Goal: Task Accomplishment & Management: Manage account settings

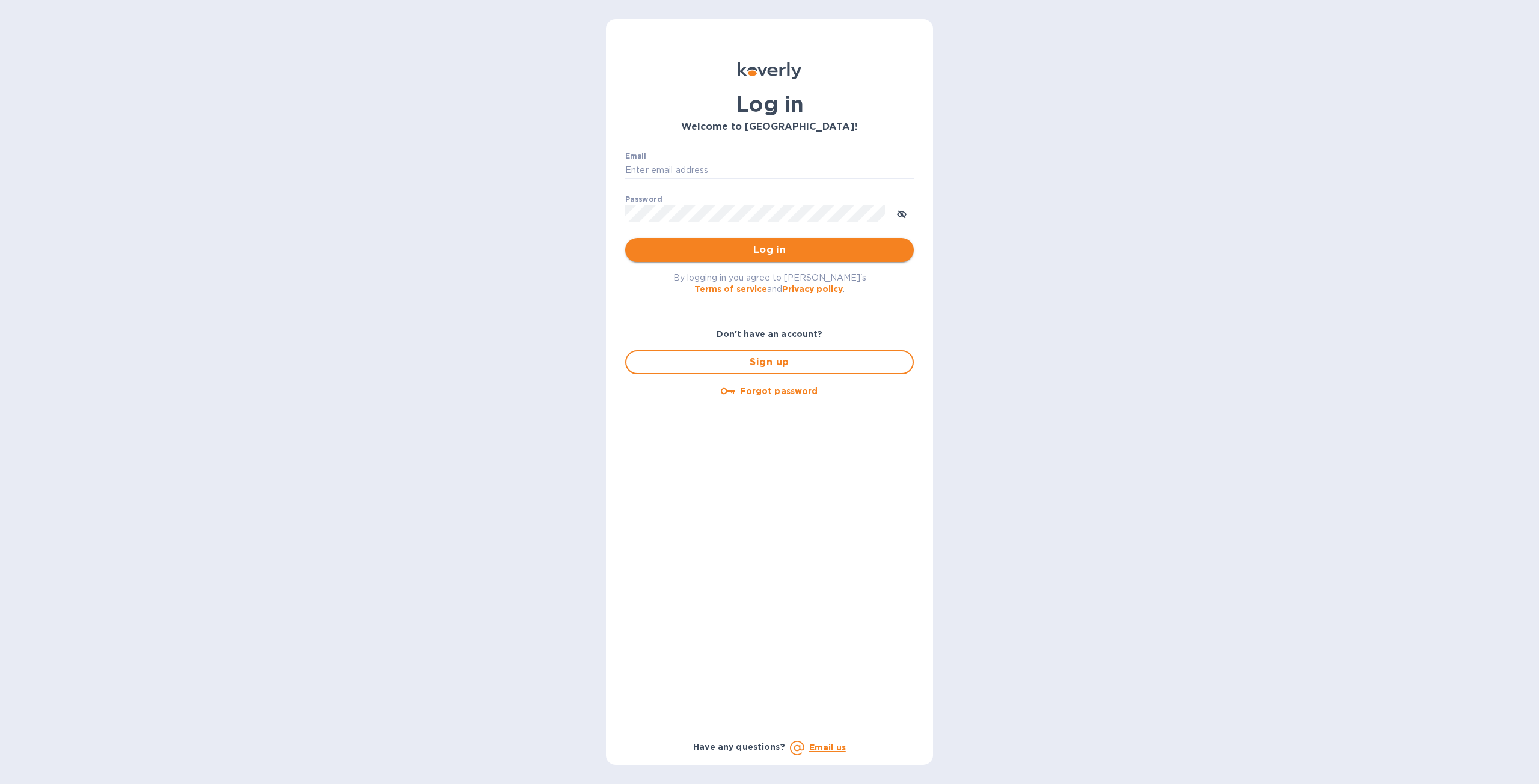
type input "[PERSON_NAME][EMAIL_ADDRESS][DOMAIN_NAME]"
click at [818, 249] on span "Log in" at bounding box center [770, 249] width 270 height 15
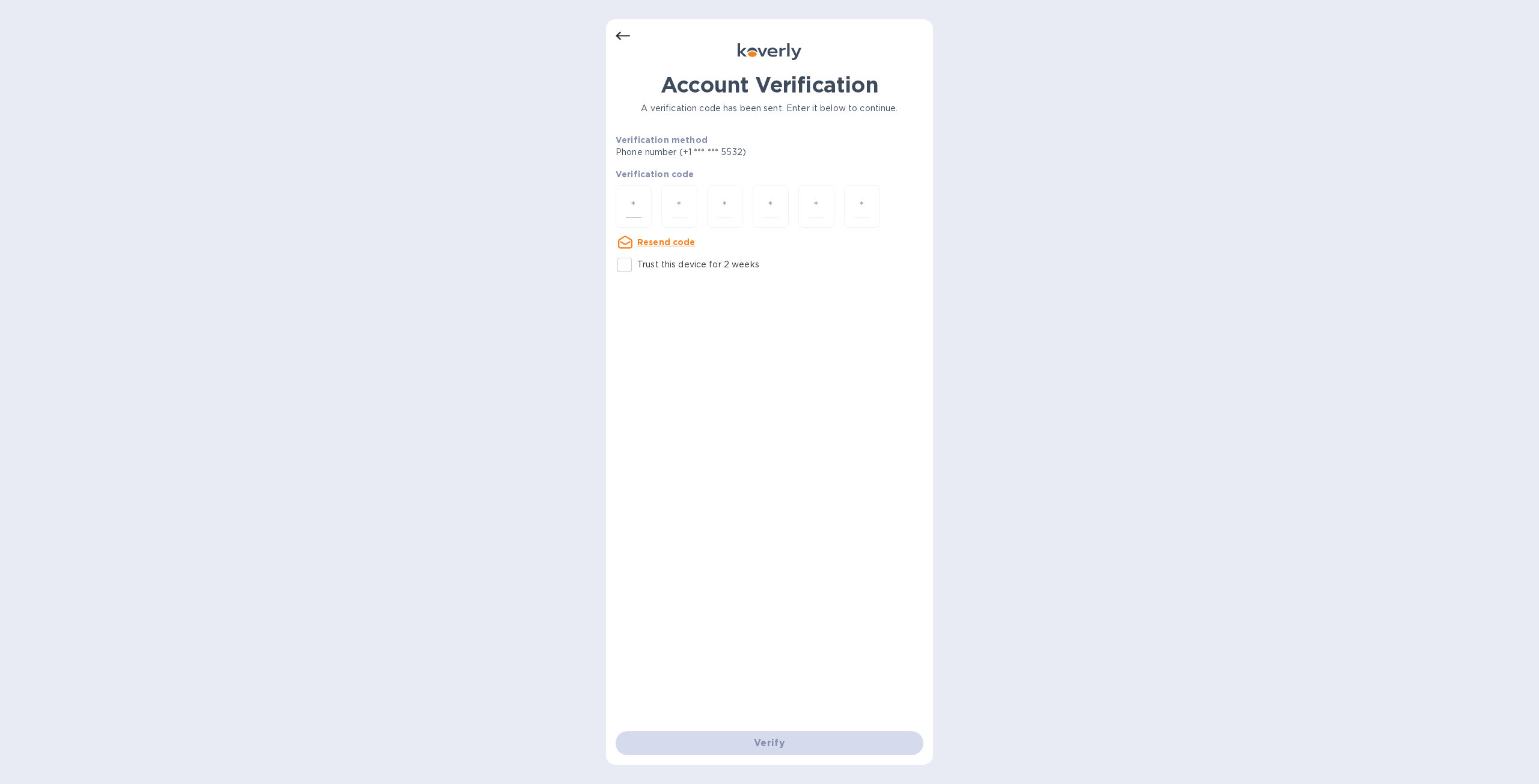
click at [641, 203] on input "number" at bounding box center [634, 207] width 16 height 23
type input "7"
type input "4"
type input "0"
type input "9"
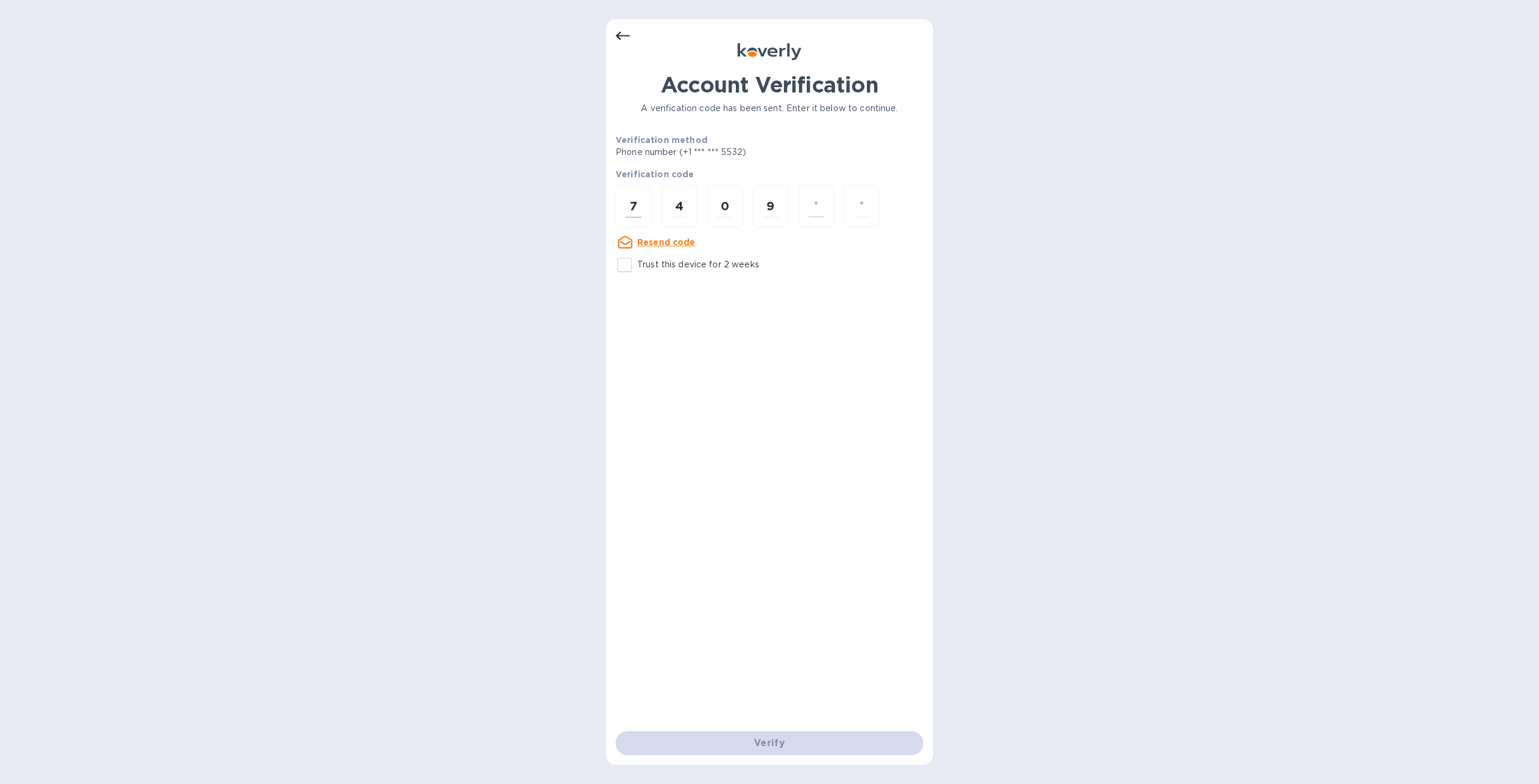
type input "1"
type input "6"
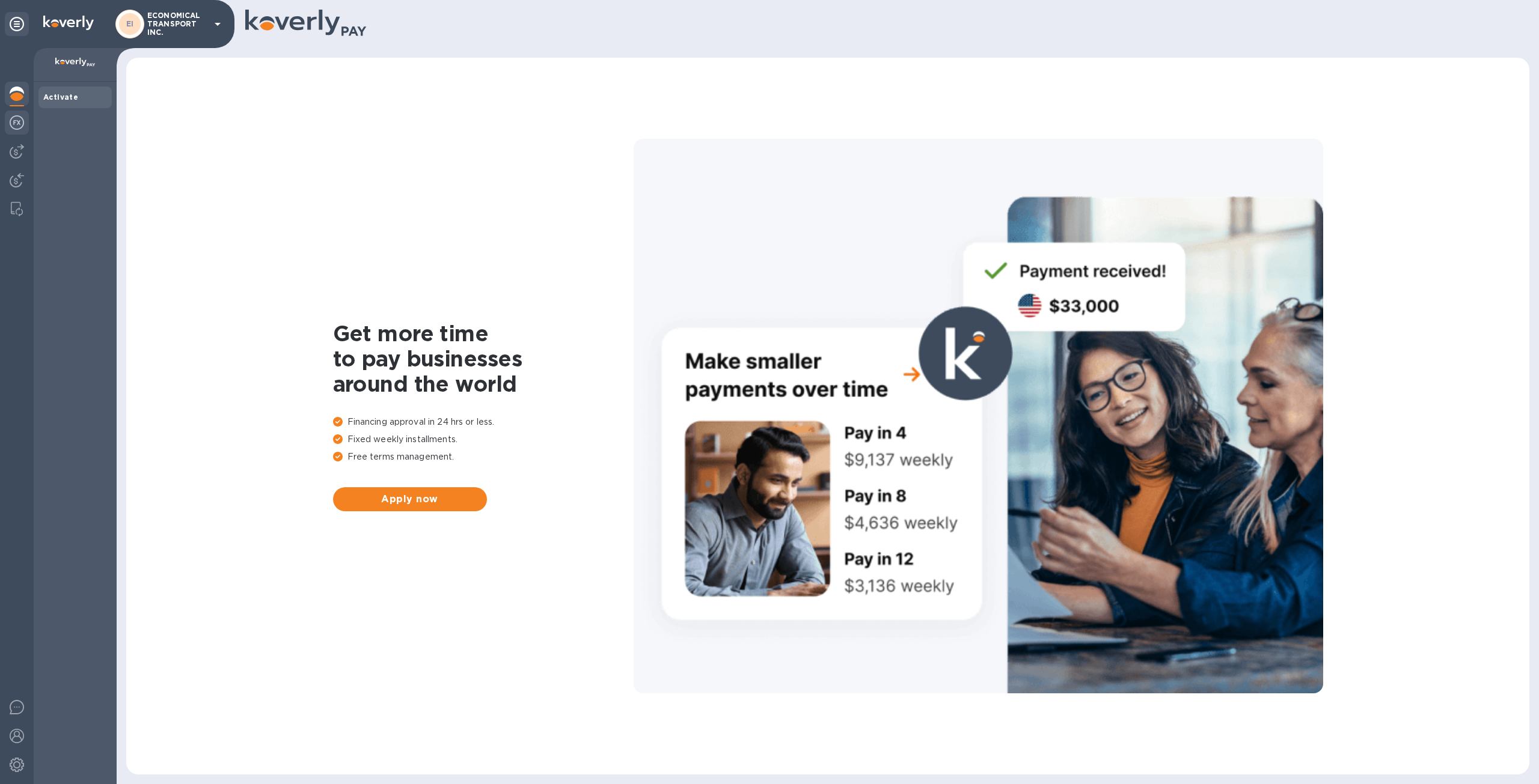
click at [18, 124] on img at bounding box center [17, 123] width 15 height 15
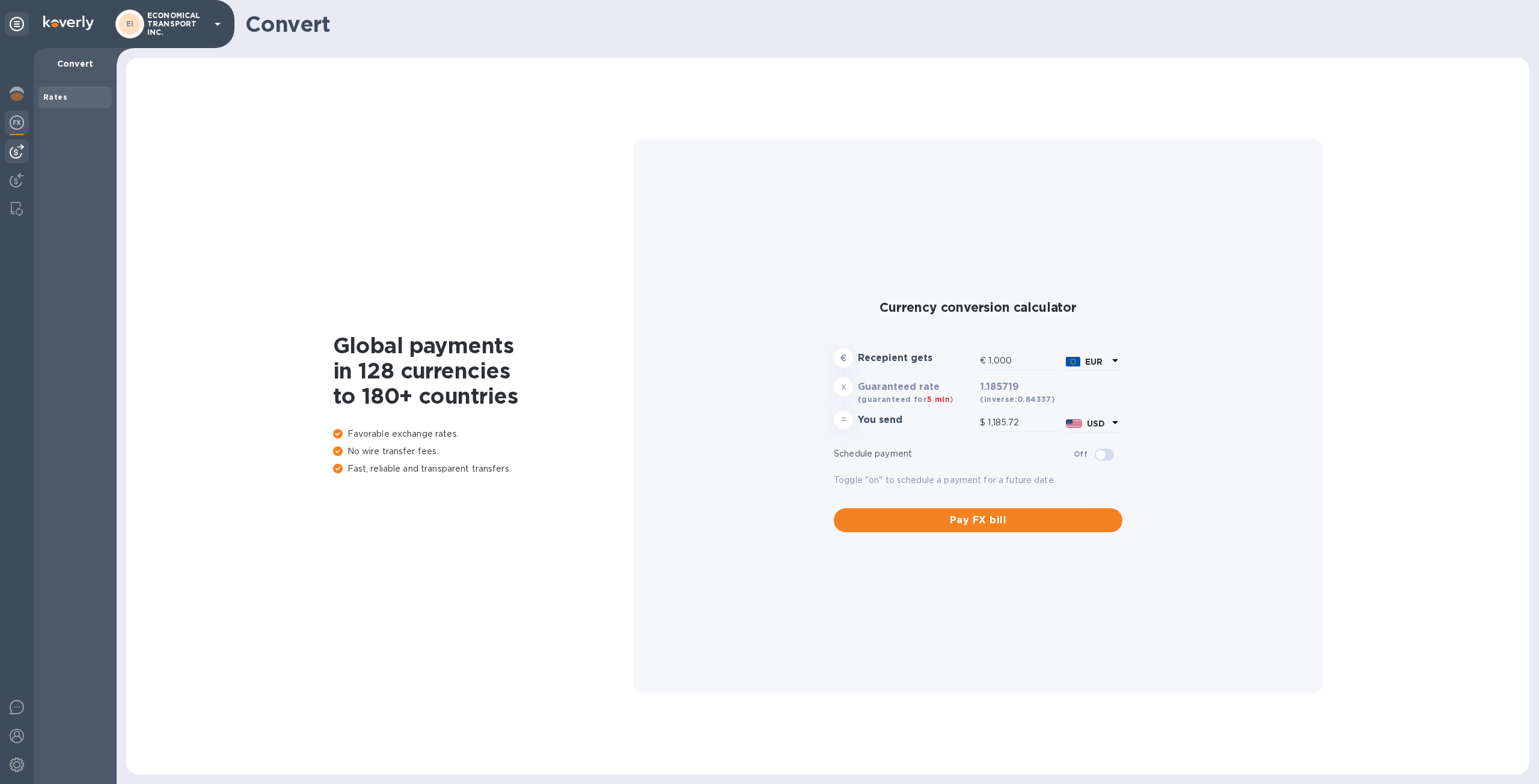
click at [24, 149] on div at bounding box center [17, 151] width 24 height 24
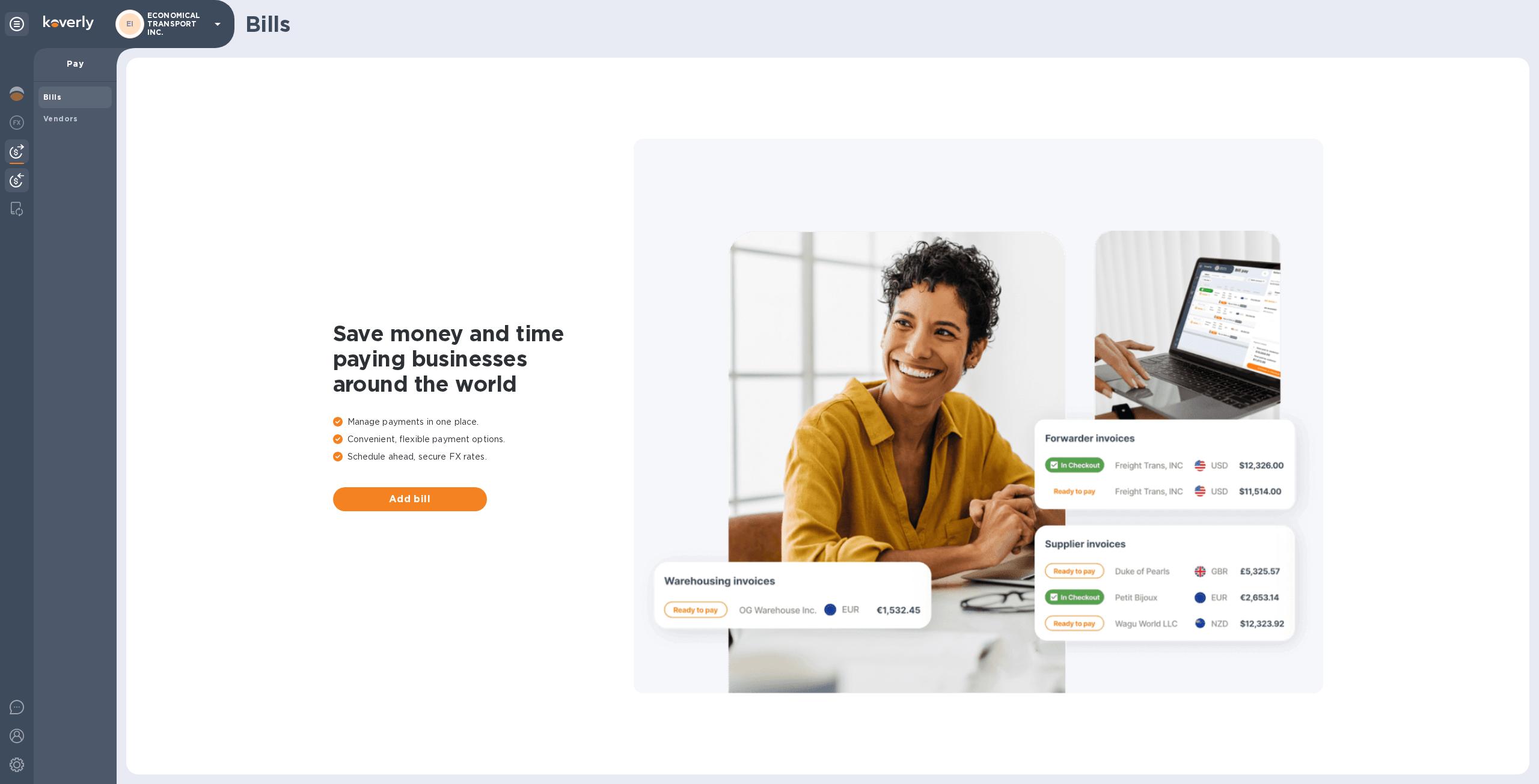
click at [12, 183] on img at bounding box center [17, 180] width 15 height 15
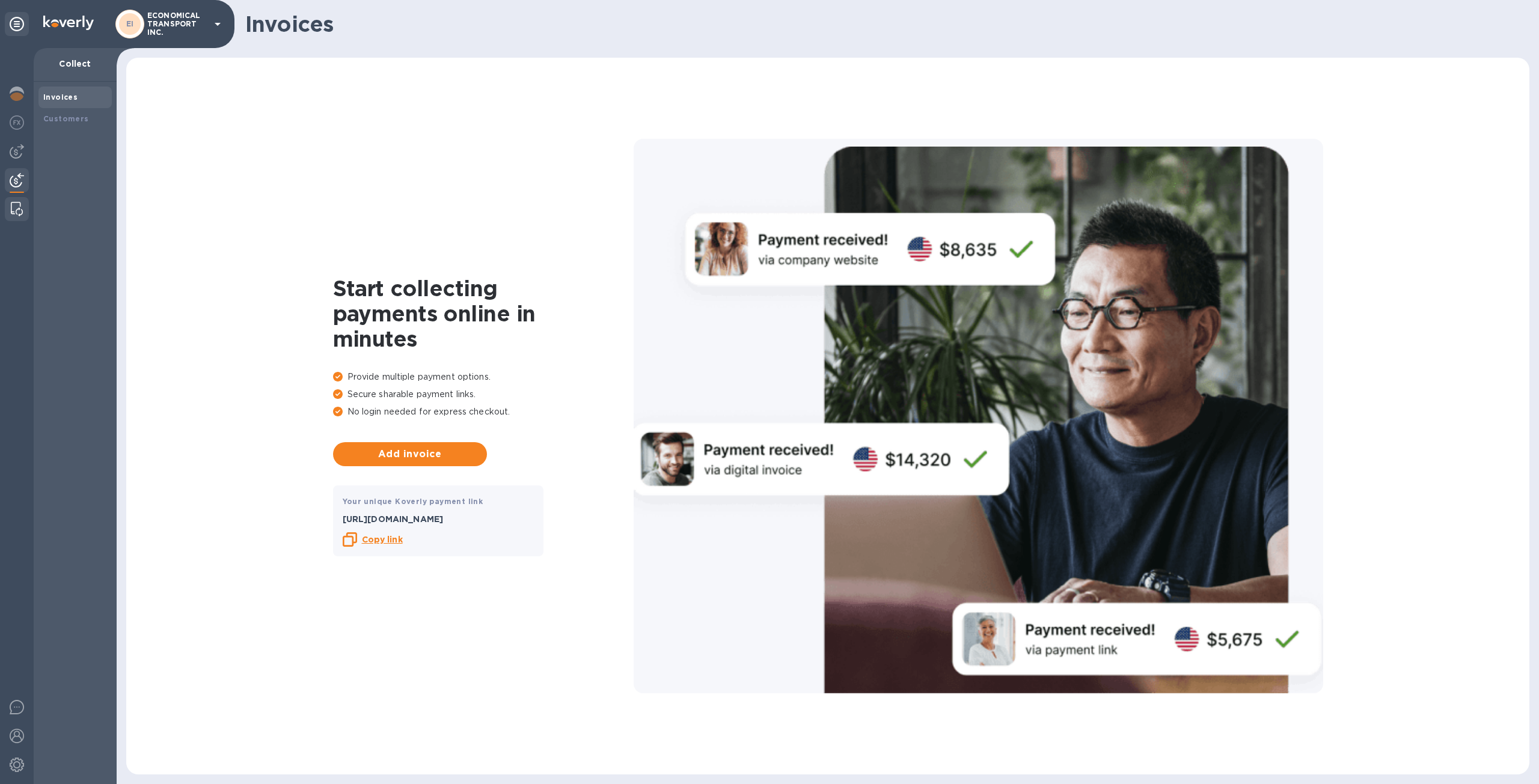
click at [18, 205] on img at bounding box center [17, 209] width 12 height 15
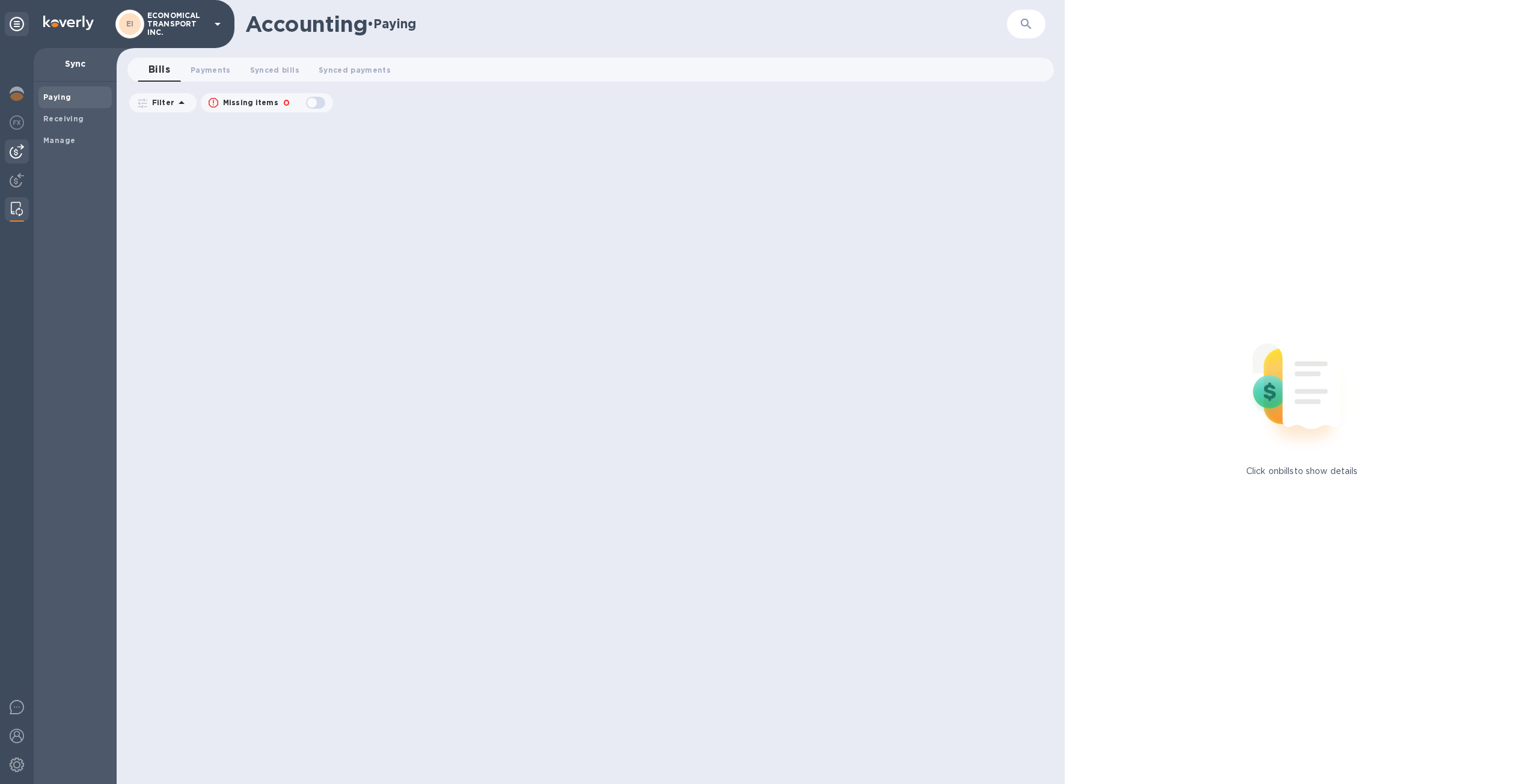
click at [19, 148] on img at bounding box center [17, 151] width 15 height 15
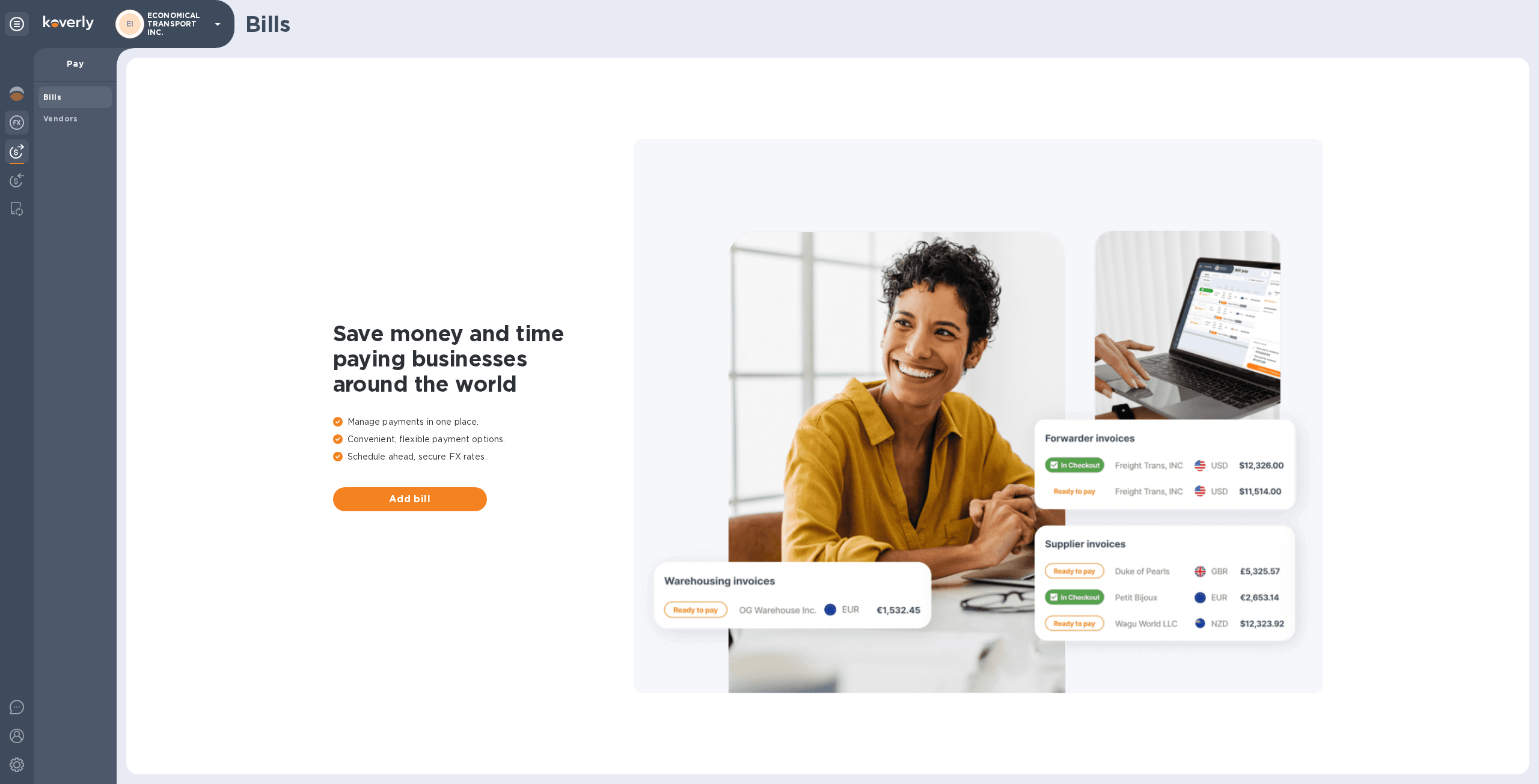
click at [24, 118] on div at bounding box center [17, 123] width 24 height 26
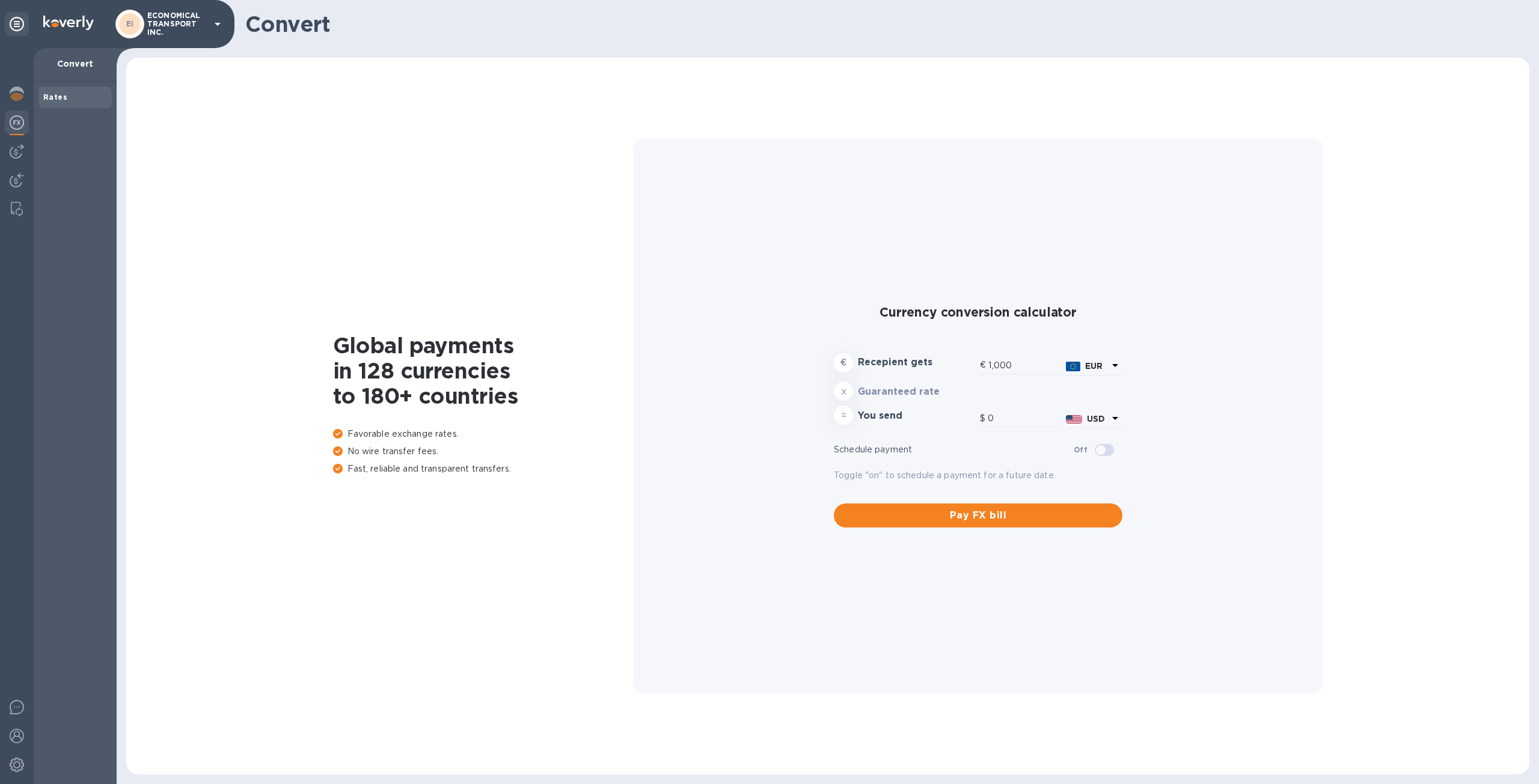
type input "1,185.72"
click at [1100, 363] on b "EUR" at bounding box center [1094, 362] width 17 height 10
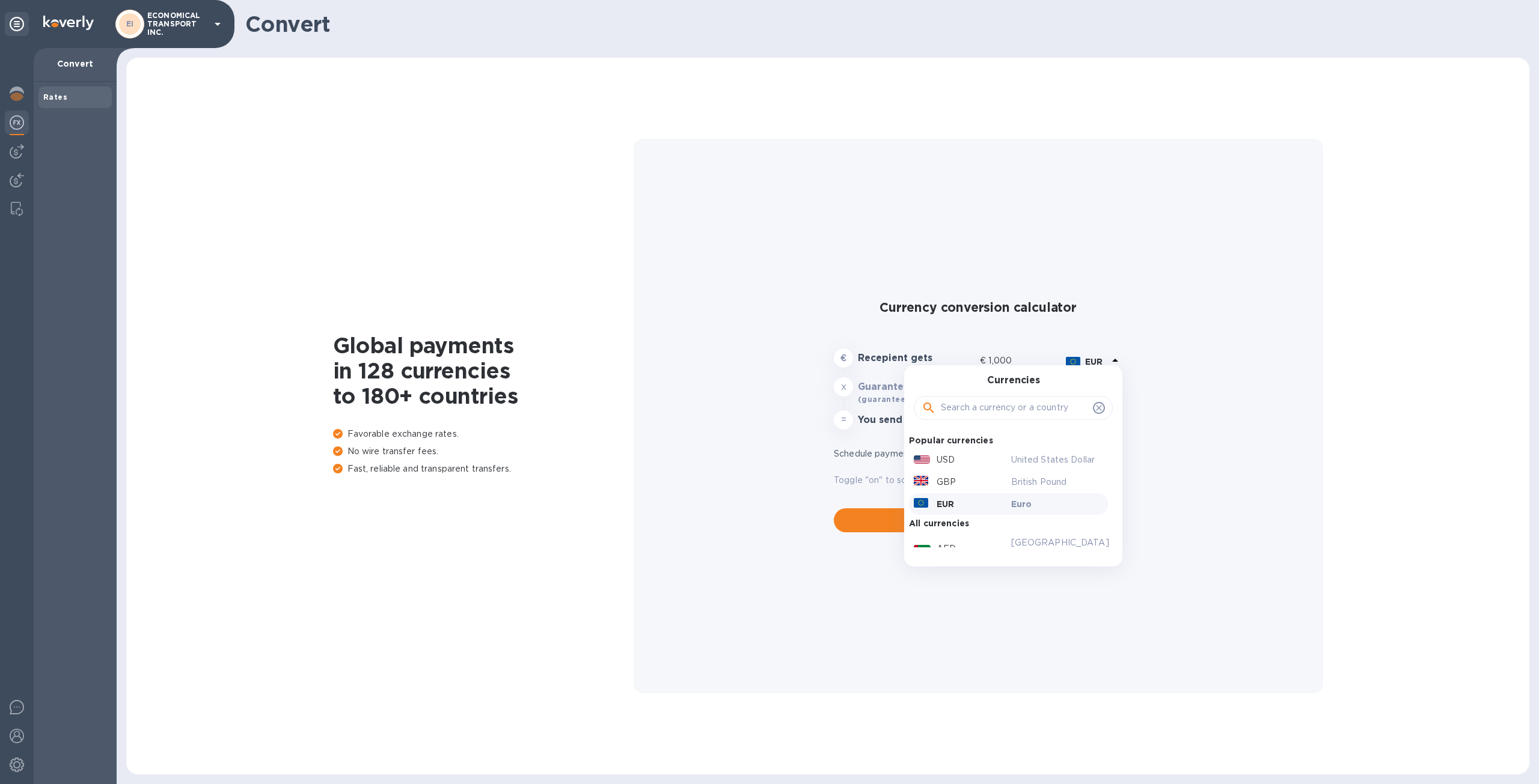
click at [1055, 400] on input "text" at bounding box center [1014, 408] width 147 height 18
click at [1054, 406] on input "text" at bounding box center [1014, 408] width 147 height 18
type input "cad"
click at [972, 435] on div "CAD" at bounding box center [960, 443] width 97 height 17
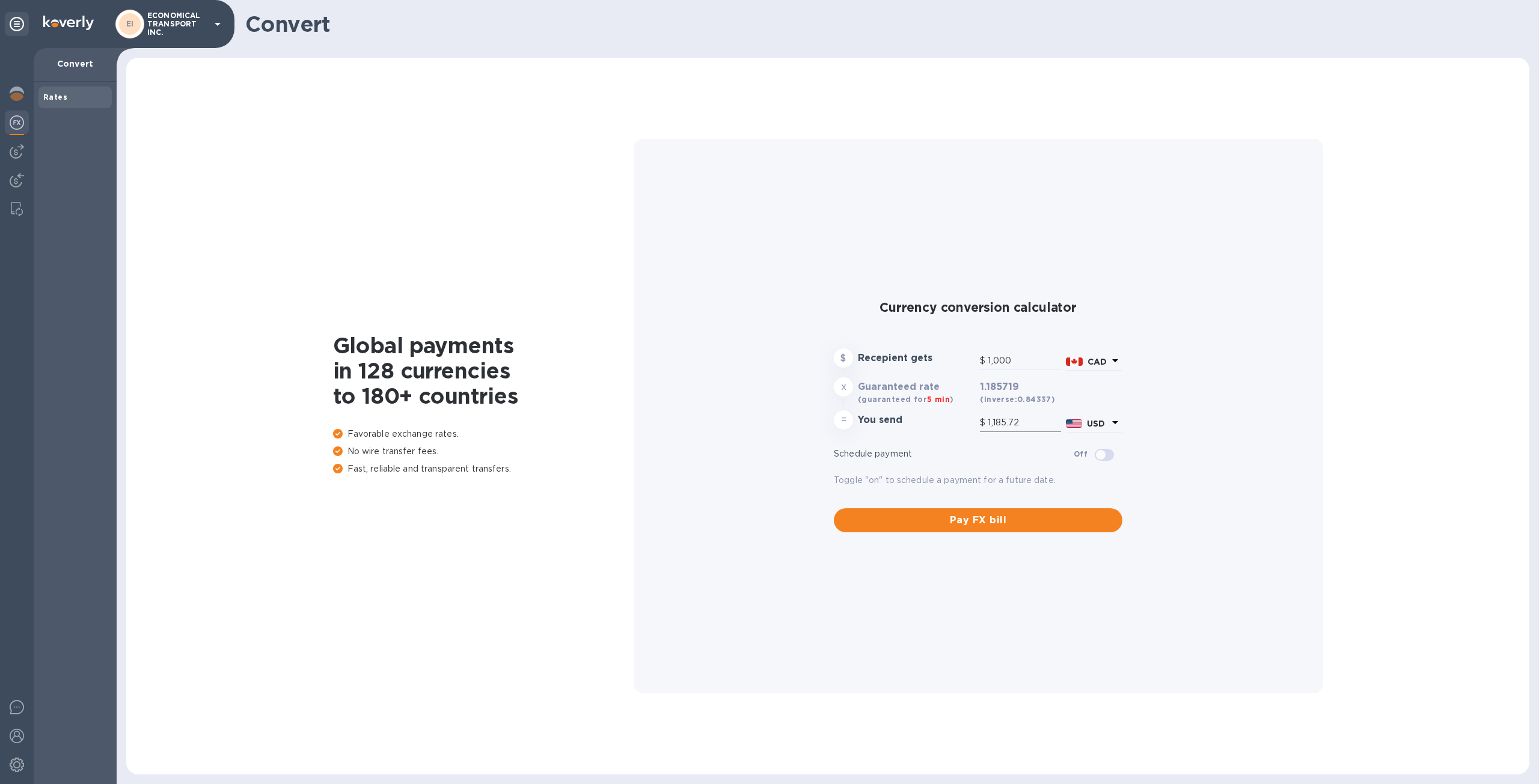
type input "728.98"
drag, startPoint x: 1031, startPoint y: 423, endPoint x: 971, endPoint y: 423, distance: 60.0
click at [971, 423] on div "= You send $ 728.98 USD" at bounding box center [977, 422] width 293 height 29
type input "1.37"
type input "1"
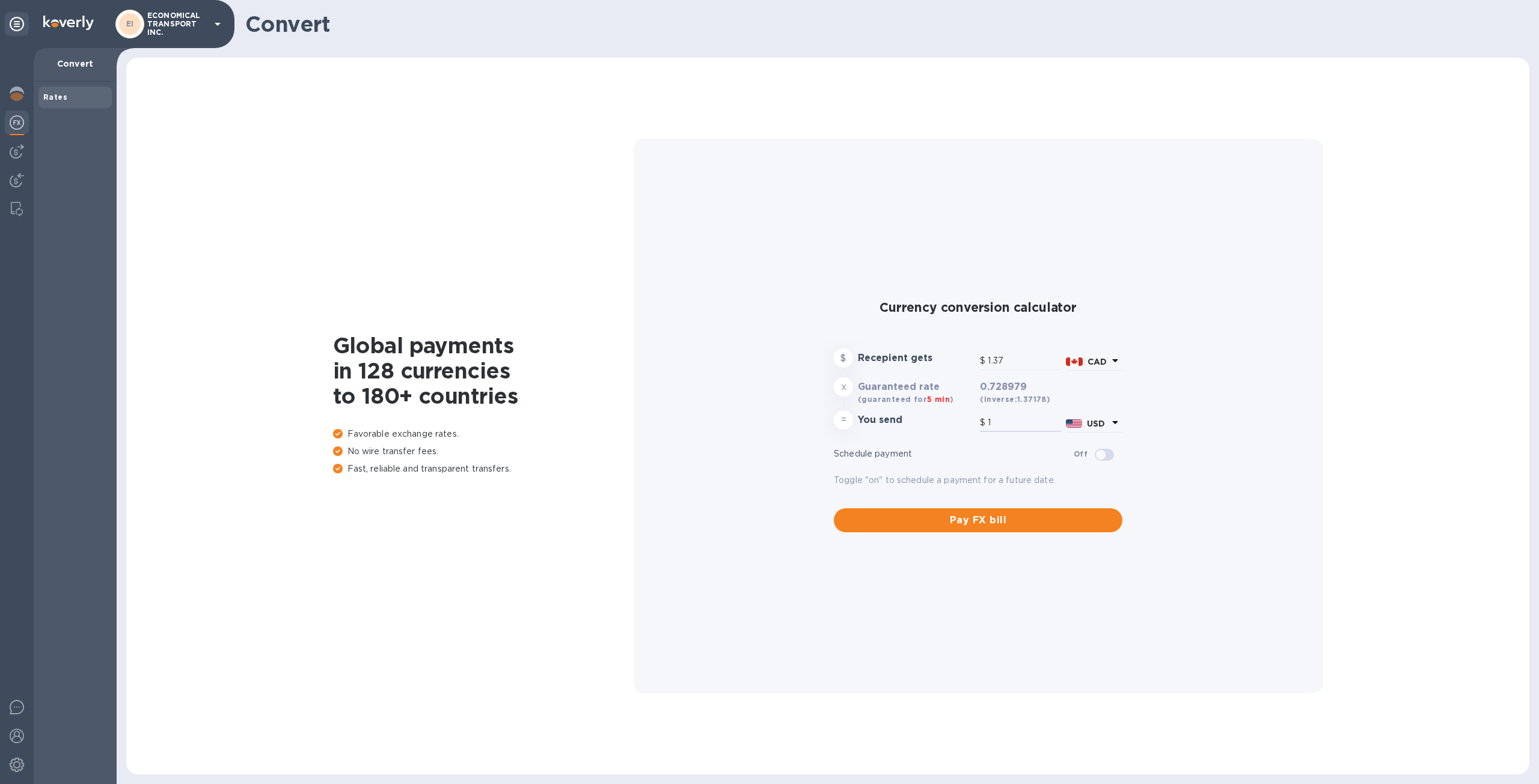
type input "13.72"
type input "10"
type input "137.18"
type input "100"
type input "1,371.78"
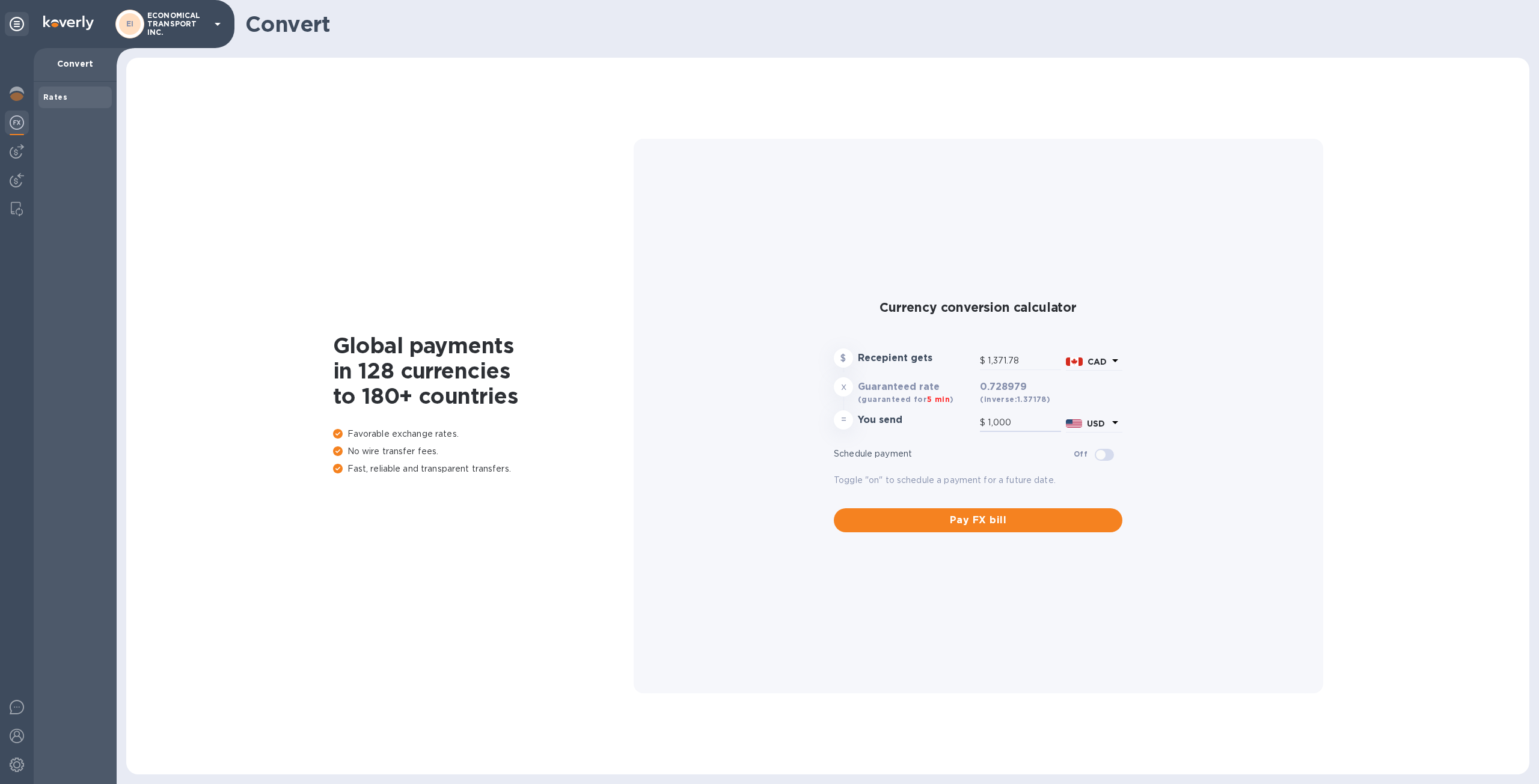
type input "1,000"
click at [18, 210] on img at bounding box center [17, 209] width 12 height 15
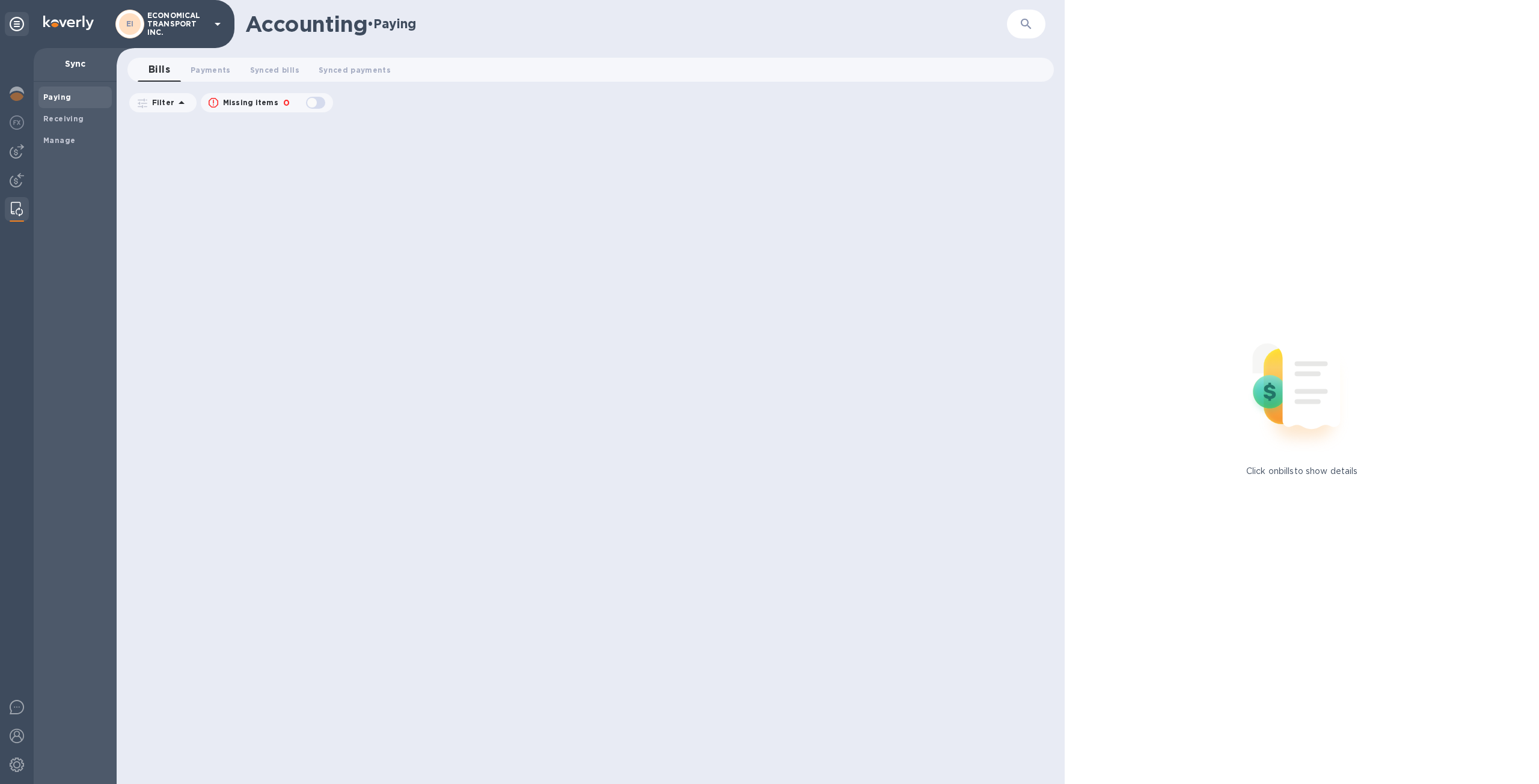
click at [18, 210] on img at bounding box center [17, 209] width 12 height 15
click at [12, 180] on img at bounding box center [17, 180] width 15 height 15
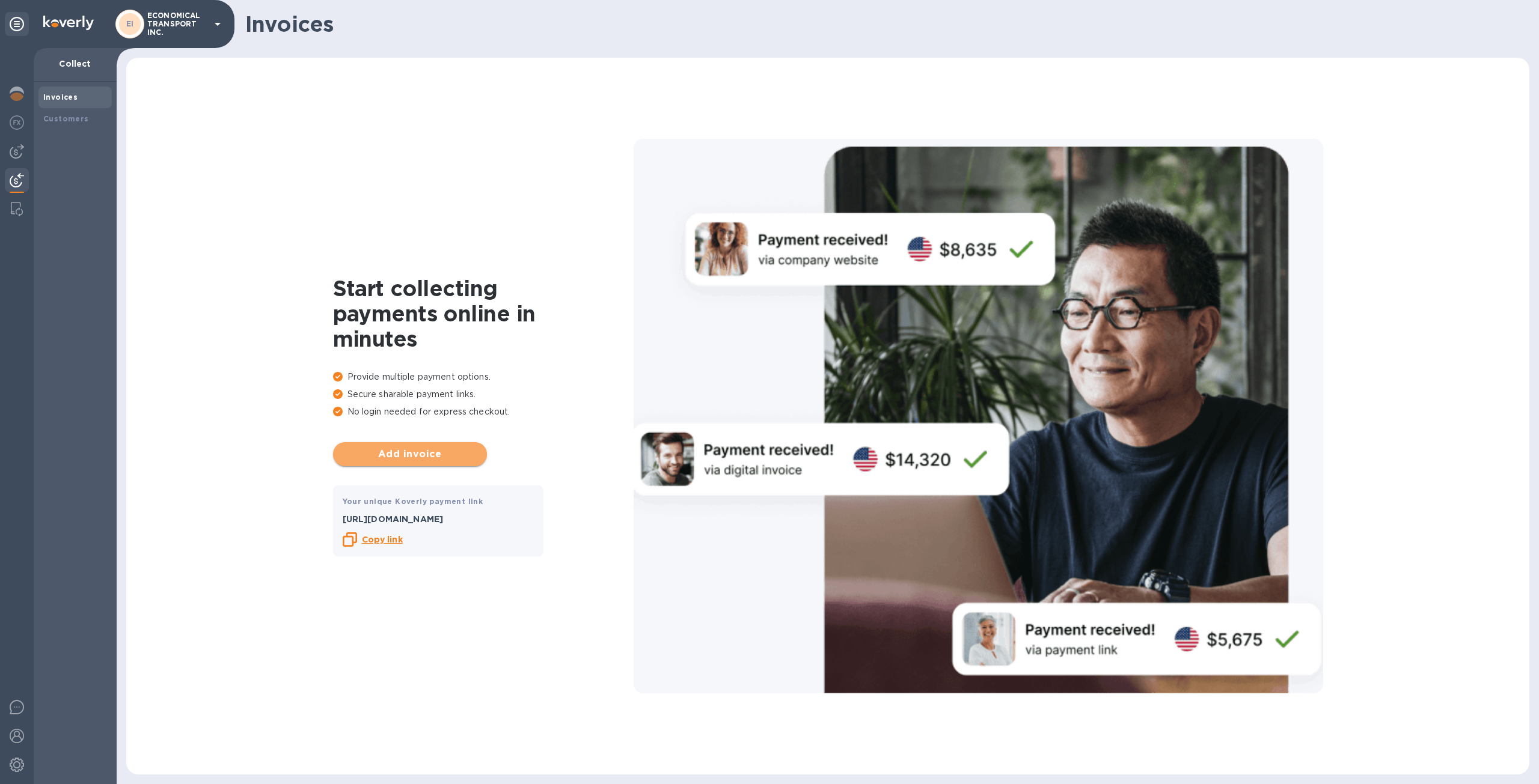
click at [414, 461] on button "Add invoice" at bounding box center [410, 455] width 154 height 24
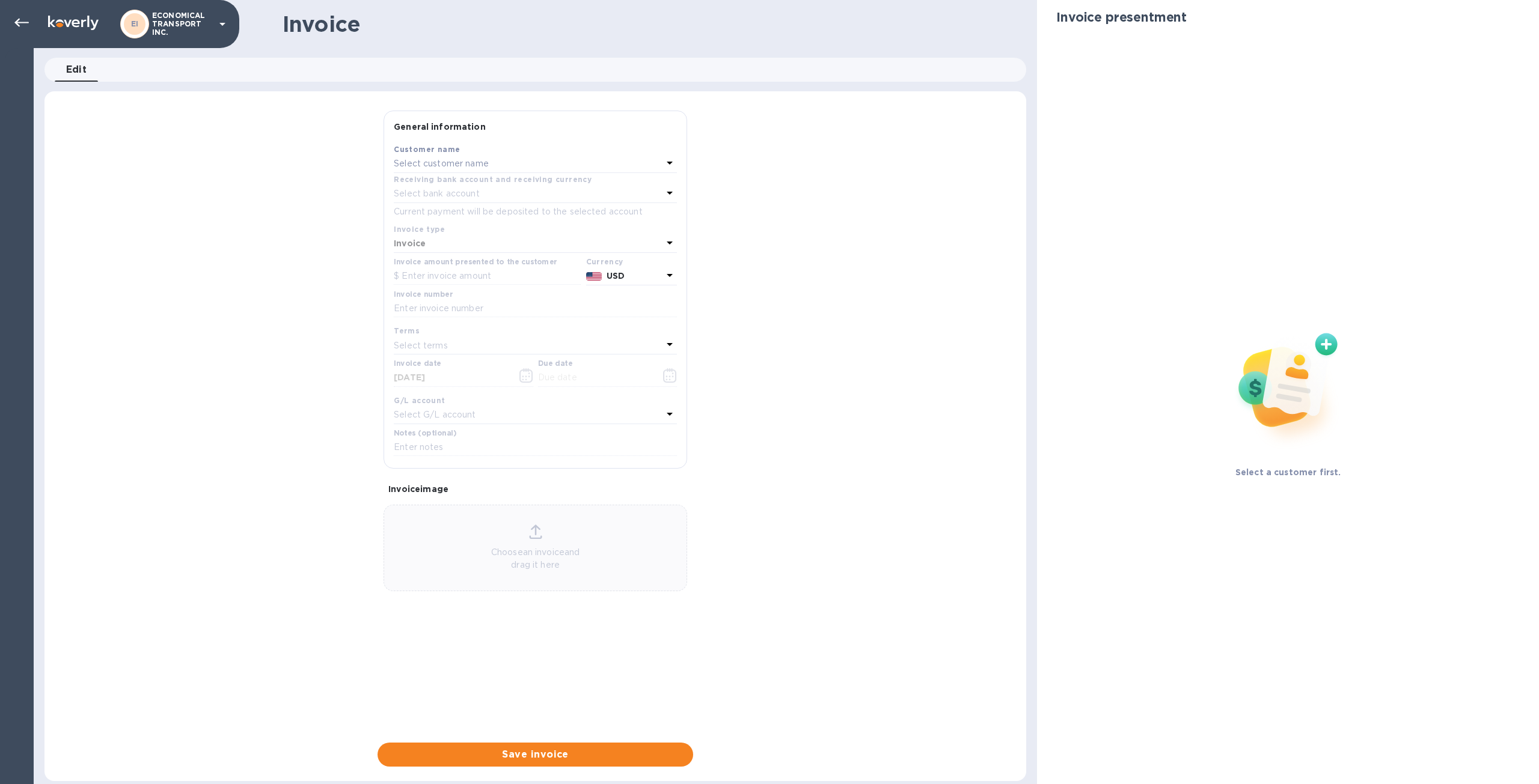
click at [482, 165] on p "Select customer name" at bounding box center [441, 163] width 95 height 13
click at [20, 22] on icon at bounding box center [22, 23] width 15 height 15
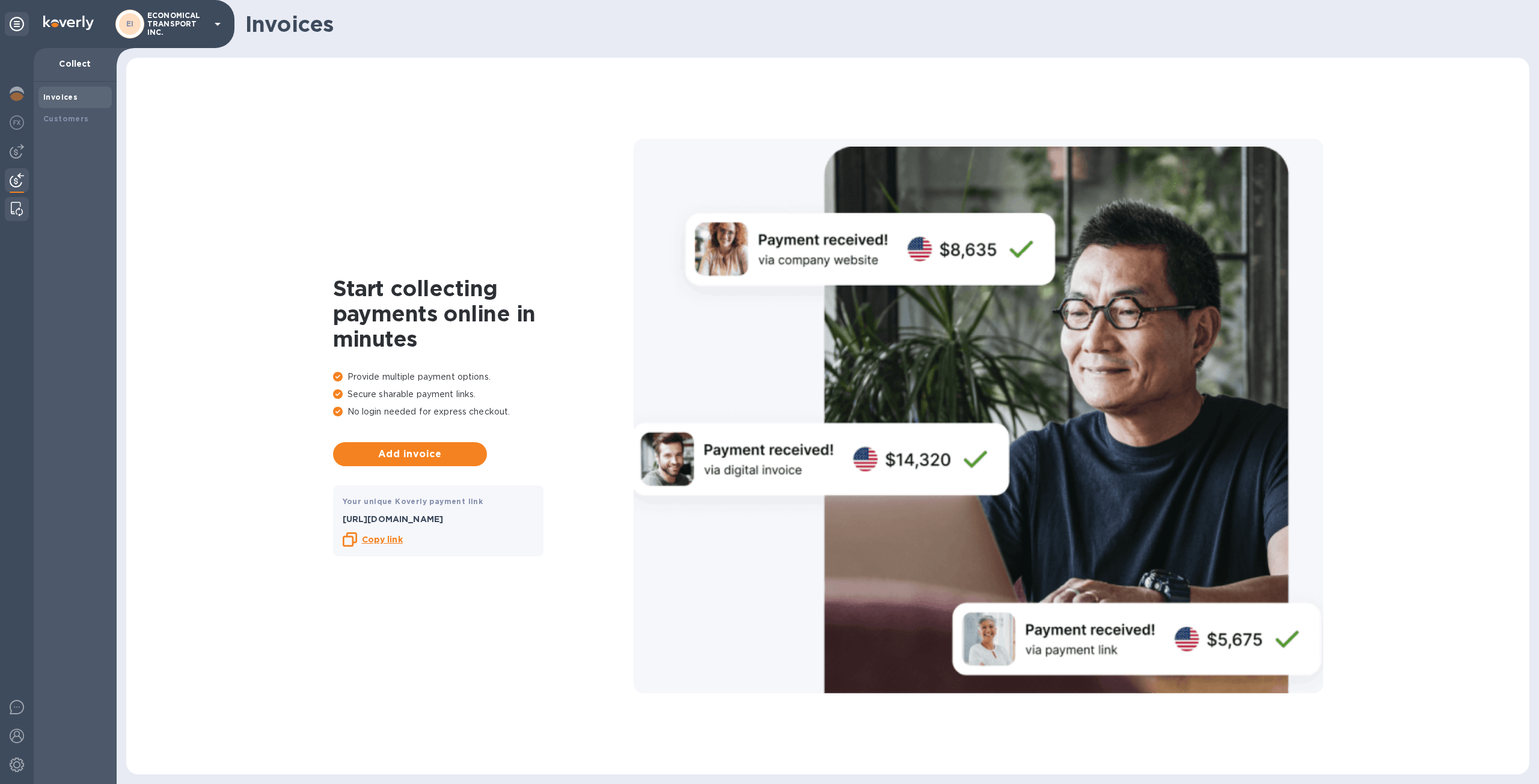
click at [17, 209] on img at bounding box center [17, 209] width 12 height 15
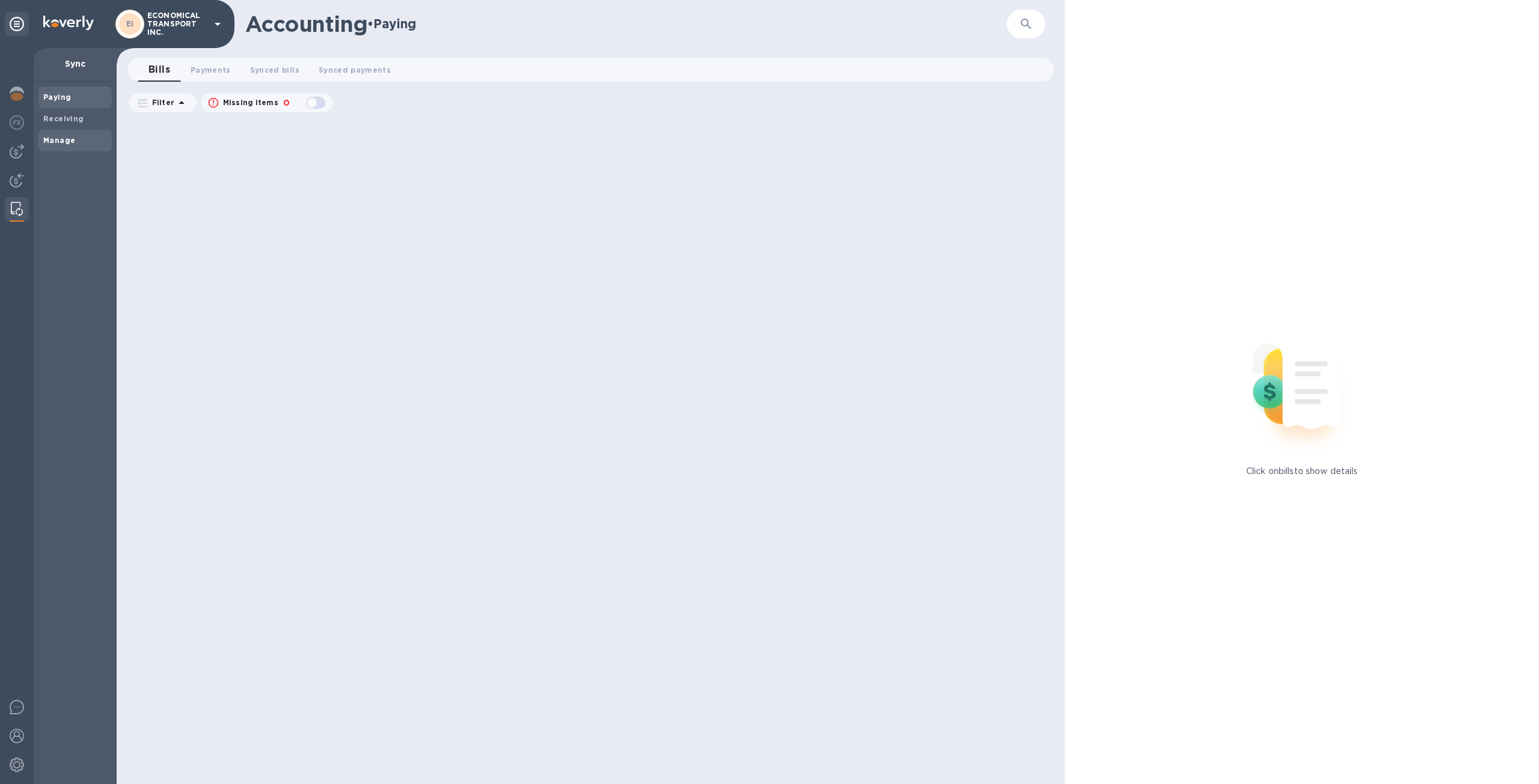
click at [70, 143] on b "Manage" at bounding box center [59, 140] width 32 height 9
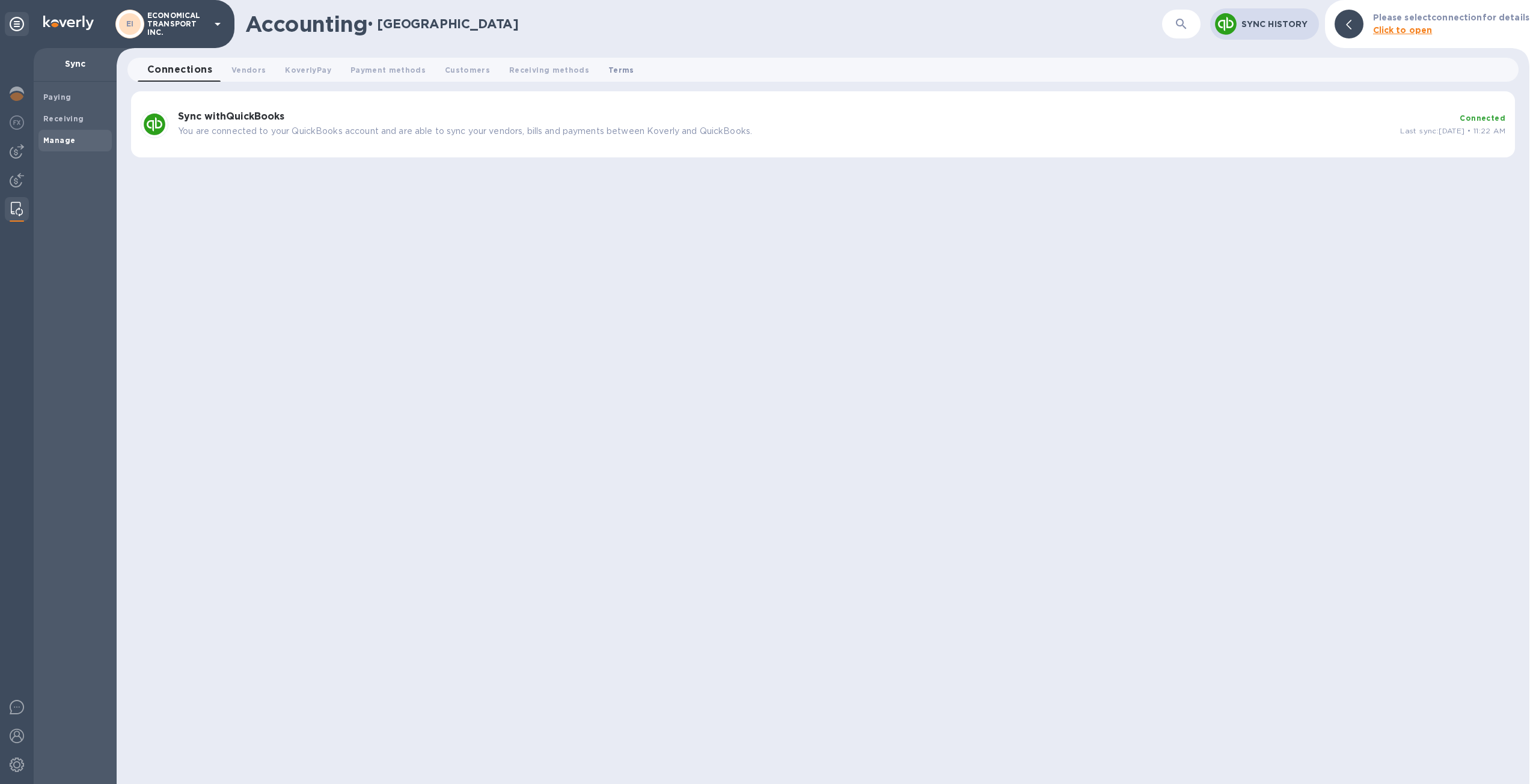
click at [609, 73] on span "Terms 0" at bounding box center [622, 70] width 26 height 13
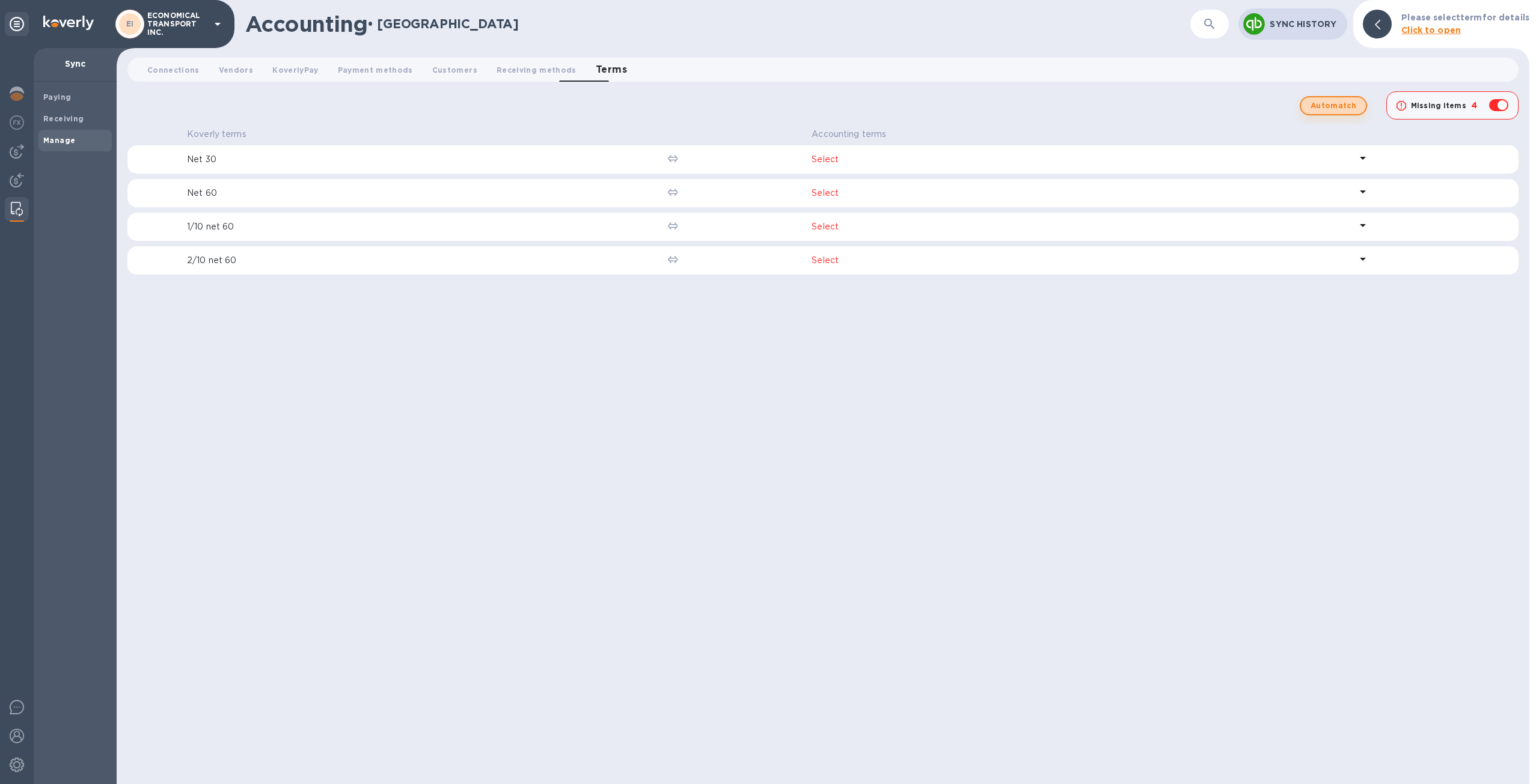
click at [1341, 103] on span "Automatch" at bounding box center [1333, 105] width 46 height 15
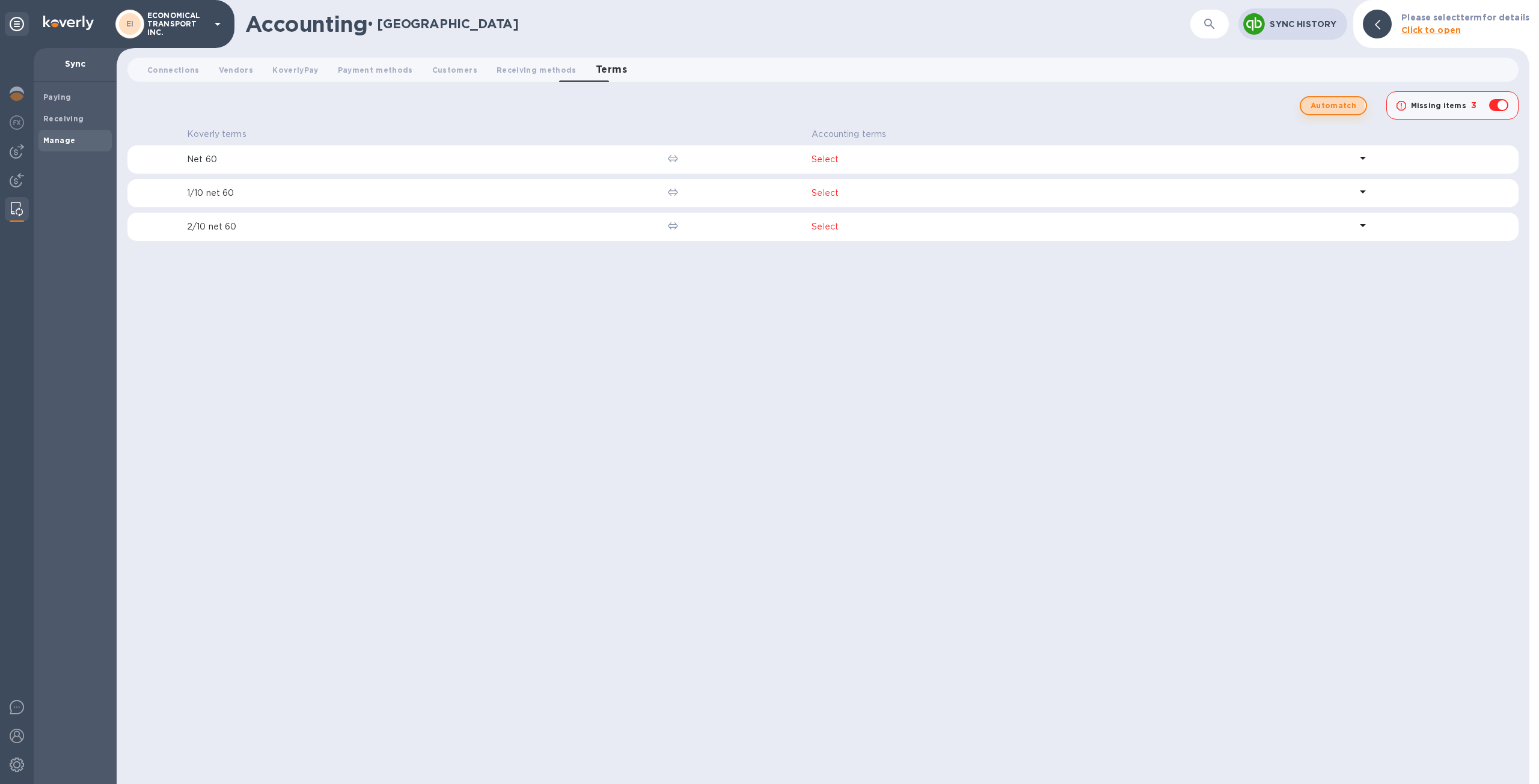
click at [1334, 107] on span "Automatch" at bounding box center [1333, 105] width 46 height 15
click at [516, 67] on span "Receiving methods 0" at bounding box center [536, 70] width 80 height 13
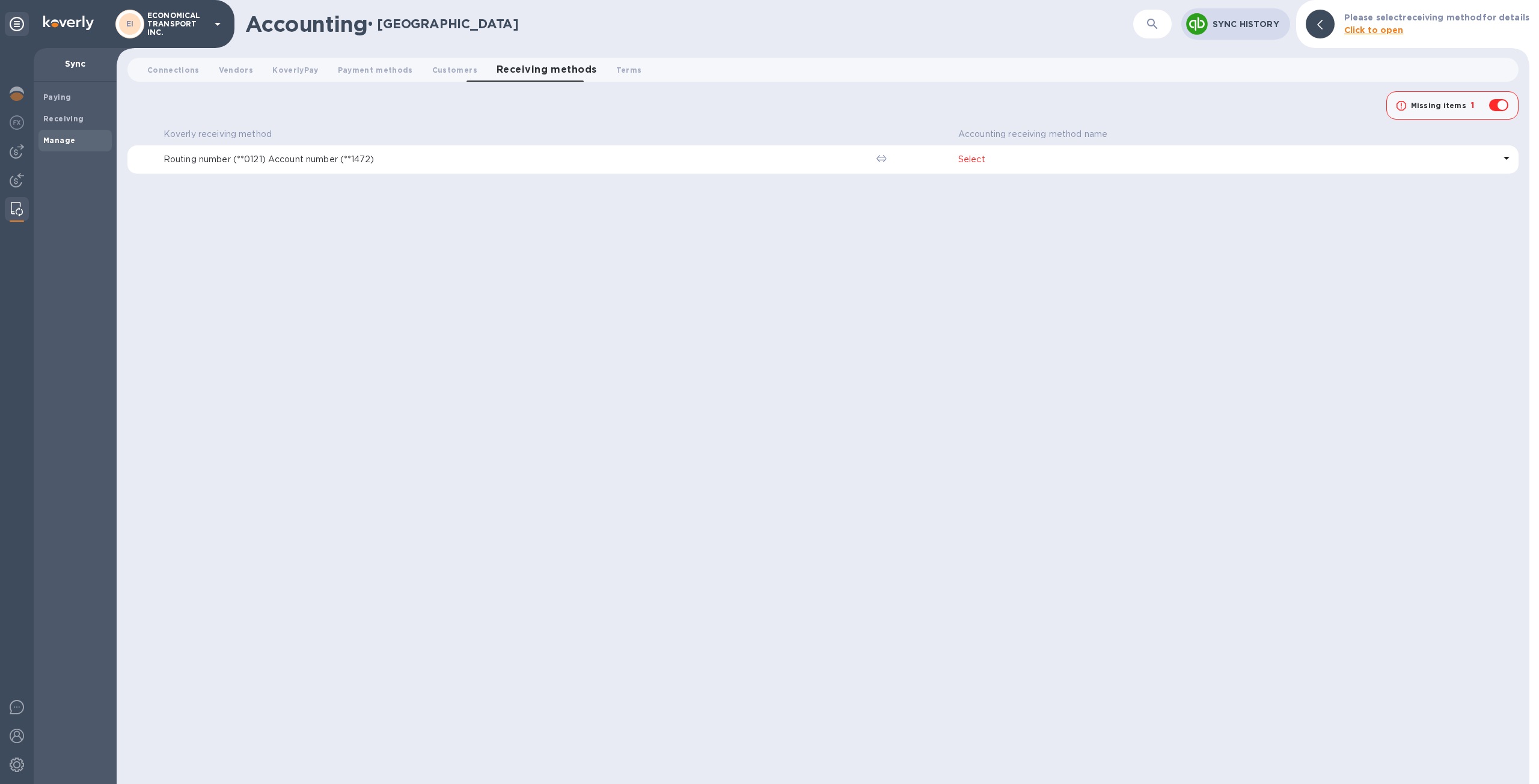
click at [973, 156] on p "Select" at bounding box center [1226, 159] width 536 height 13
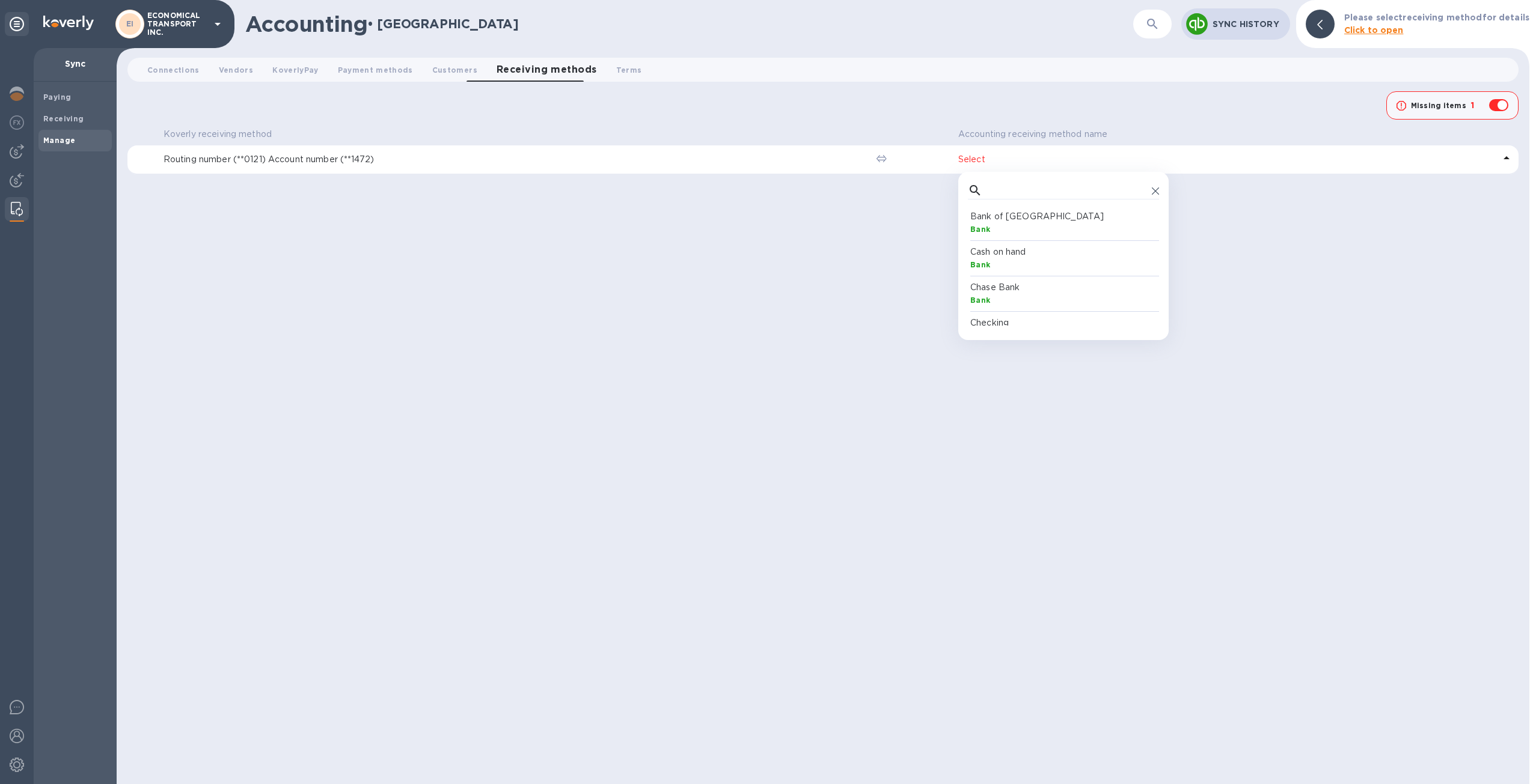
click at [1060, 296] on div "Bank" at bounding box center [1066, 300] width 191 height 13
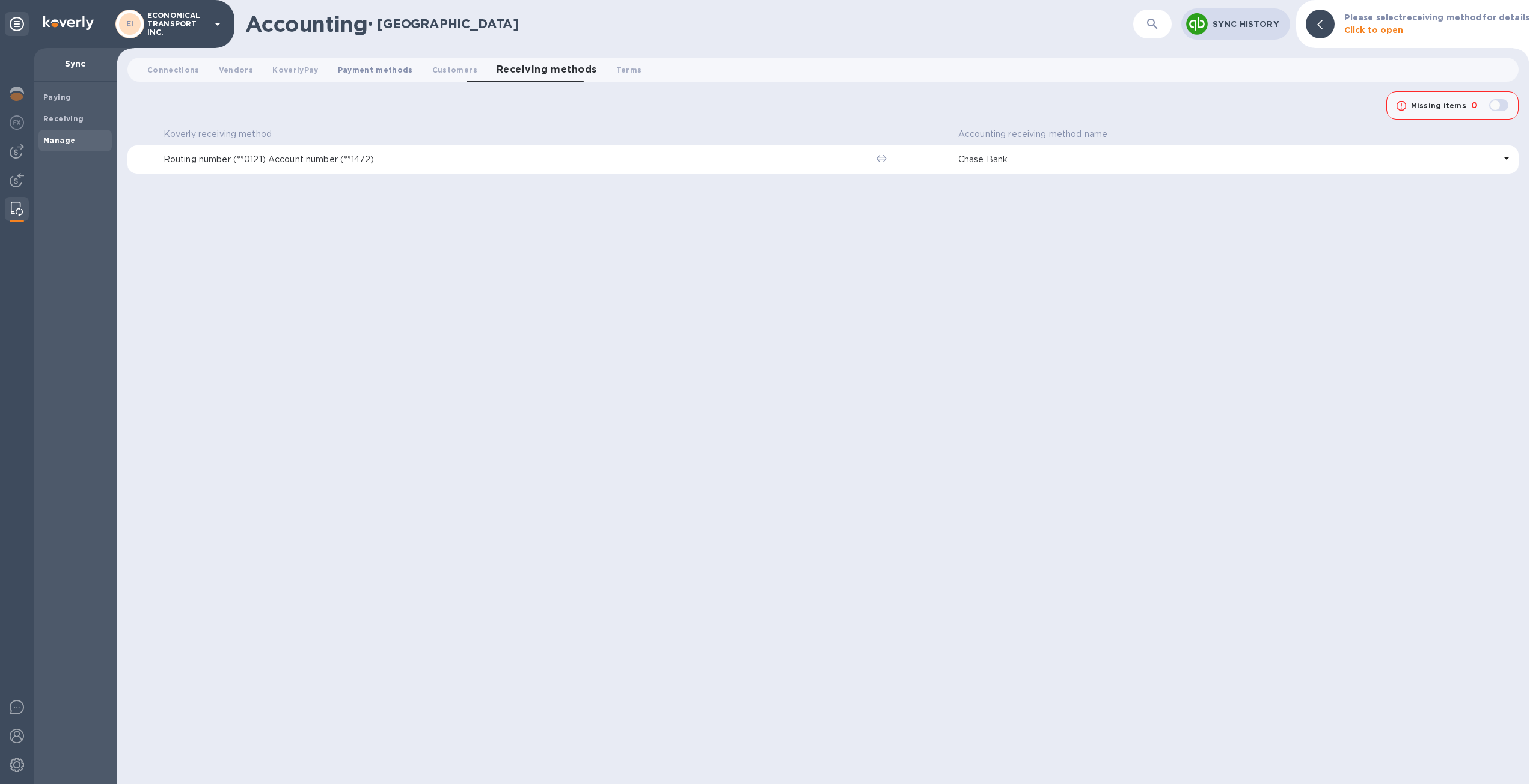
click at [357, 77] on button "Payment methods 0" at bounding box center [375, 70] width 95 height 24
checkbox input "true"
click at [365, 75] on span "Payment methods 0" at bounding box center [385, 70] width 96 height 17
click at [470, 71] on span "Customers 0" at bounding box center [475, 70] width 45 height 13
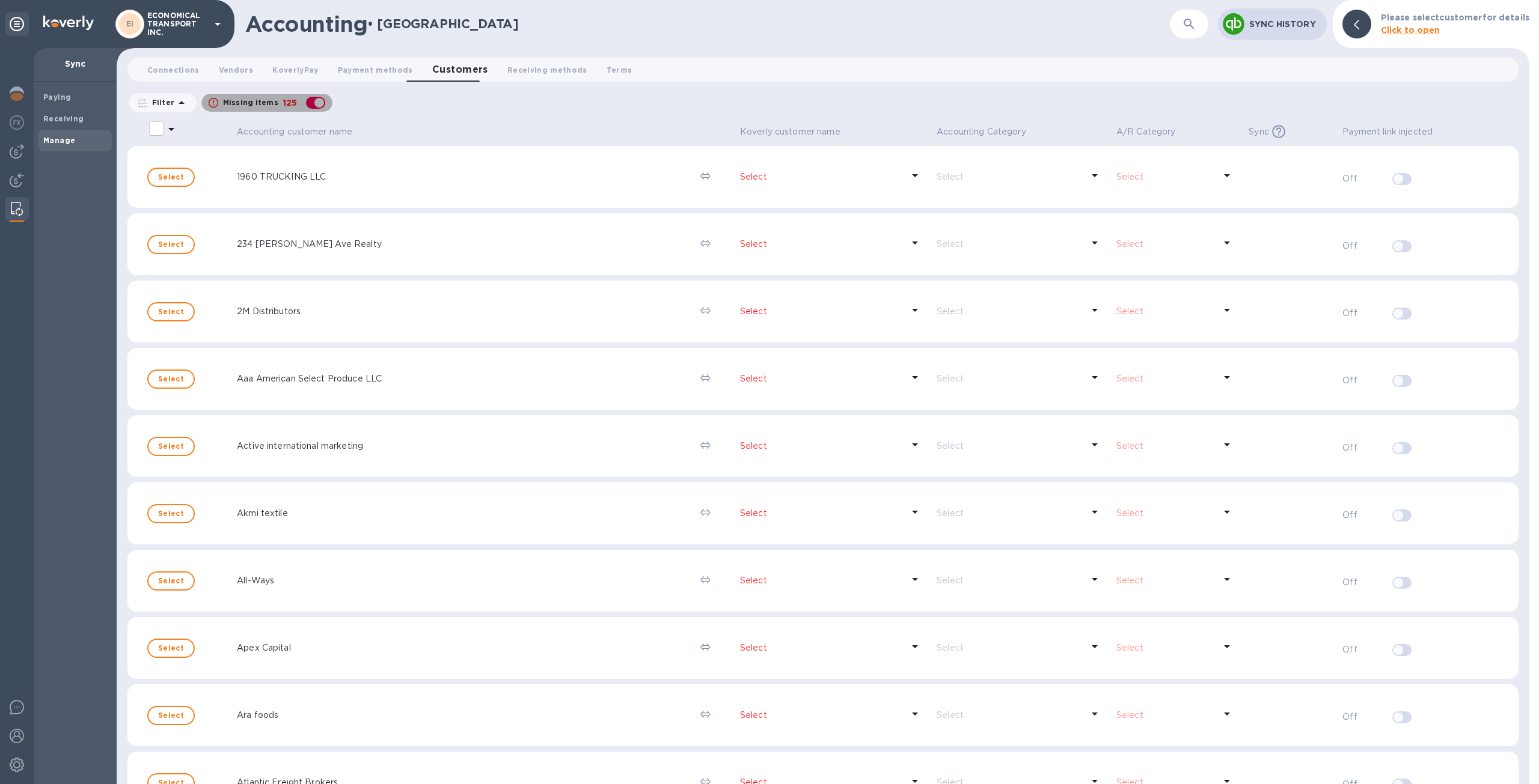
click at [316, 102] on div "button" at bounding box center [316, 103] width 24 height 17
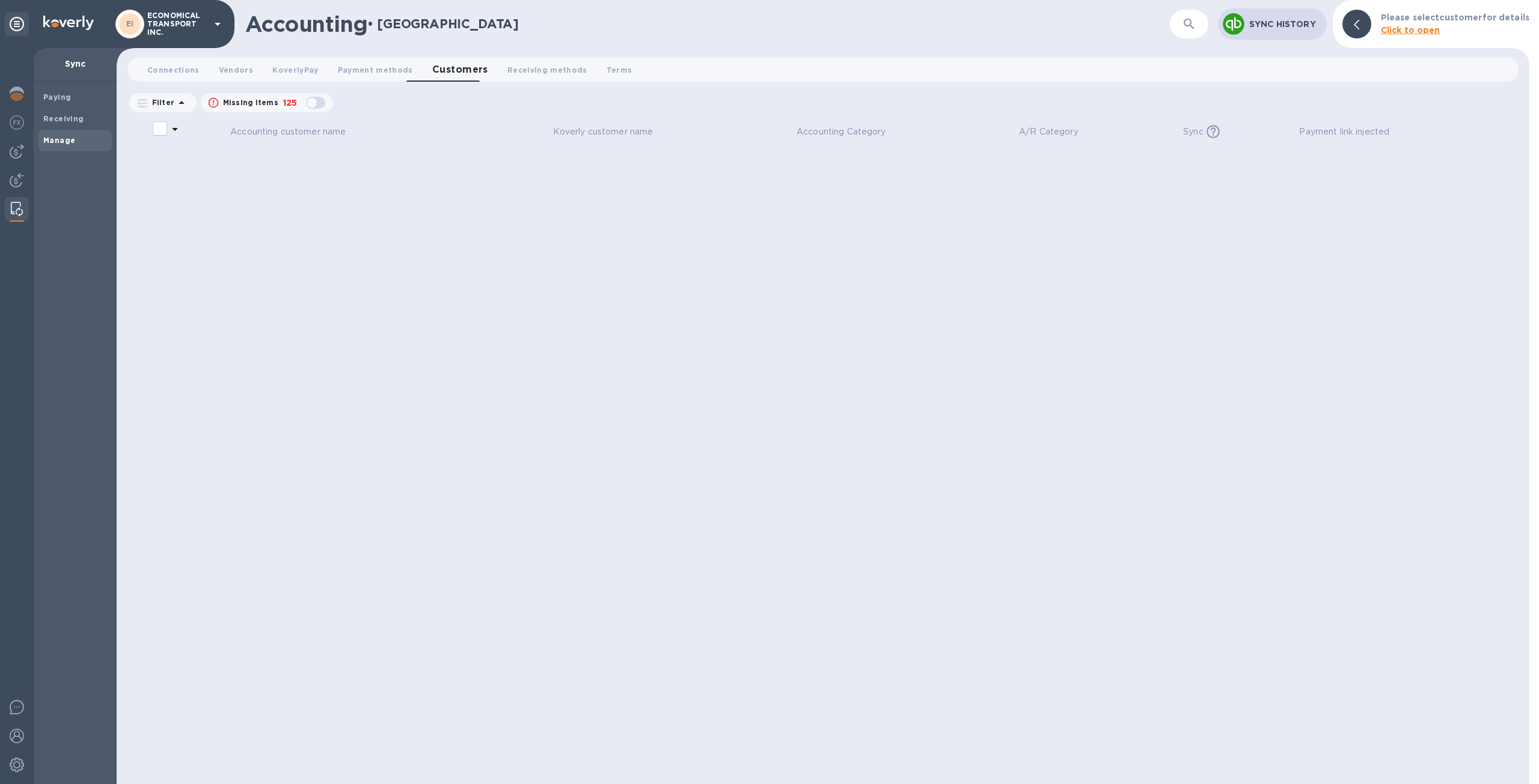
click at [318, 100] on div "button" at bounding box center [316, 103] width 24 height 17
checkbox input "true"
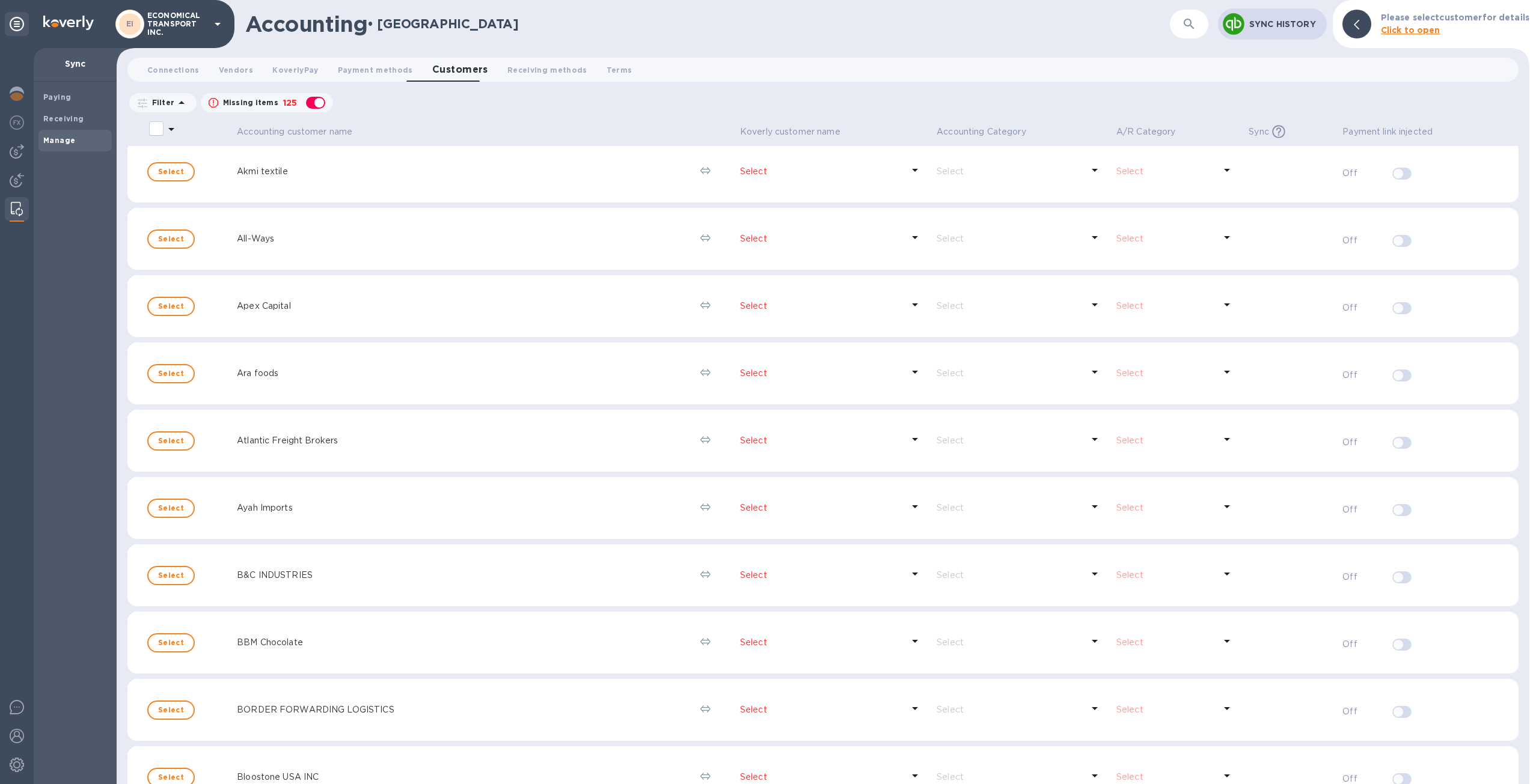
scroll to position [361, 0]
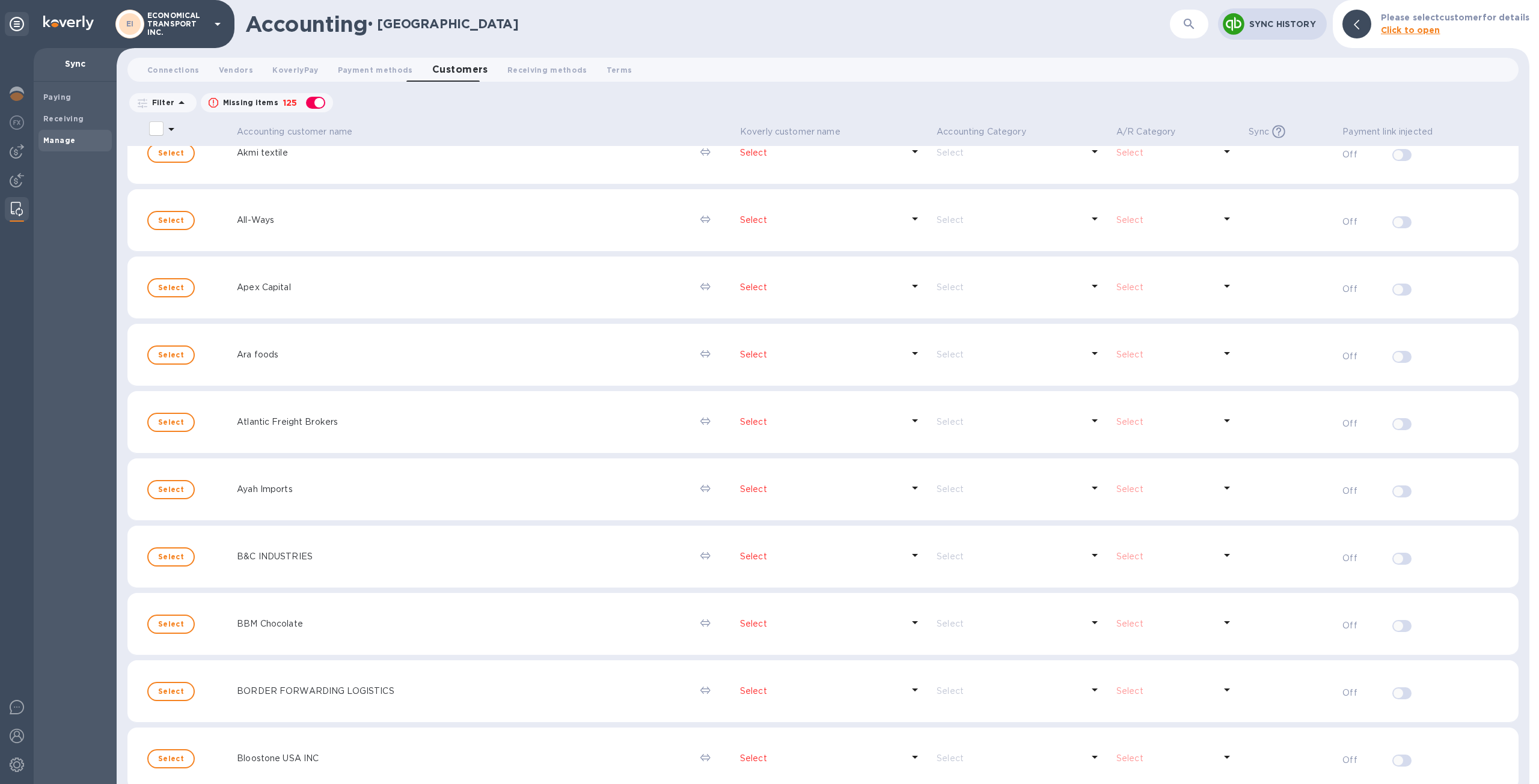
click at [1087, 289] on icon at bounding box center [1094, 286] width 15 height 15
click at [1087, 287] on icon at bounding box center [1094, 286] width 15 height 15
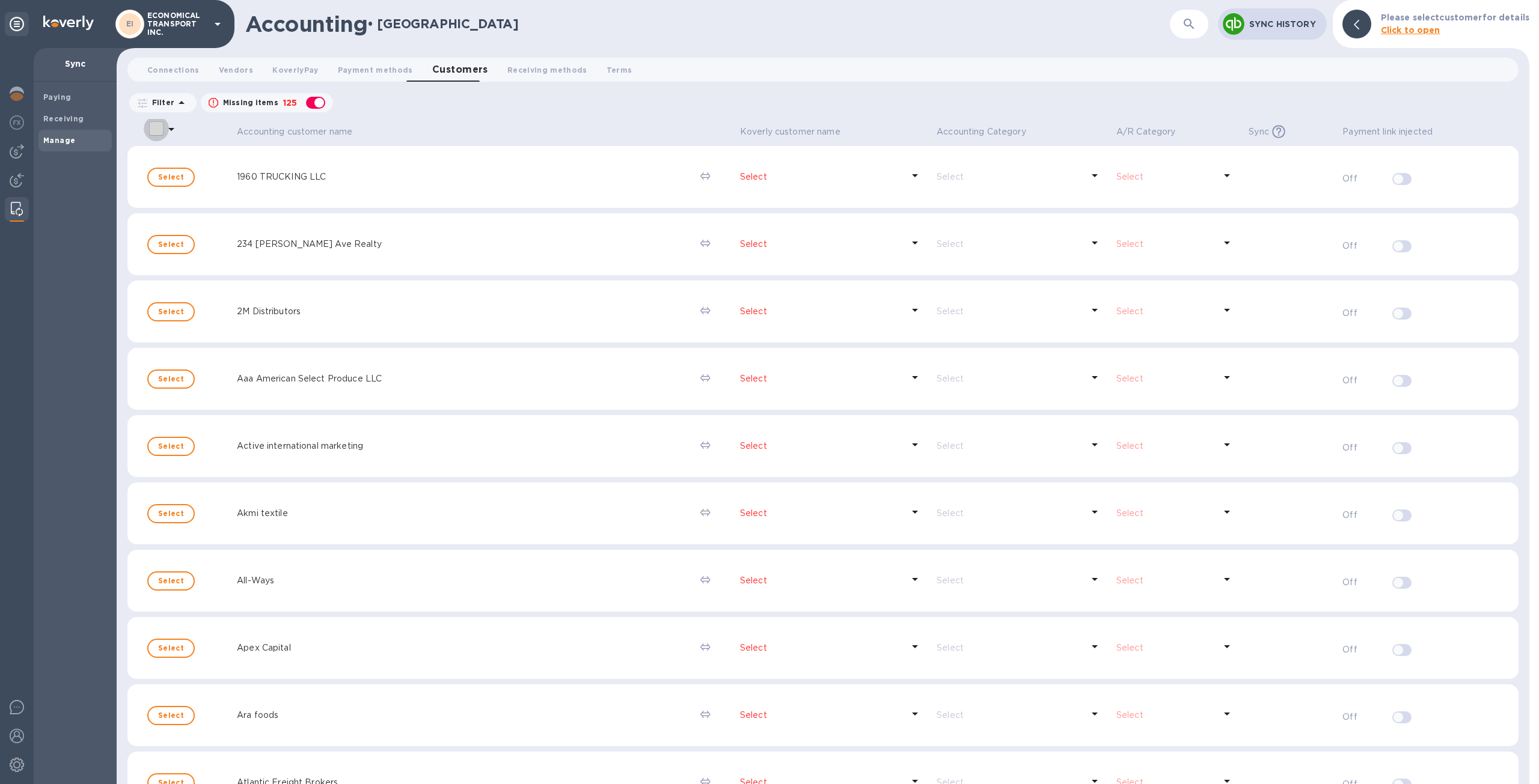
click at [163, 124] on input "select all desserts" at bounding box center [156, 128] width 25 height 25
checkbox input "false"
click at [244, 207] on p "To create Koverly customers" at bounding box center [225, 207] width 137 height 13
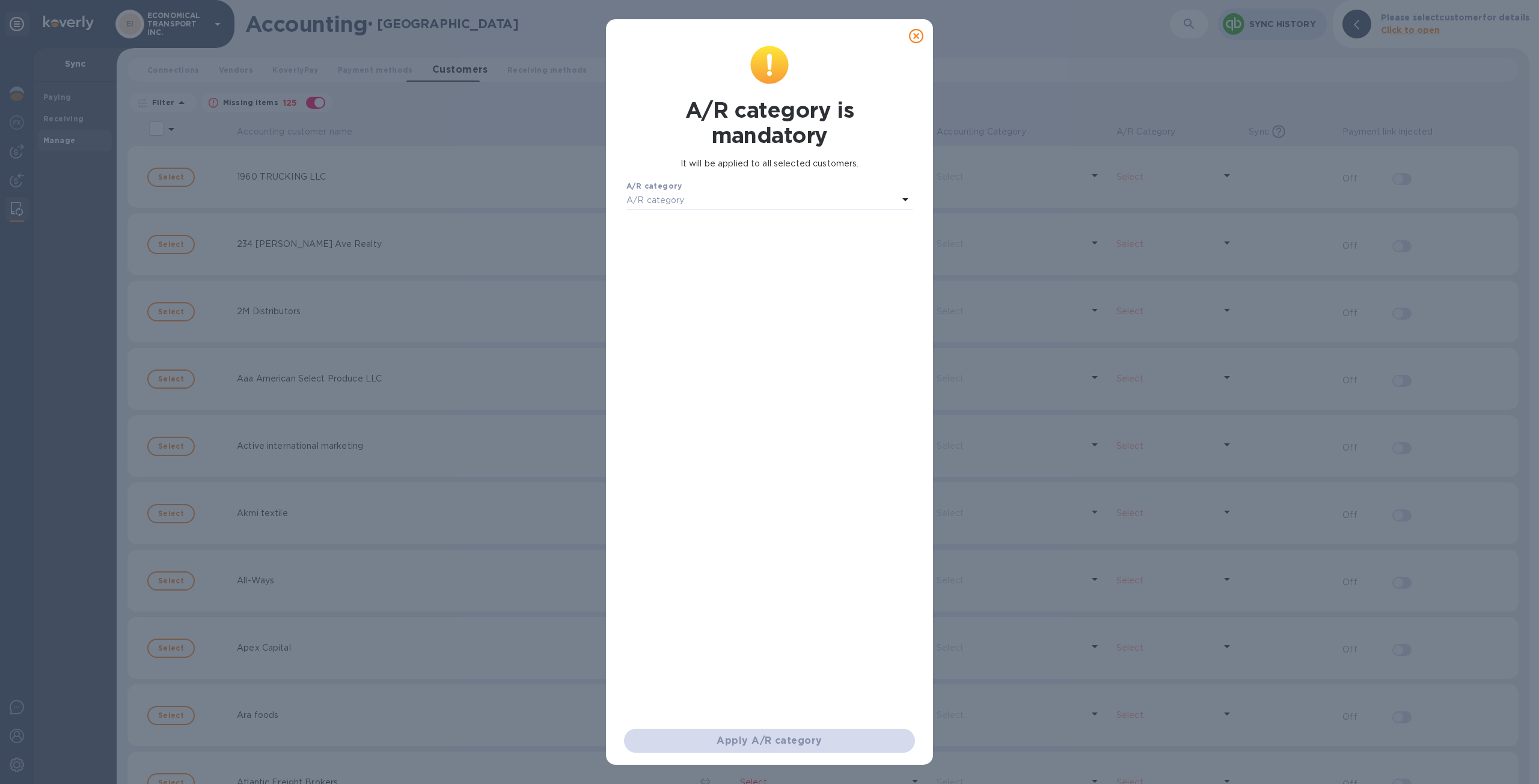
click at [729, 196] on div "A/R category" at bounding box center [762, 200] width 271 height 17
click at [721, 343] on p "Accounts Receivable" at bounding box center [764, 338] width 257 height 13
click at [821, 743] on span "Apply A/R category" at bounding box center [770, 741] width 271 height 15
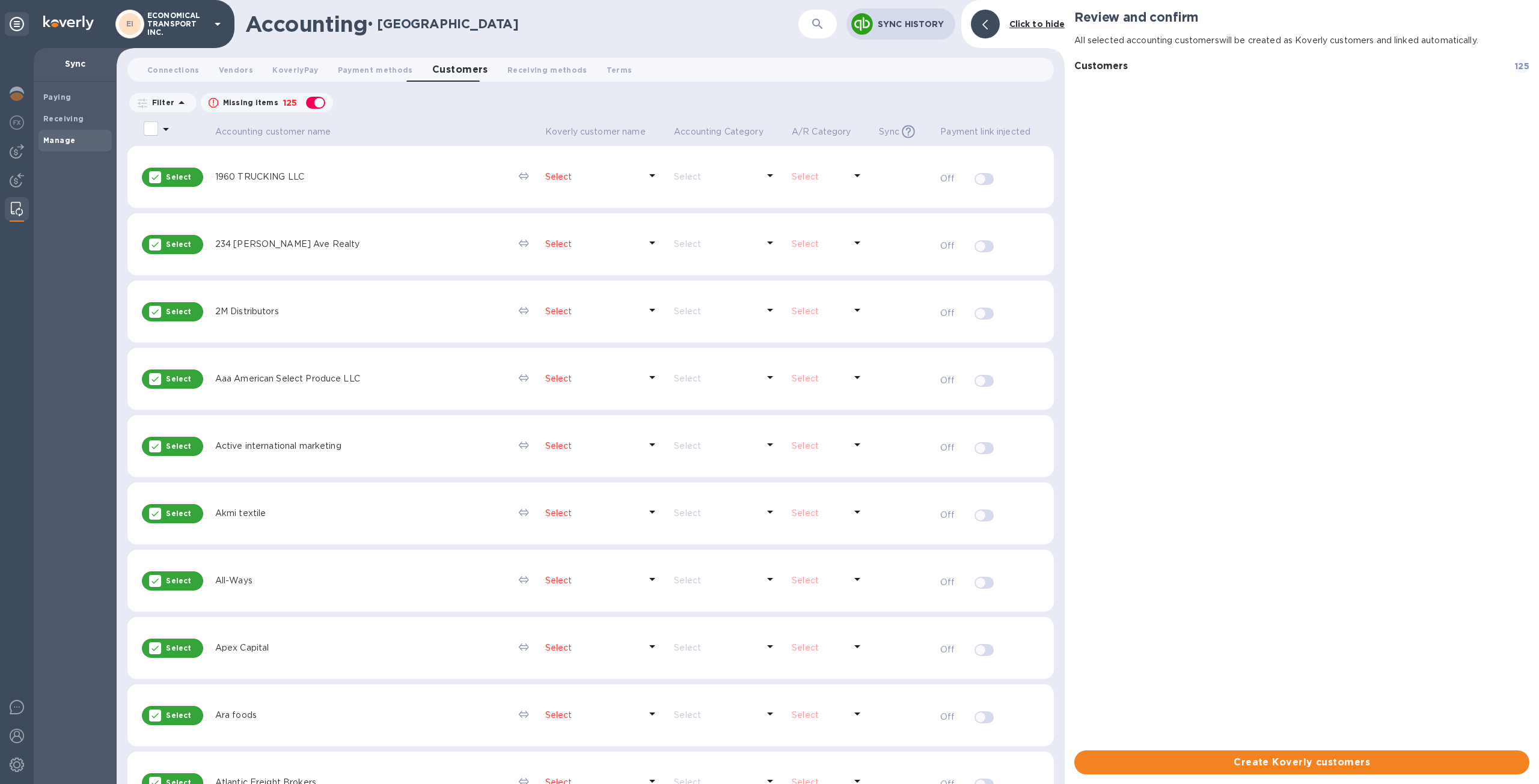
click at [821, 743] on span "Apply A/R category" at bounding box center [770, 741] width 271 height 15
click at [821, 743] on td "Select" at bounding box center [830, 715] width 87 height 63
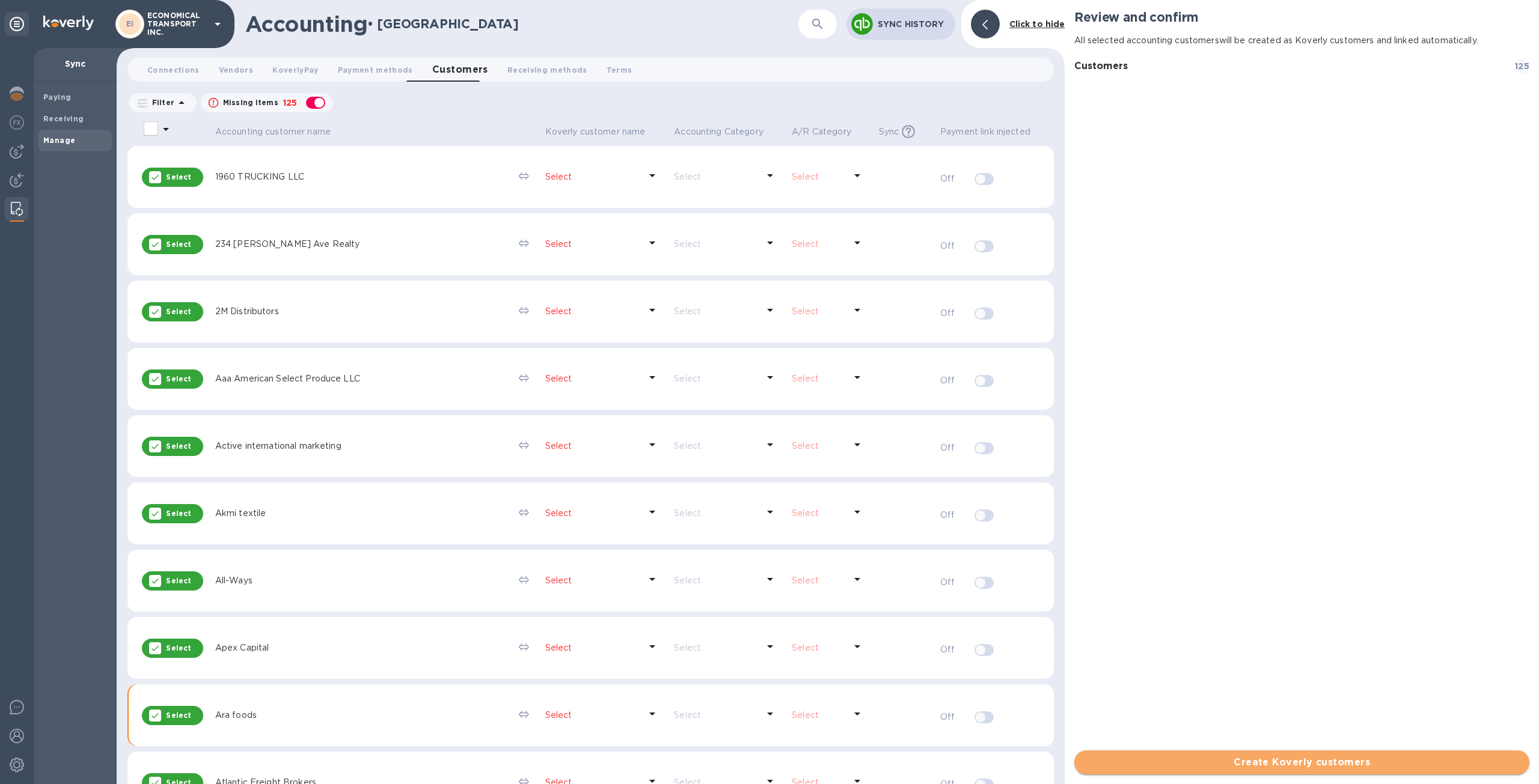
click at [1318, 764] on span "Create Koverly customers" at bounding box center [1301, 762] width 436 height 15
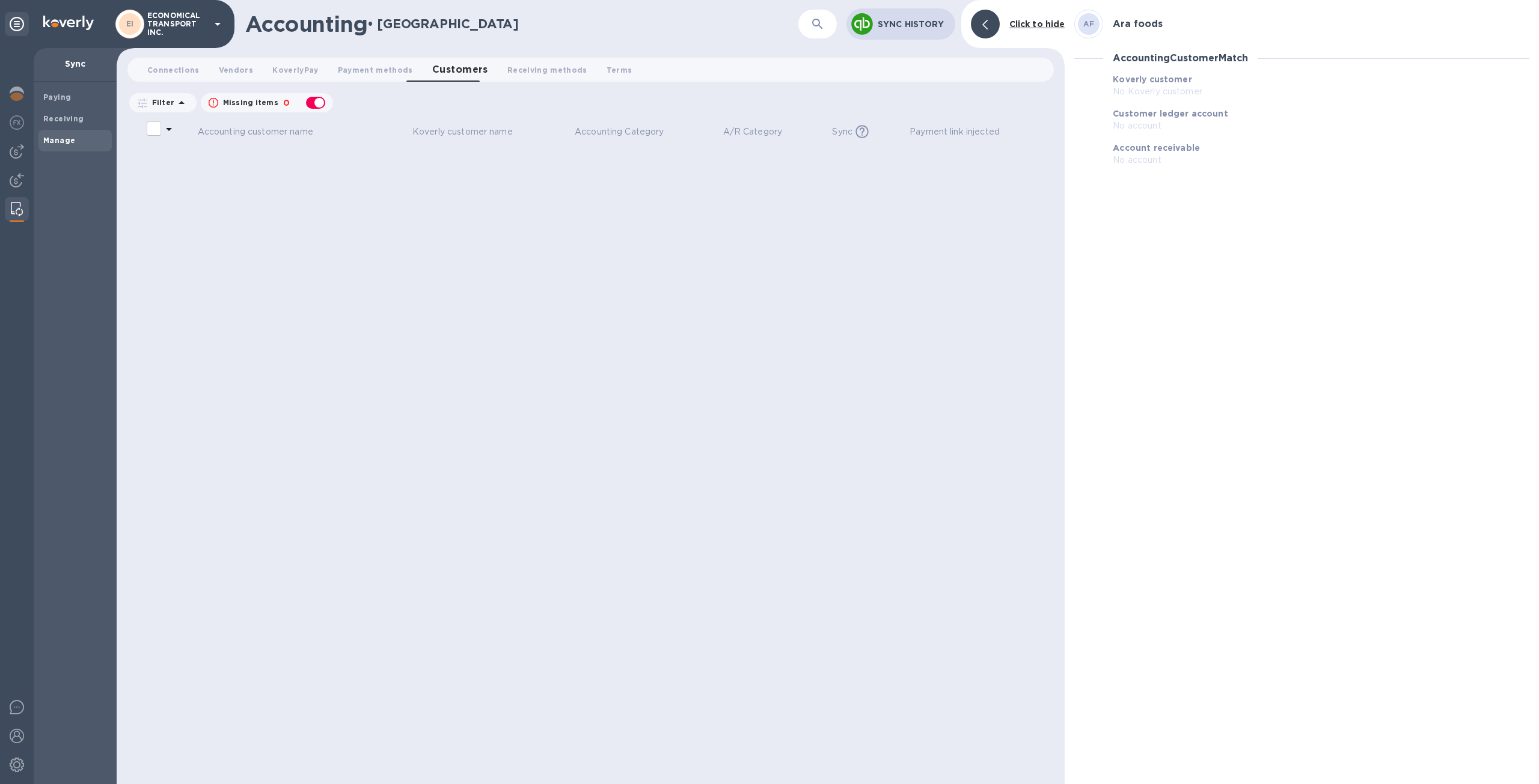
click at [1137, 28] on h3 "Ara foods" at bounding box center [1137, 23] width 50 height 11
click at [318, 112] on div "Filter Missing items 0 Accounting Category: A/P Category: Sync: All" at bounding box center [590, 105] width 948 height 28
click at [318, 103] on div "button" at bounding box center [316, 103] width 24 height 17
checkbox input "false"
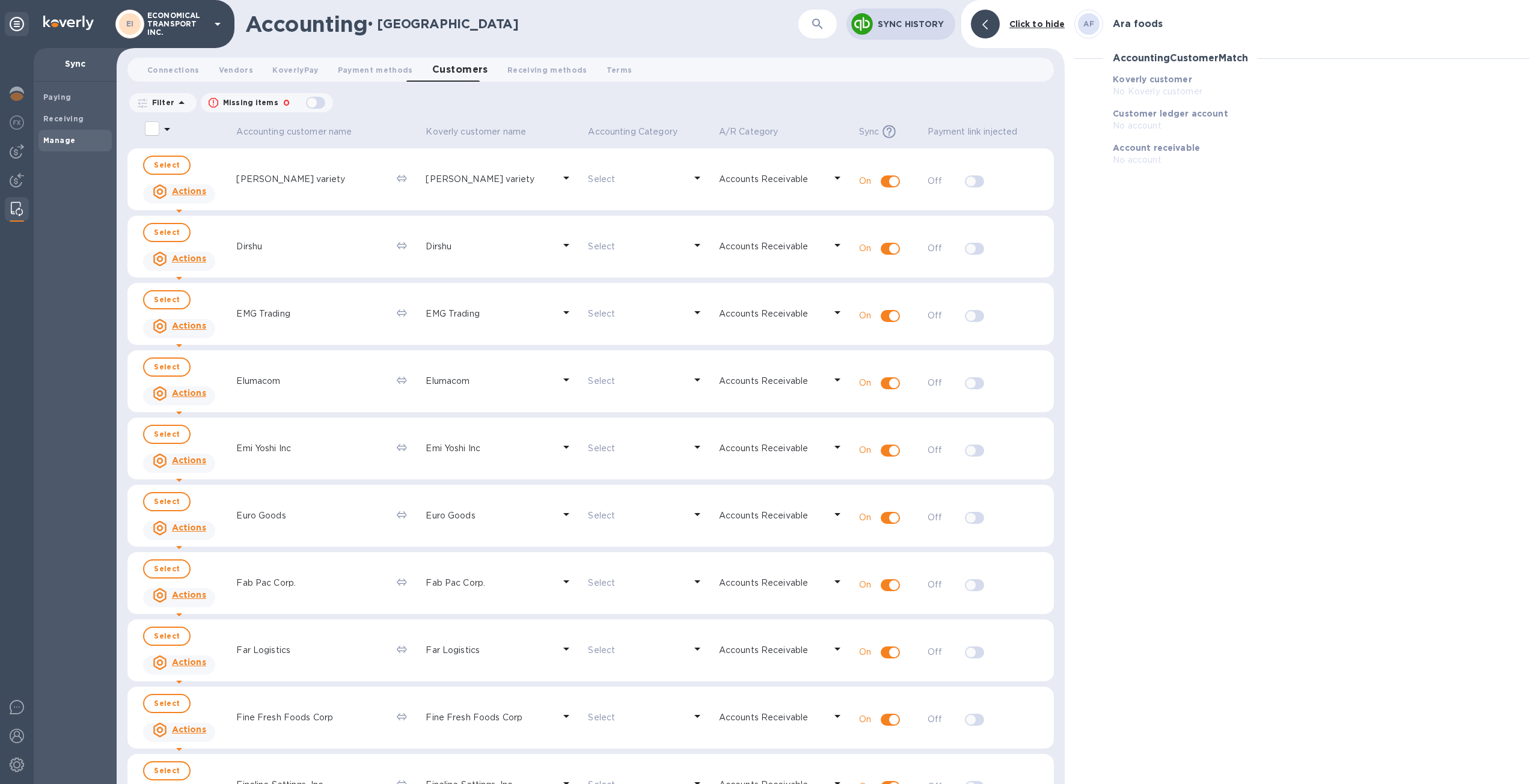
scroll to position [1683, 0]
click at [13, 184] on img at bounding box center [17, 180] width 15 height 15
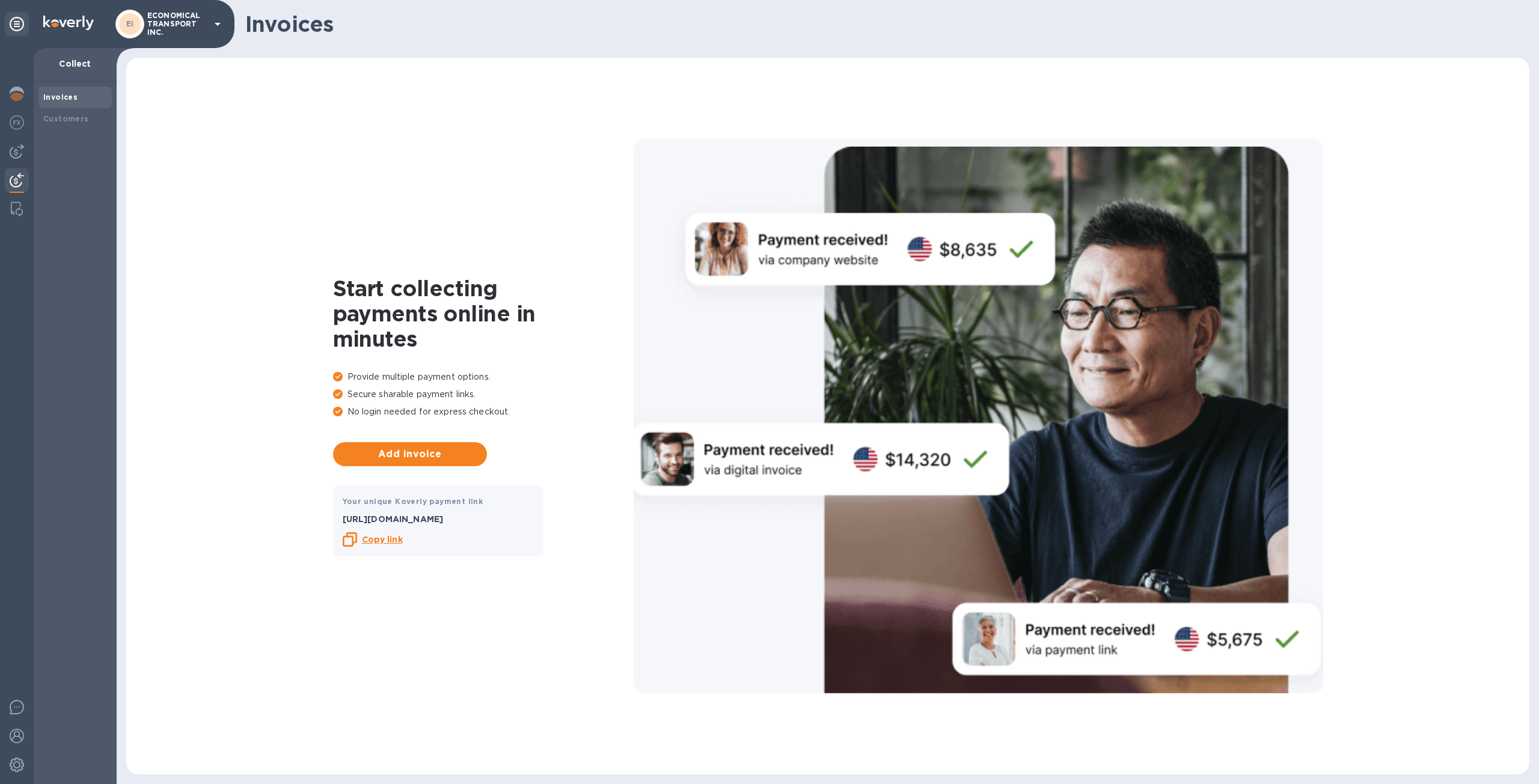
click at [13, 184] on img at bounding box center [17, 180] width 15 height 15
click at [73, 121] on b "Customers" at bounding box center [66, 118] width 46 height 9
click at [435, 462] on button "Add customer" at bounding box center [410, 455] width 154 height 24
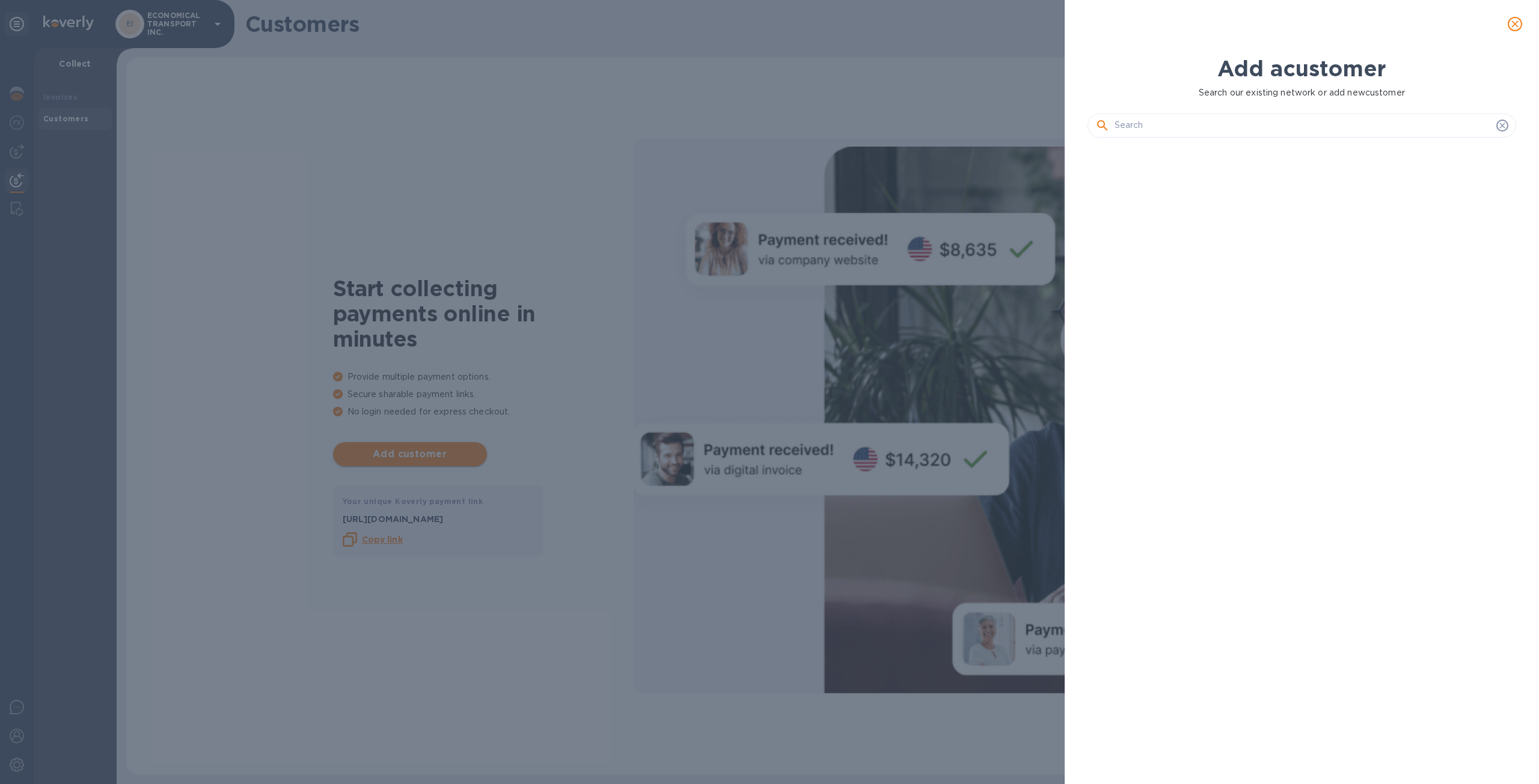
scroll to position [596, 433]
click at [1514, 33] on button "close" at bounding box center [1514, 23] width 29 height 29
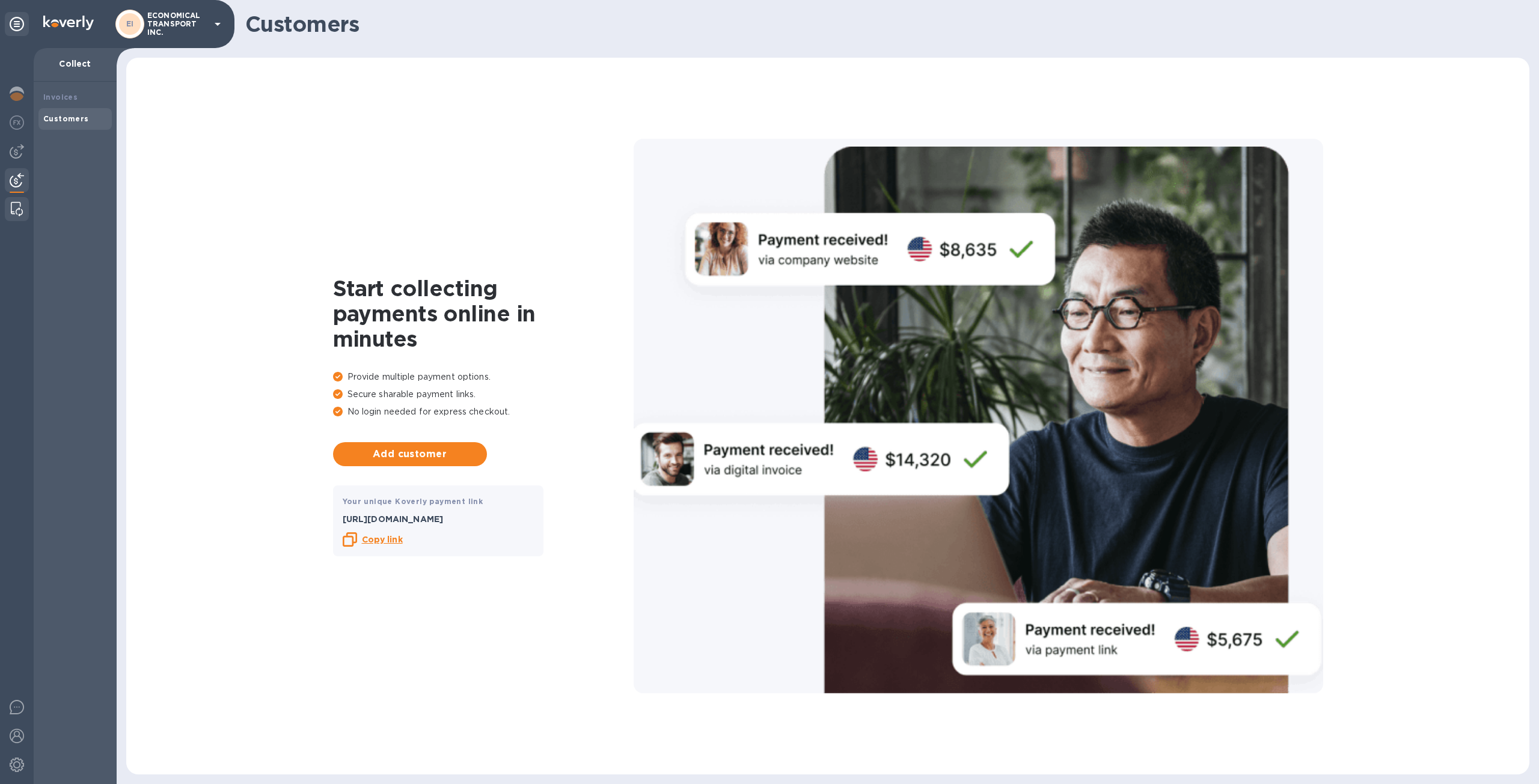
click at [12, 209] on img at bounding box center [17, 209] width 12 height 15
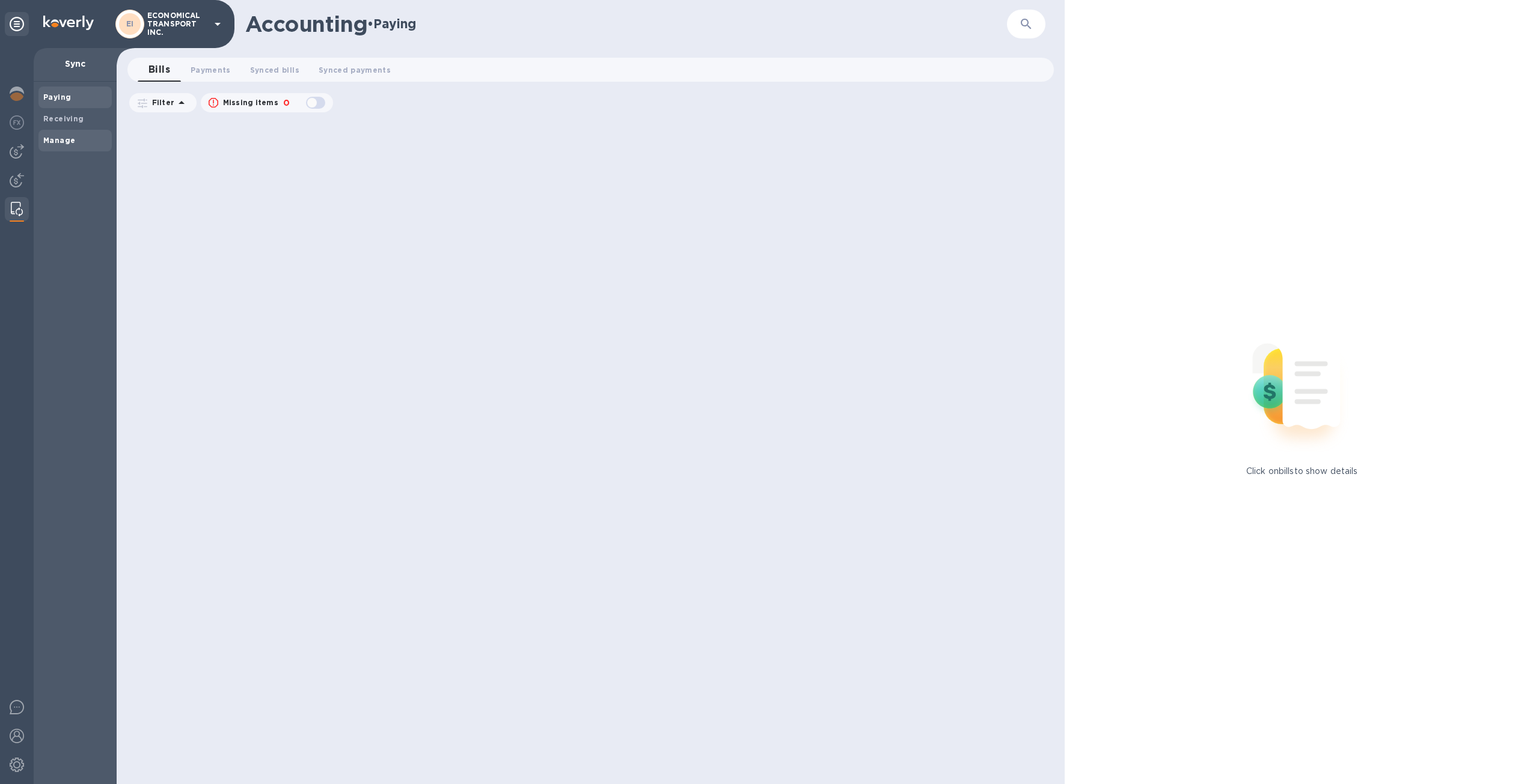
click at [71, 143] on b "Manage" at bounding box center [59, 140] width 32 height 9
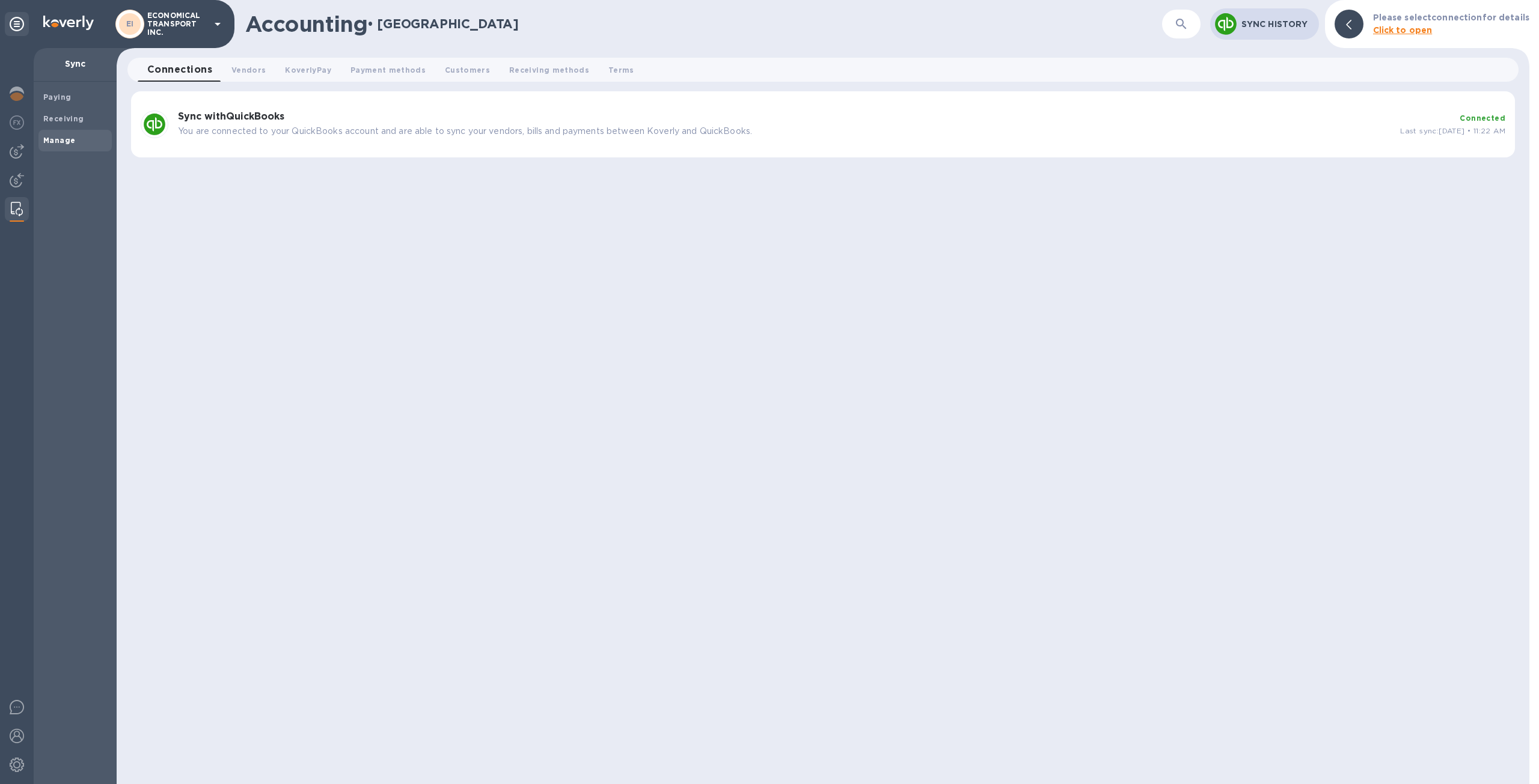
click at [342, 128] on p "You are connected to your QuickBooks account and are able to sync your vendors,…" at bounding box center [784, 131] width 1212 height 13
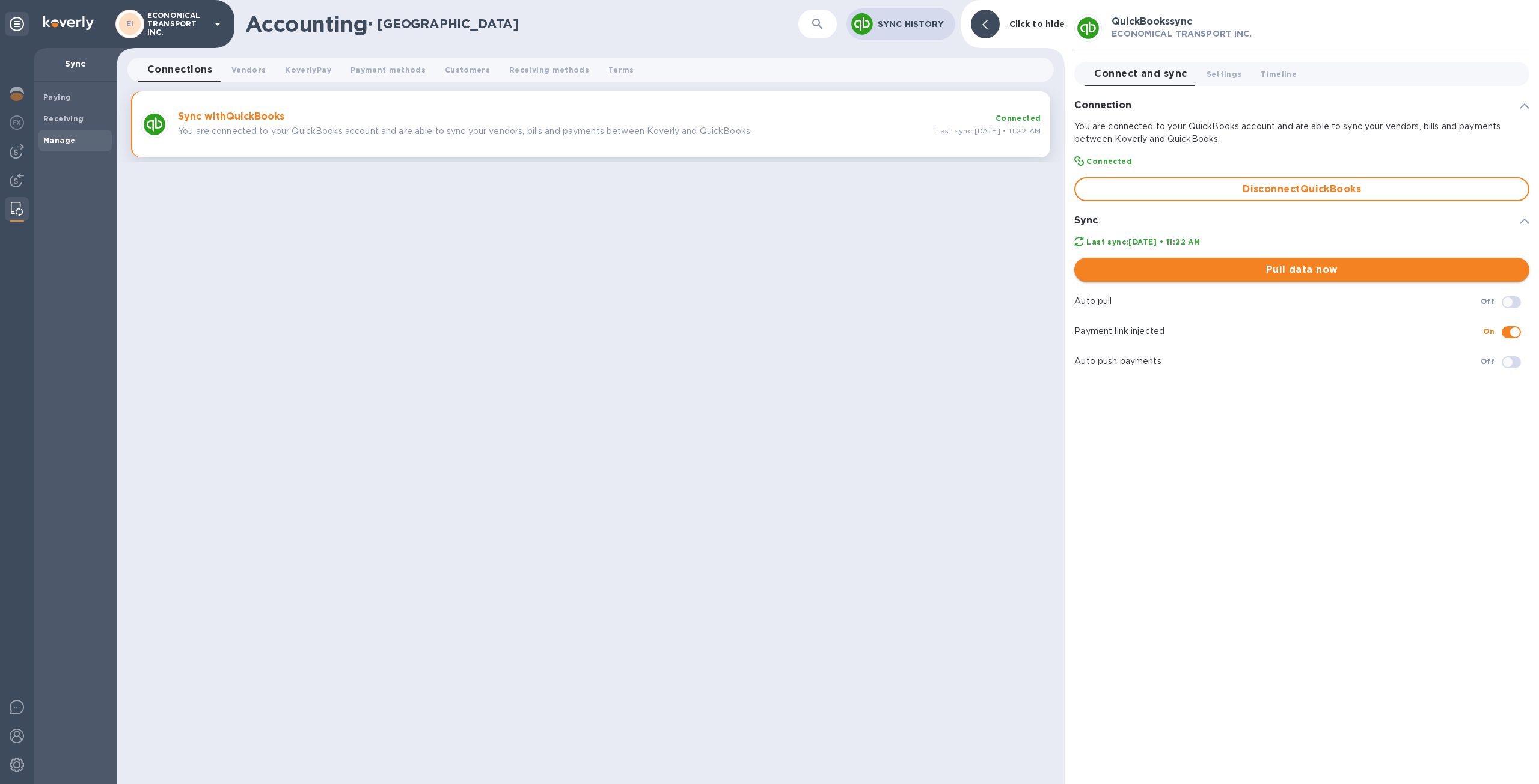
click at [1313, 274] on span "Pull data now" at bounding box center [1301, 269] width 436 height 15
click at [11, 184] on img at bounding box center [17, 180] width 15 height 15
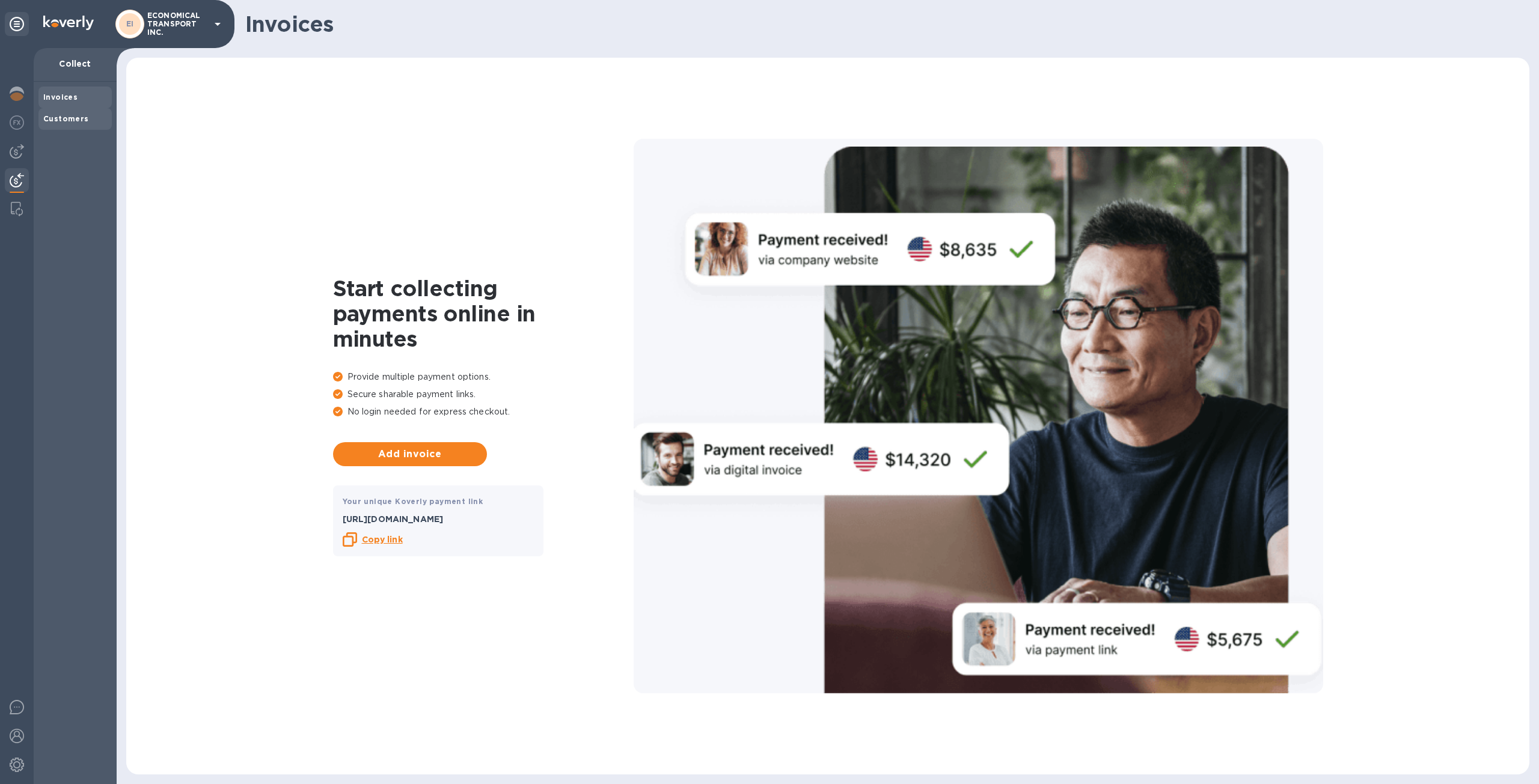
click at [85, 120] on div "Customers" at bounding box center [75, 119] width 63 height 12
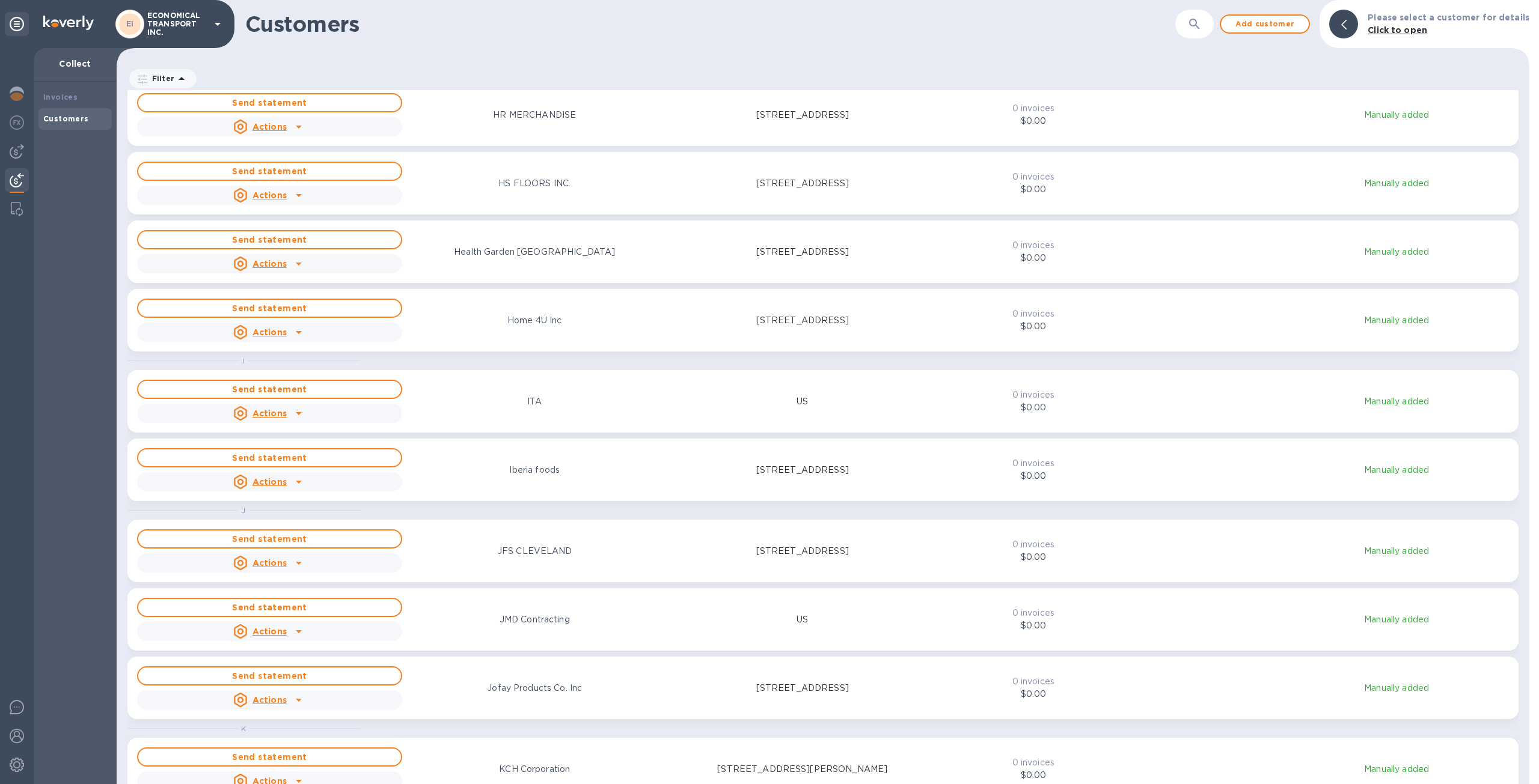
scroll to position [2884, 0]
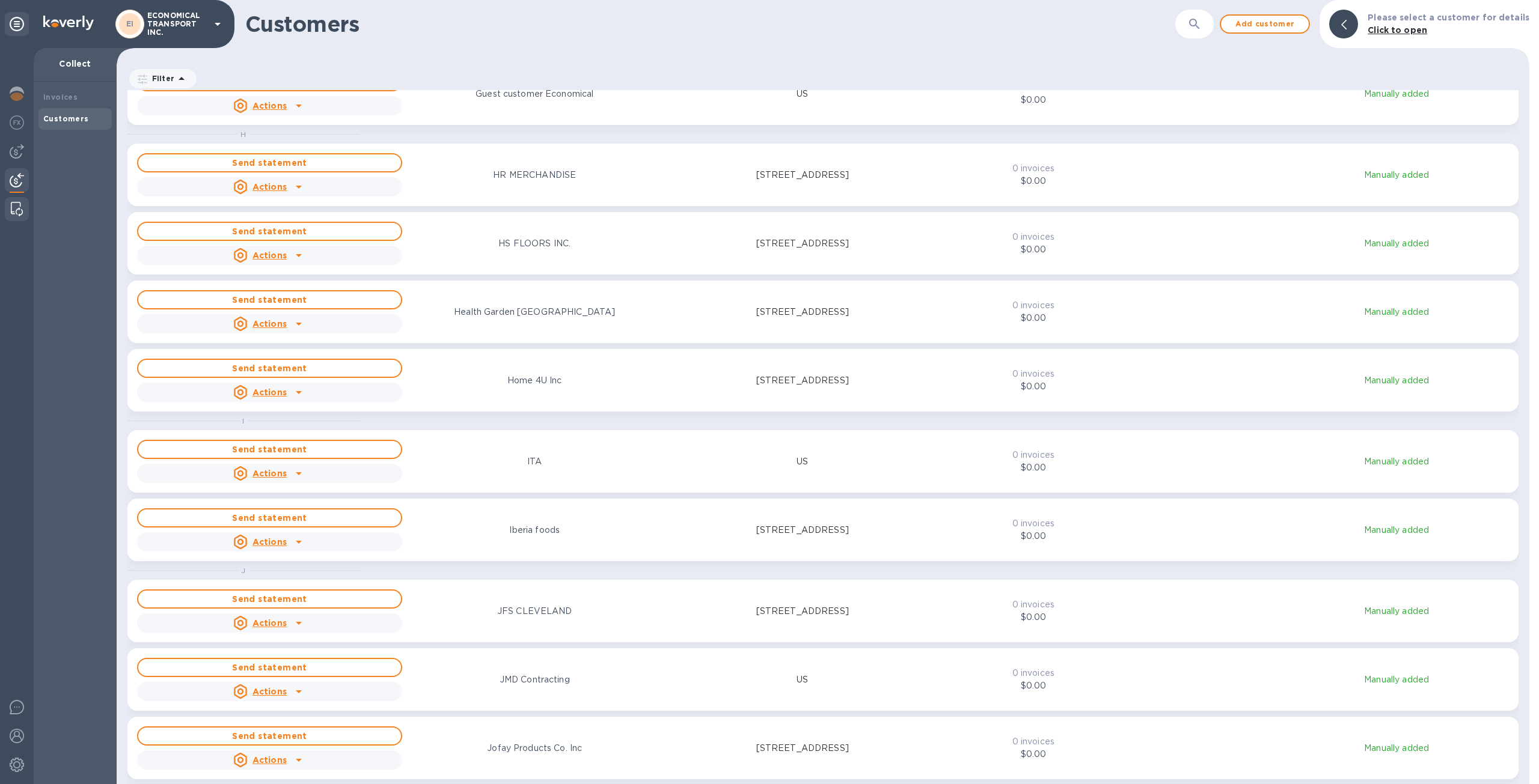
click at [17, 206] on img at bounding box center [17, 209] width 12 height 15
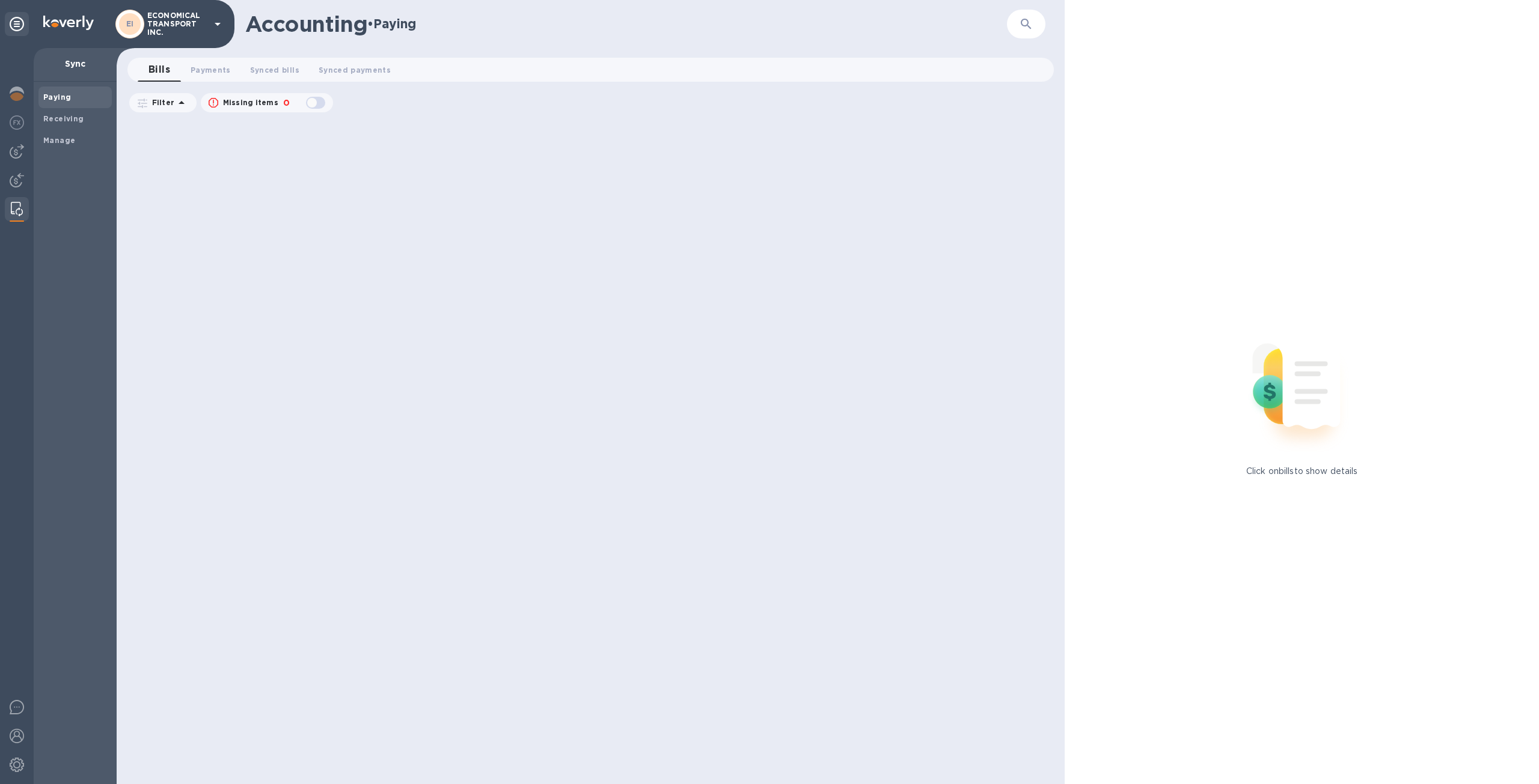
click at [17, 207] on img at bounding box center [17, 209] width 12 height 15
click at [63, 136] on b "Manage" at bounding box center [59, 140] width 32 height 9
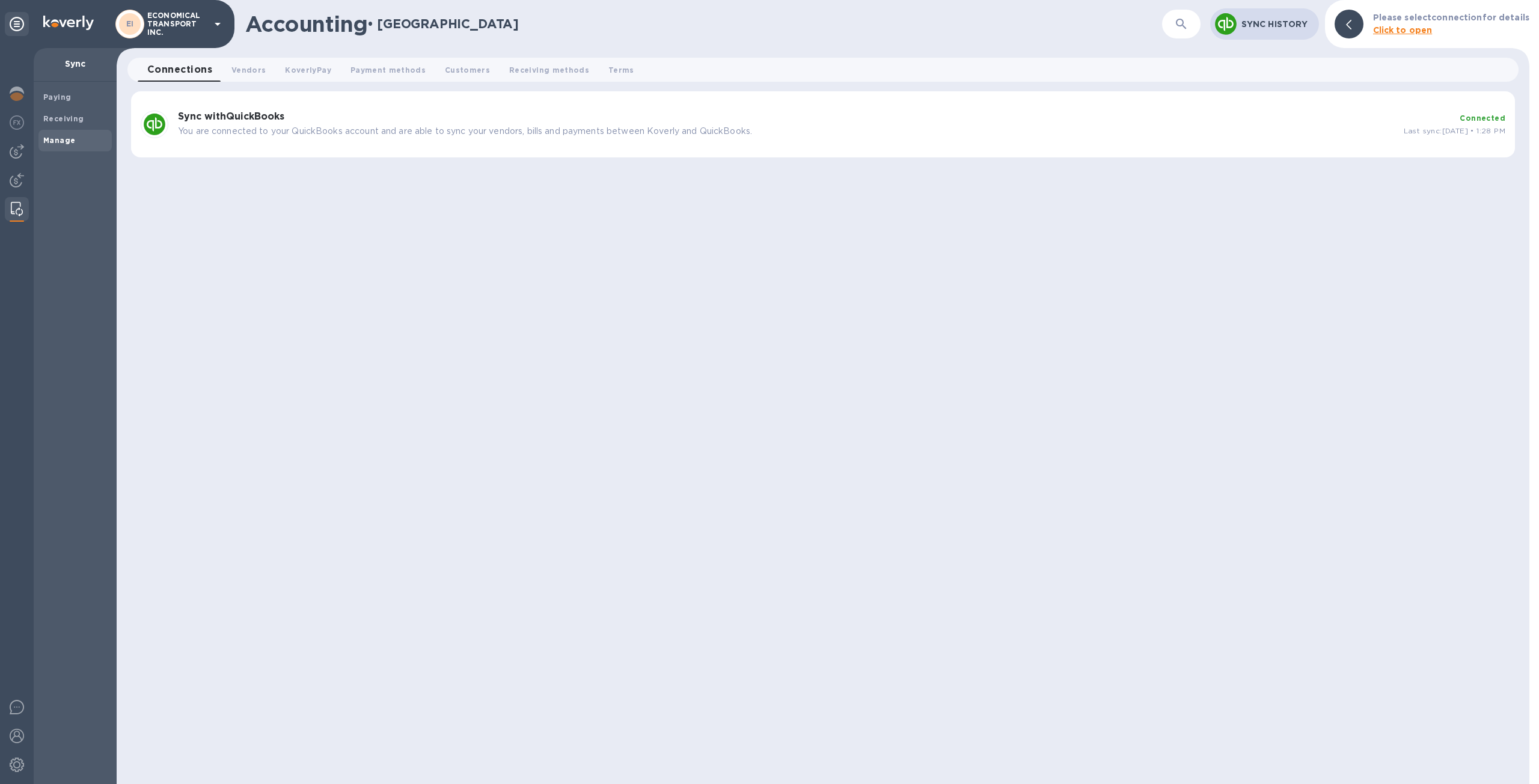
click at [901, 138] on div "Sync with QuickBooks You are connected to your QuickBooks account and are able …" at bounding box center [785, 123] width 1225 height 36
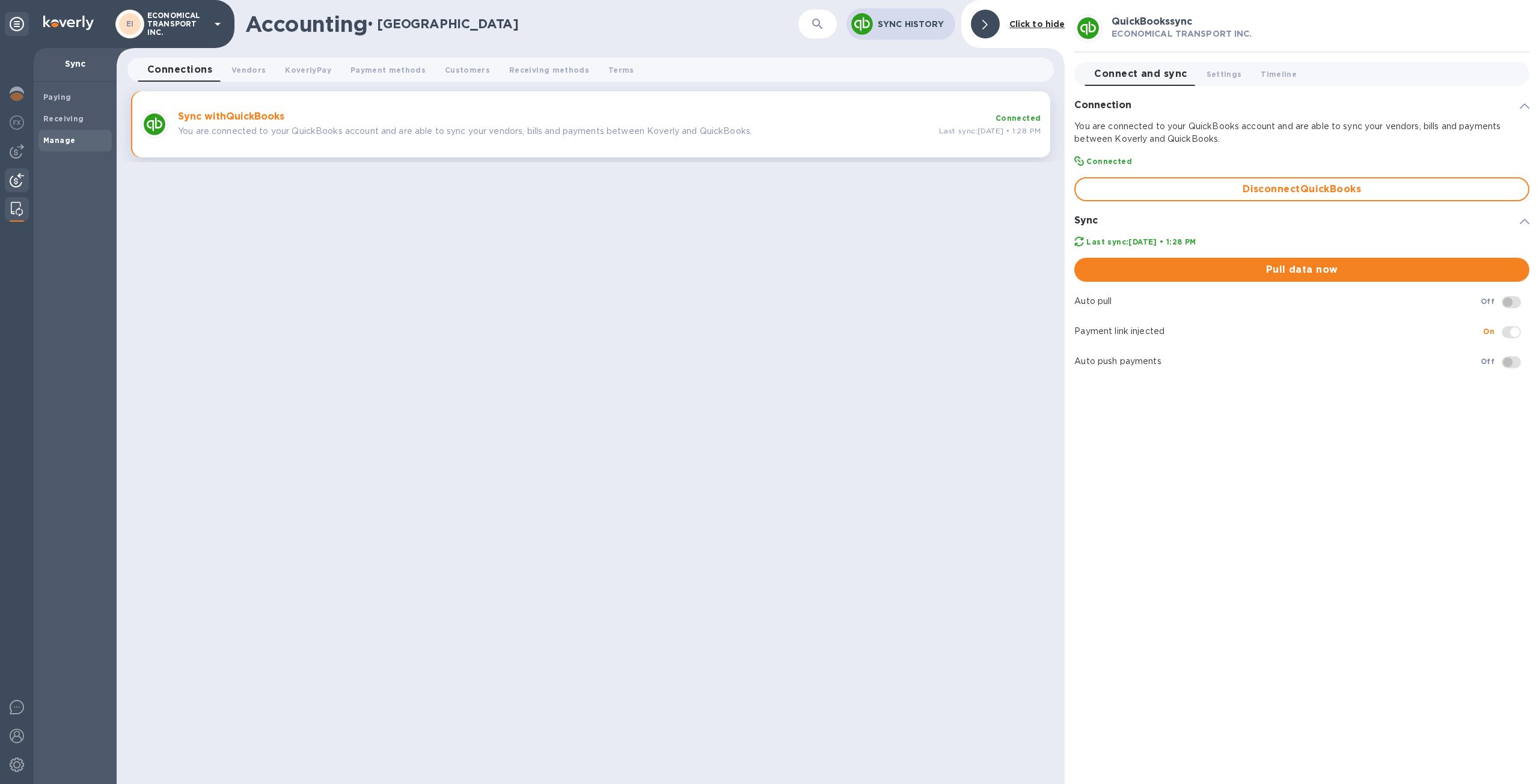
click at [23, 184] on img at bounding box center [17, 180] width 15 height 15
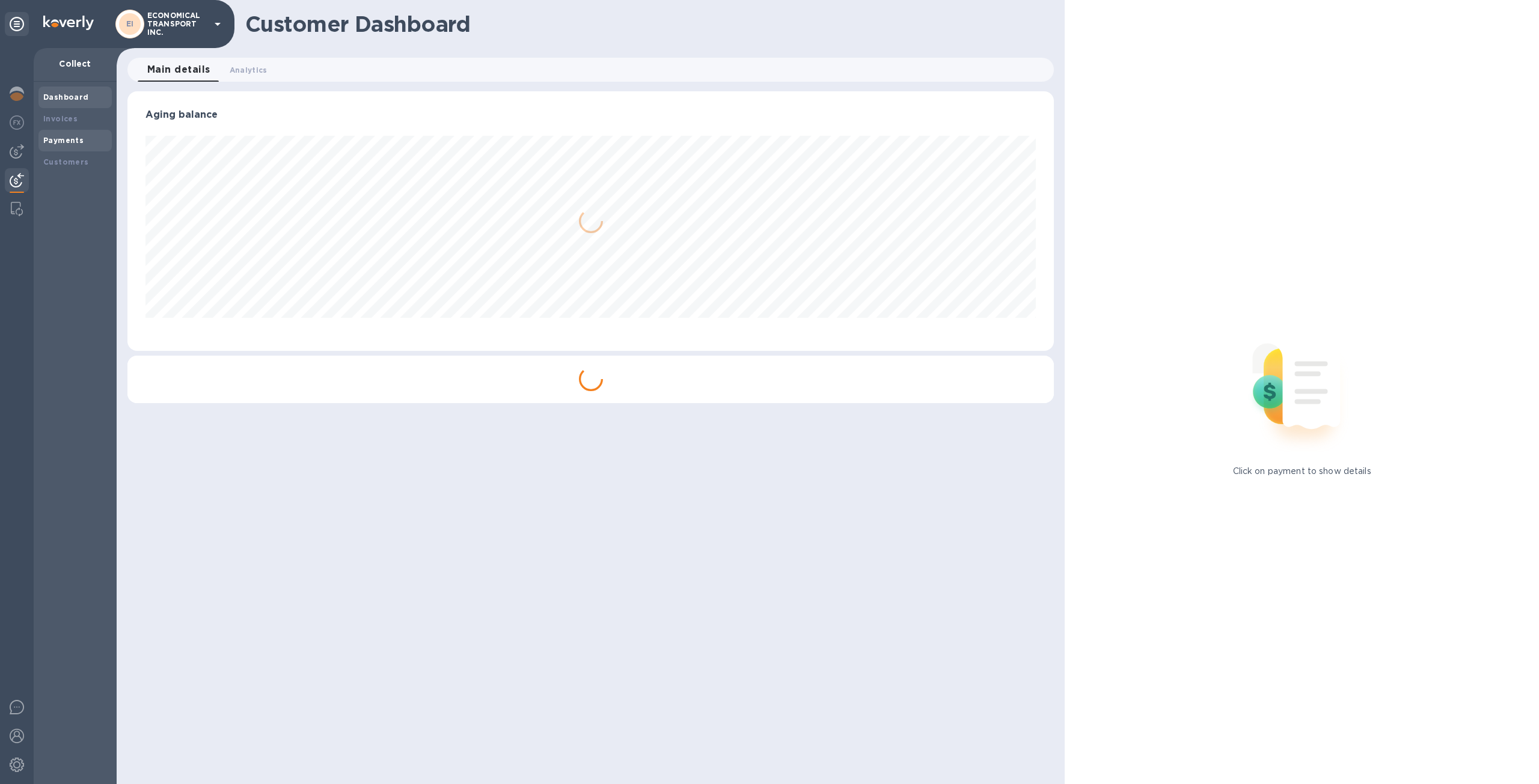
scroll to position [600572, 600125]
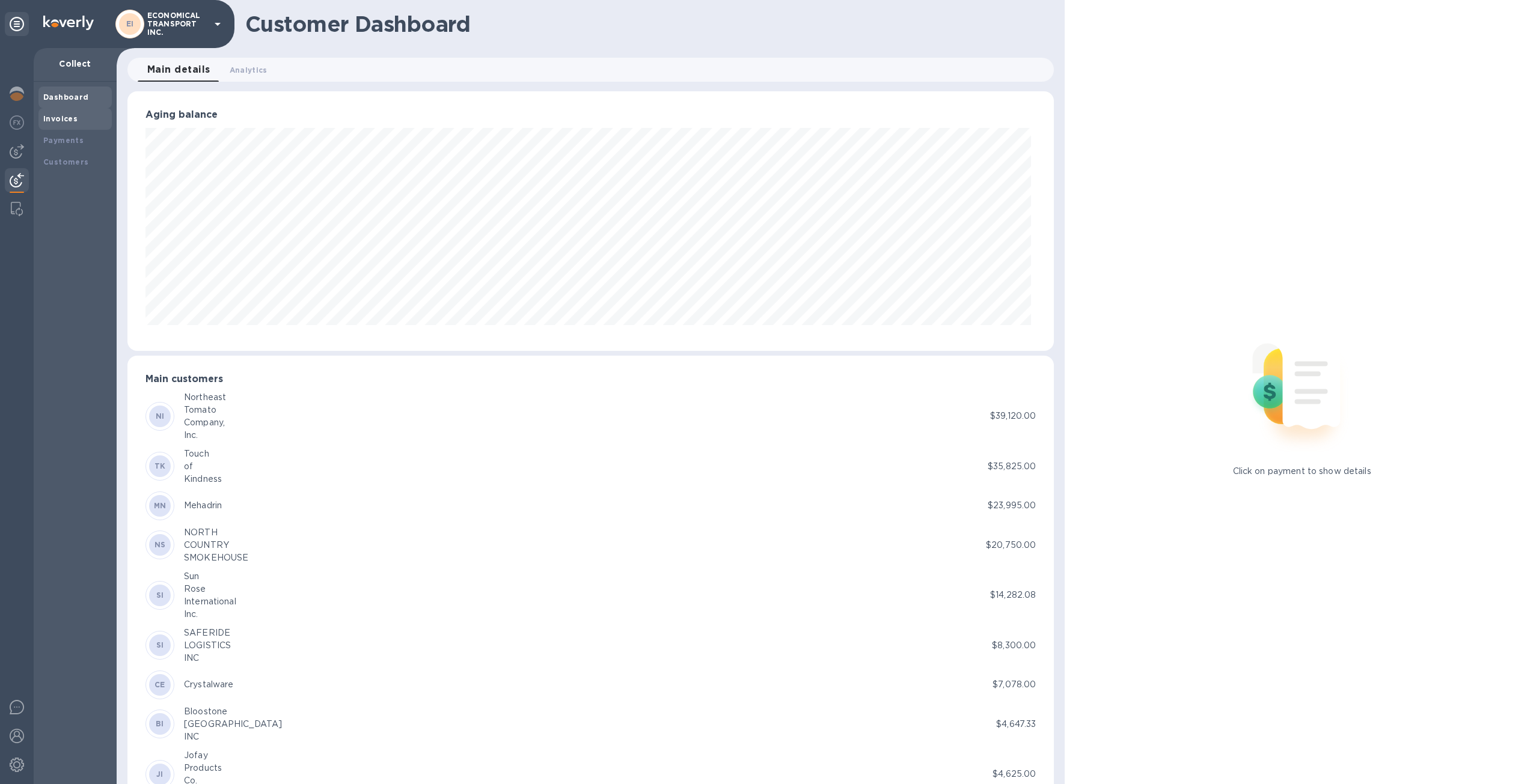
click at [81, 117] on div "Invoices" at bounding box center [75, 119] width 63 height 12
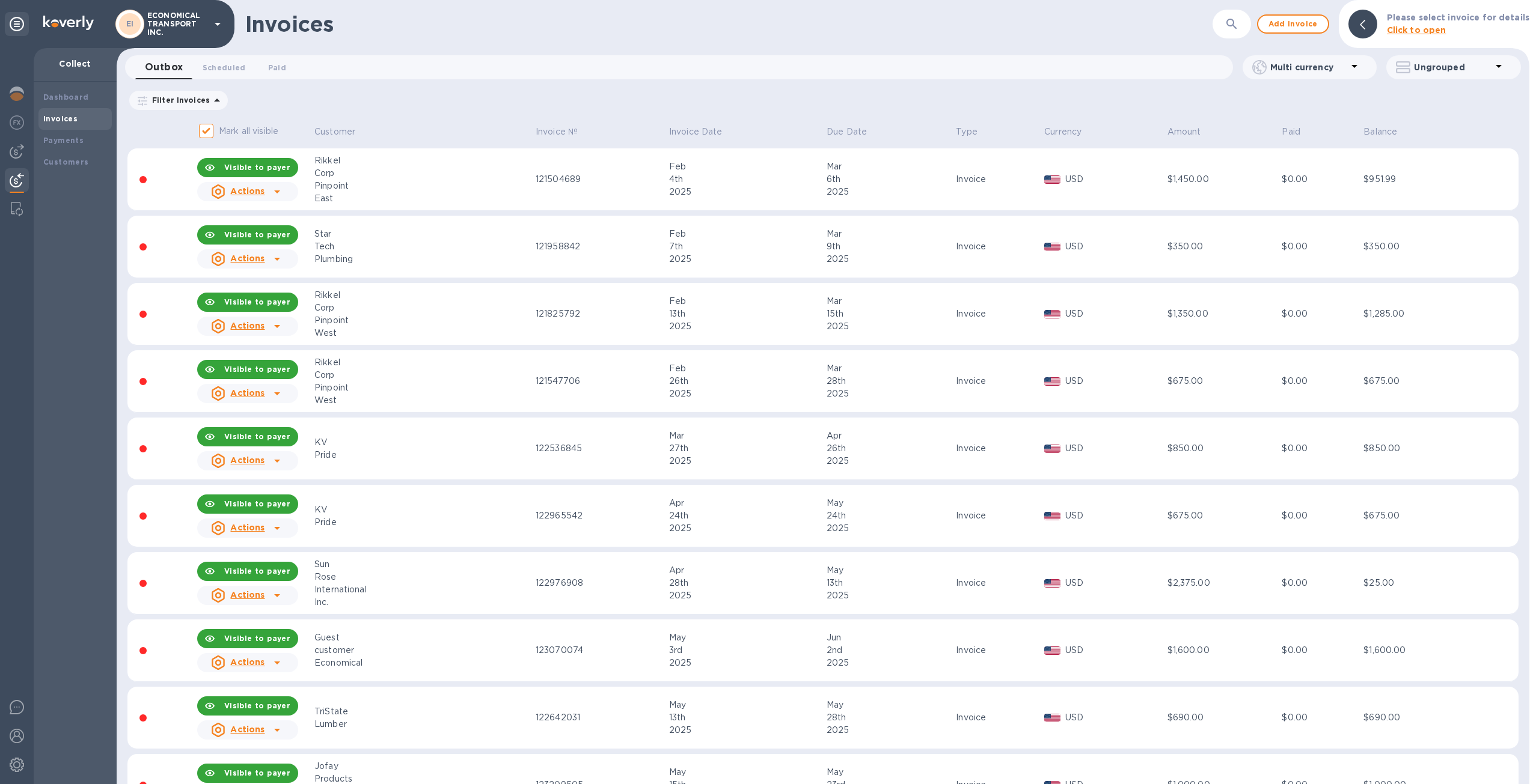
click at [1433, 65] on p "Ungrouped" at bounding box center [1452, 68] width 77 height 12
click at [1484, 102] on li "Group invoices by customer" at bounding box center [1456, 98] width 154 height 38
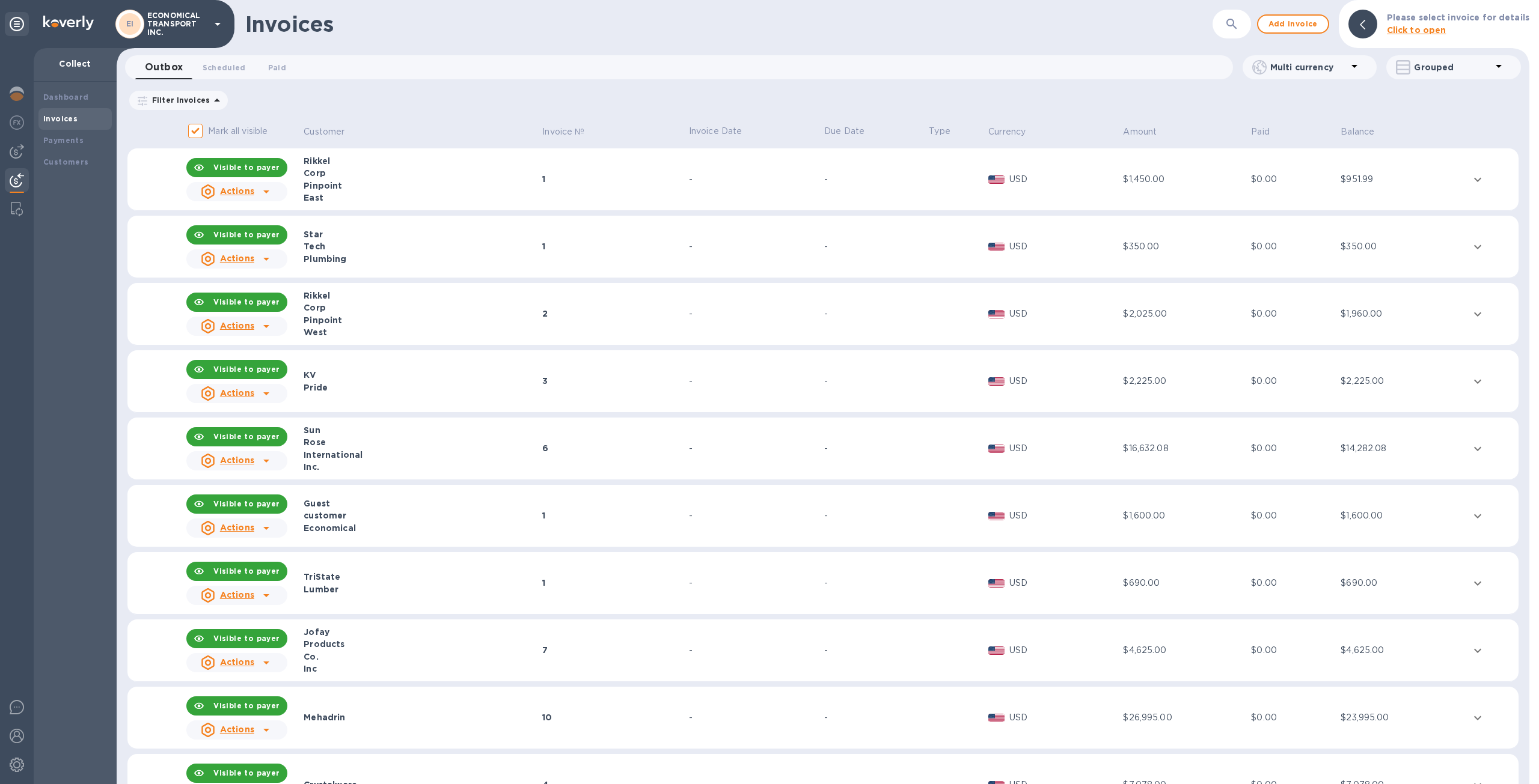
click at [328, 246] on div "Tech" at bounding box center [421, 247] width 235 height 12
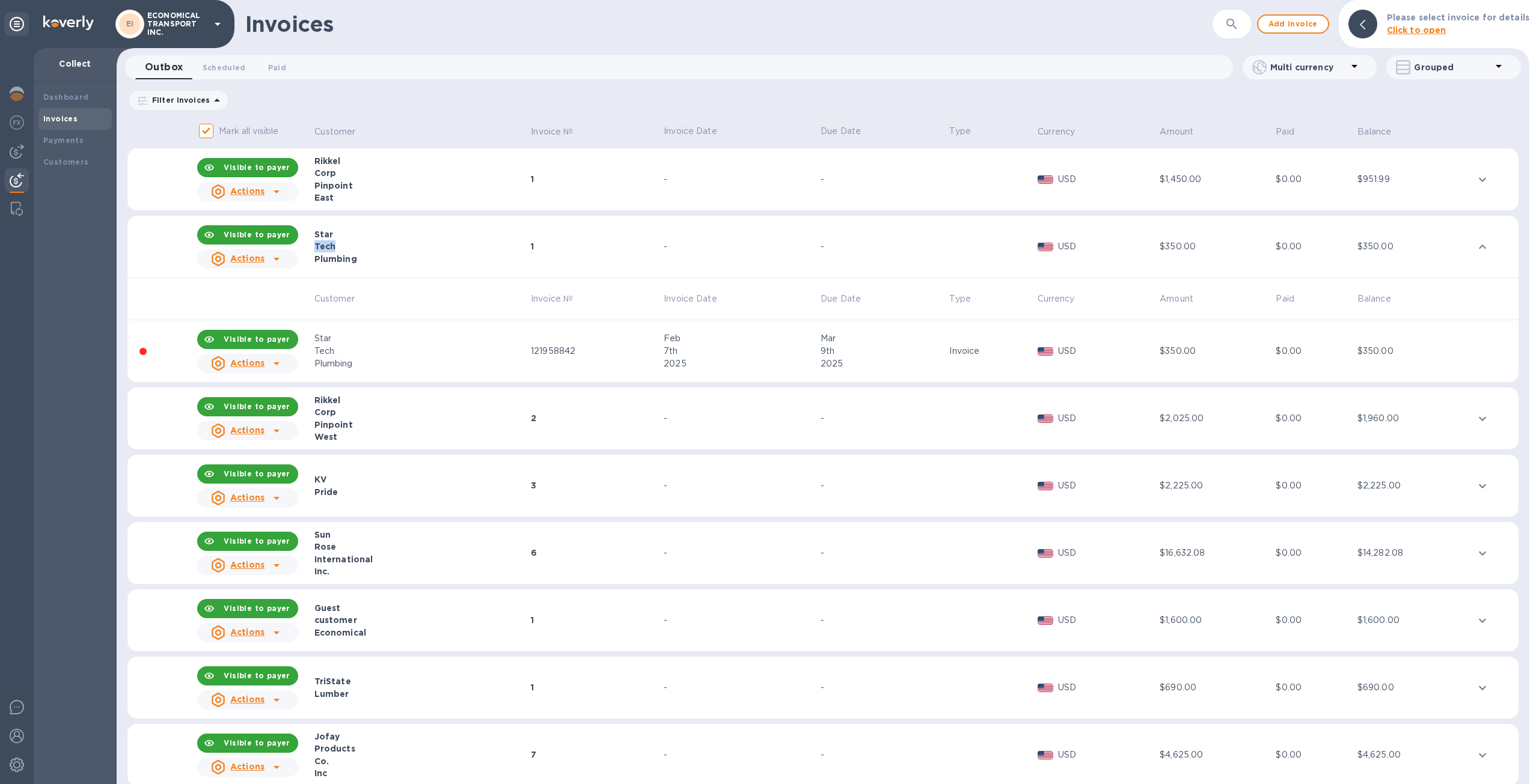
click at [328, 246] on div "Tech" at bounding box center [421, 247] width 213 height 12
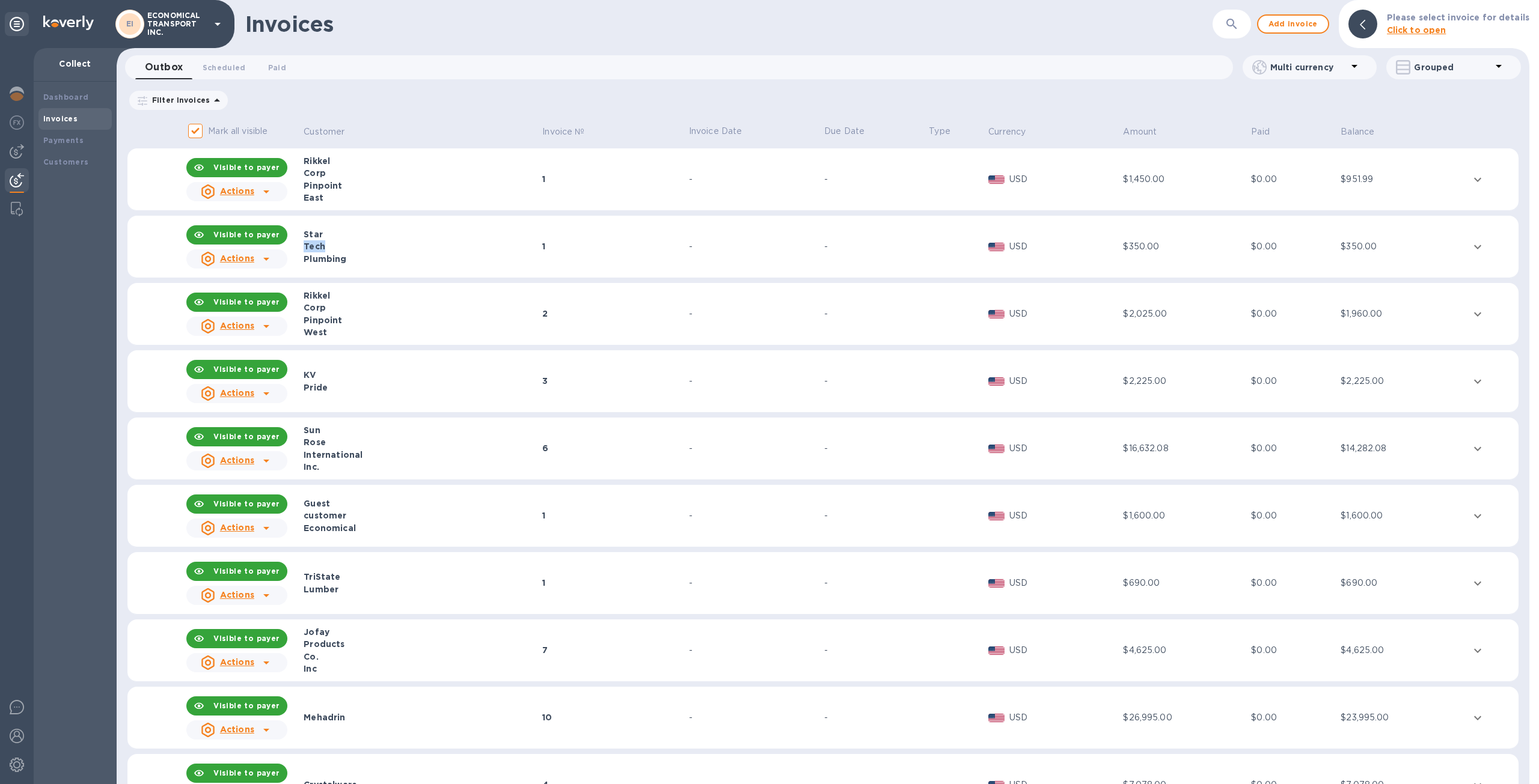
click at [328, 246] on div "Tech" at bounding box center [421, 247] width 235 height 12
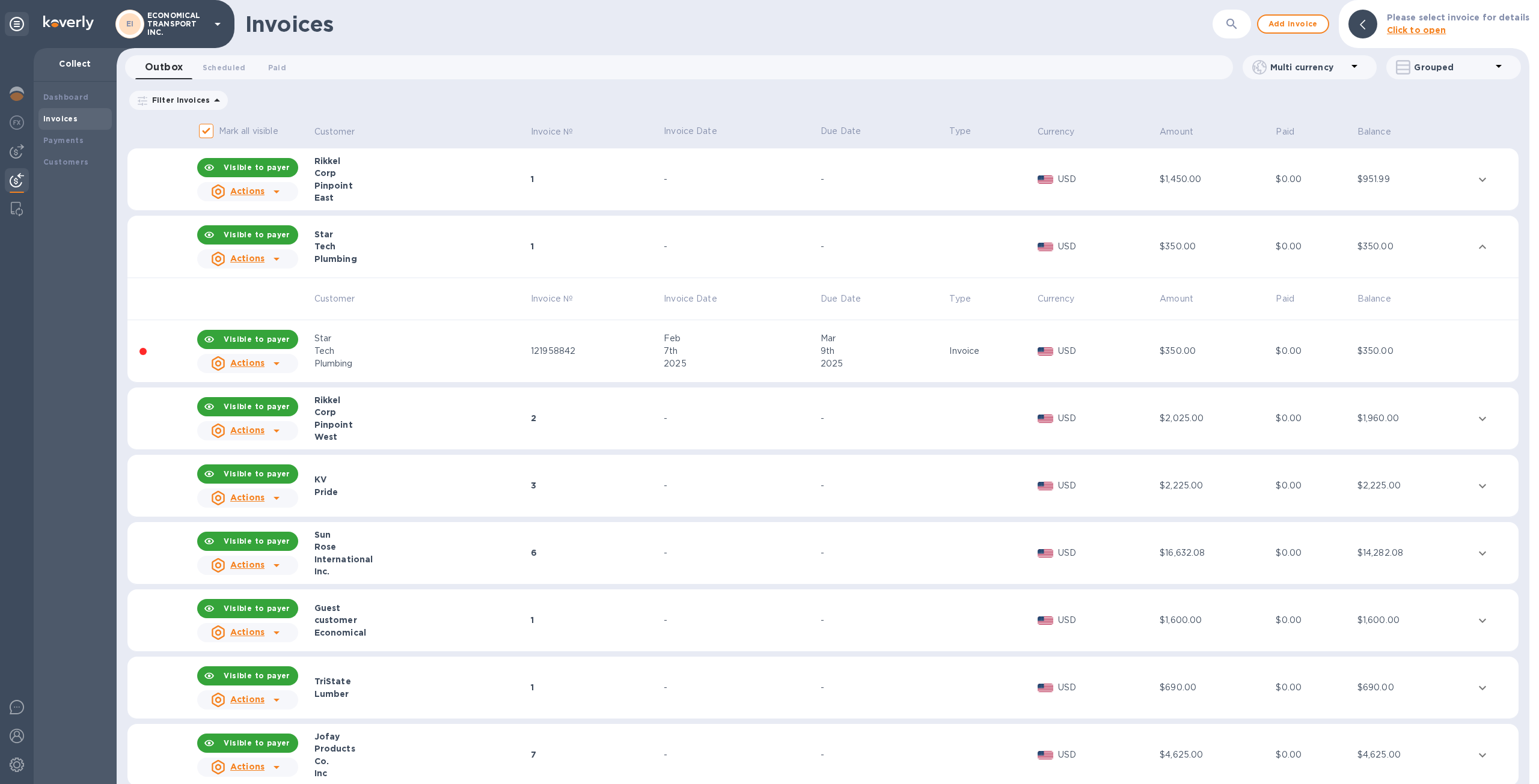
click at [323, 243] on div "Tech" at bounding box center [421, 247] width 213 height 12
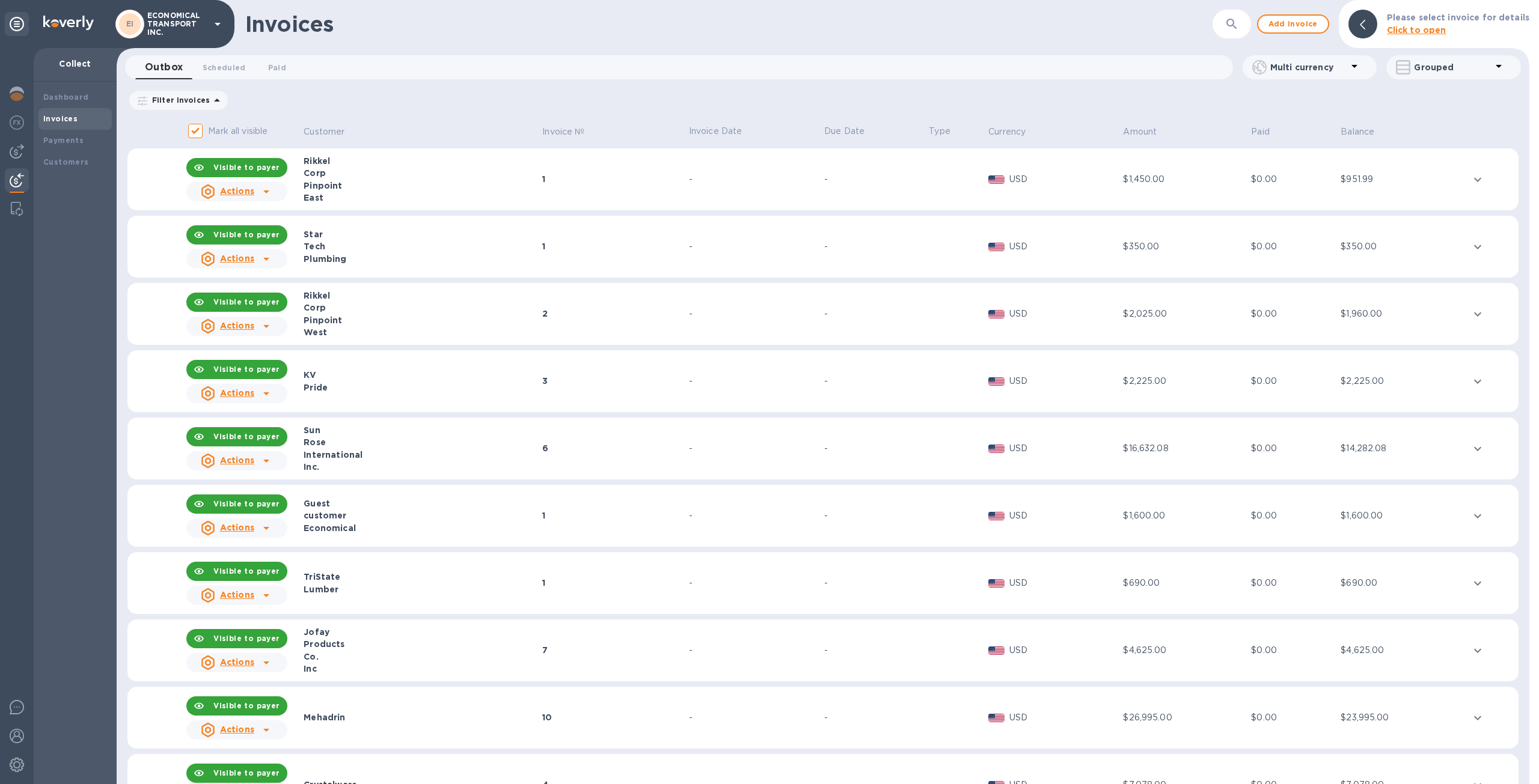
click at [343, 118] on th "Customer" at bounding box center [421, 132] width 238 height 32
click at [343, 126] on p "Customer" at bounding box center [323, 131] width 41 height 13
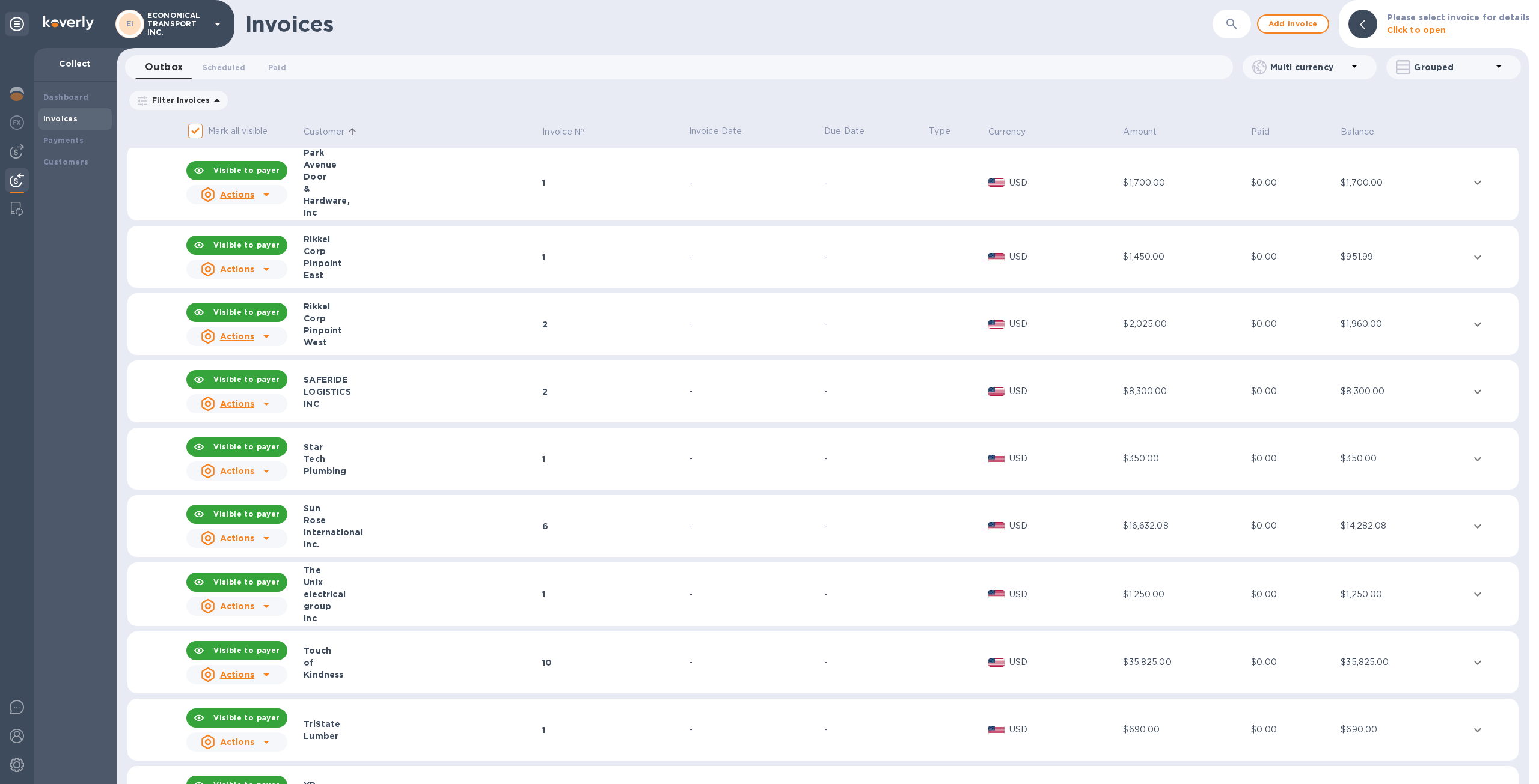
scroll to position [1207, 0]
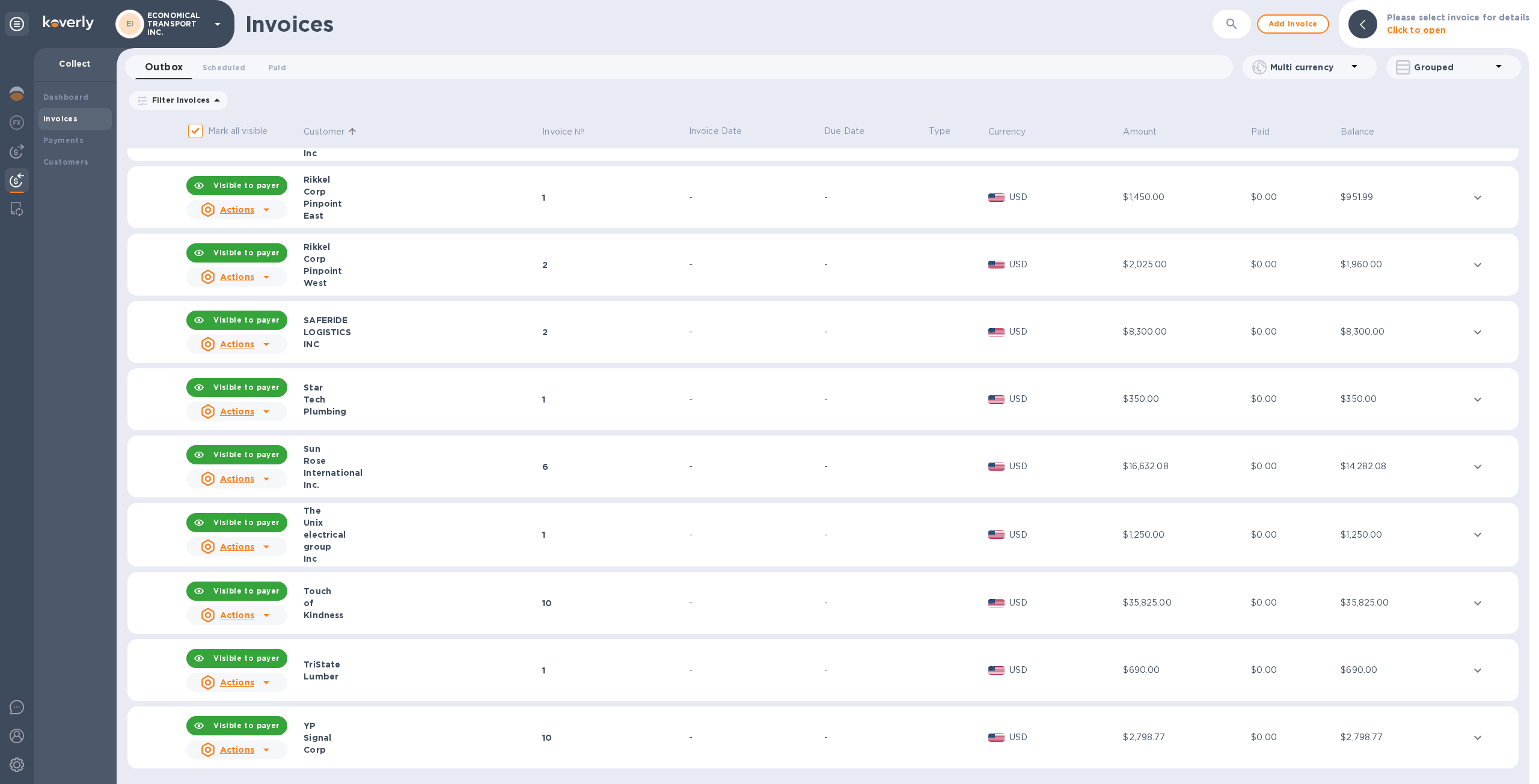
click at [1475, 395] on icon "expand row" at bounding box center [1477, 399] width 15 height 15
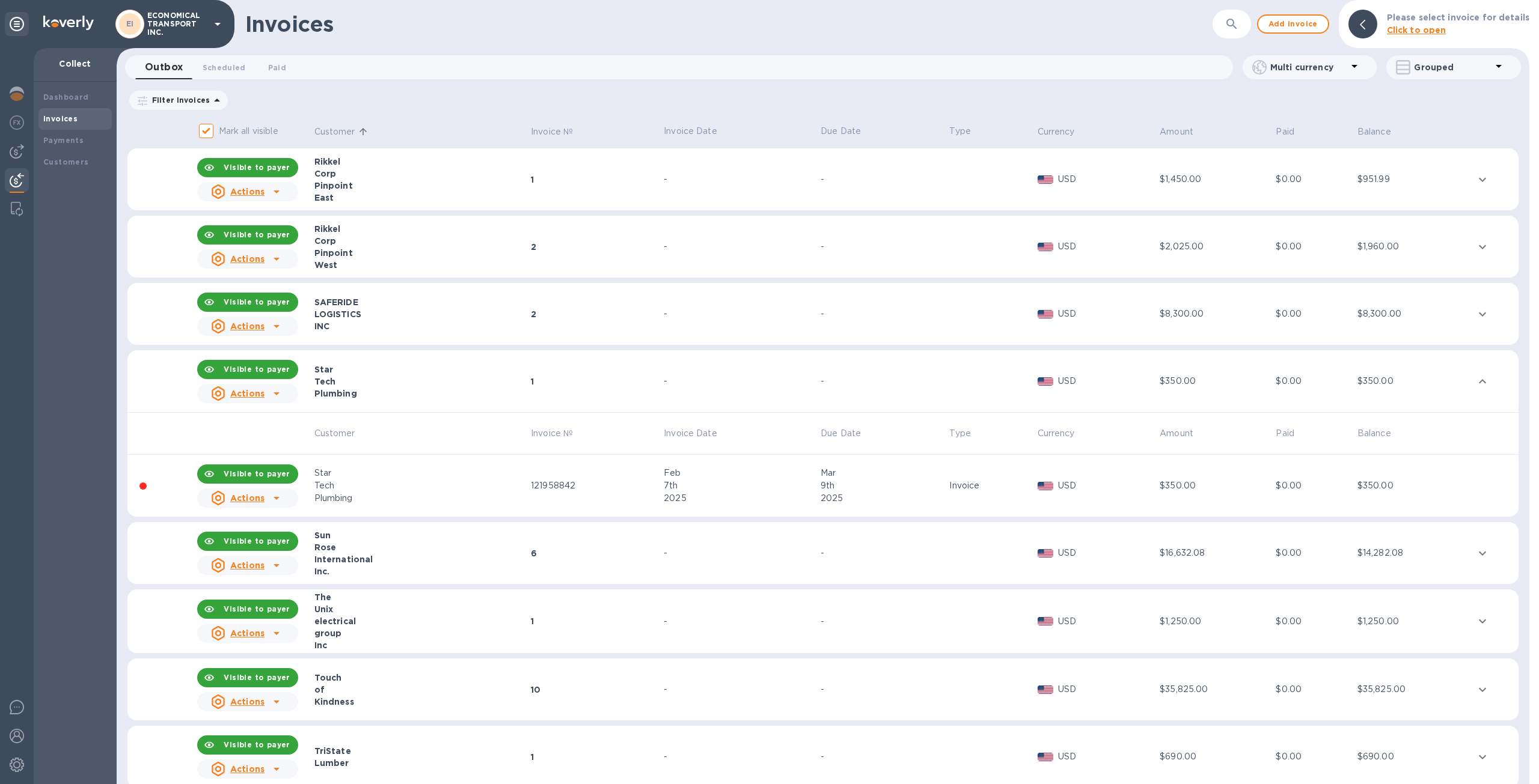
scroll to position [1262, 0]
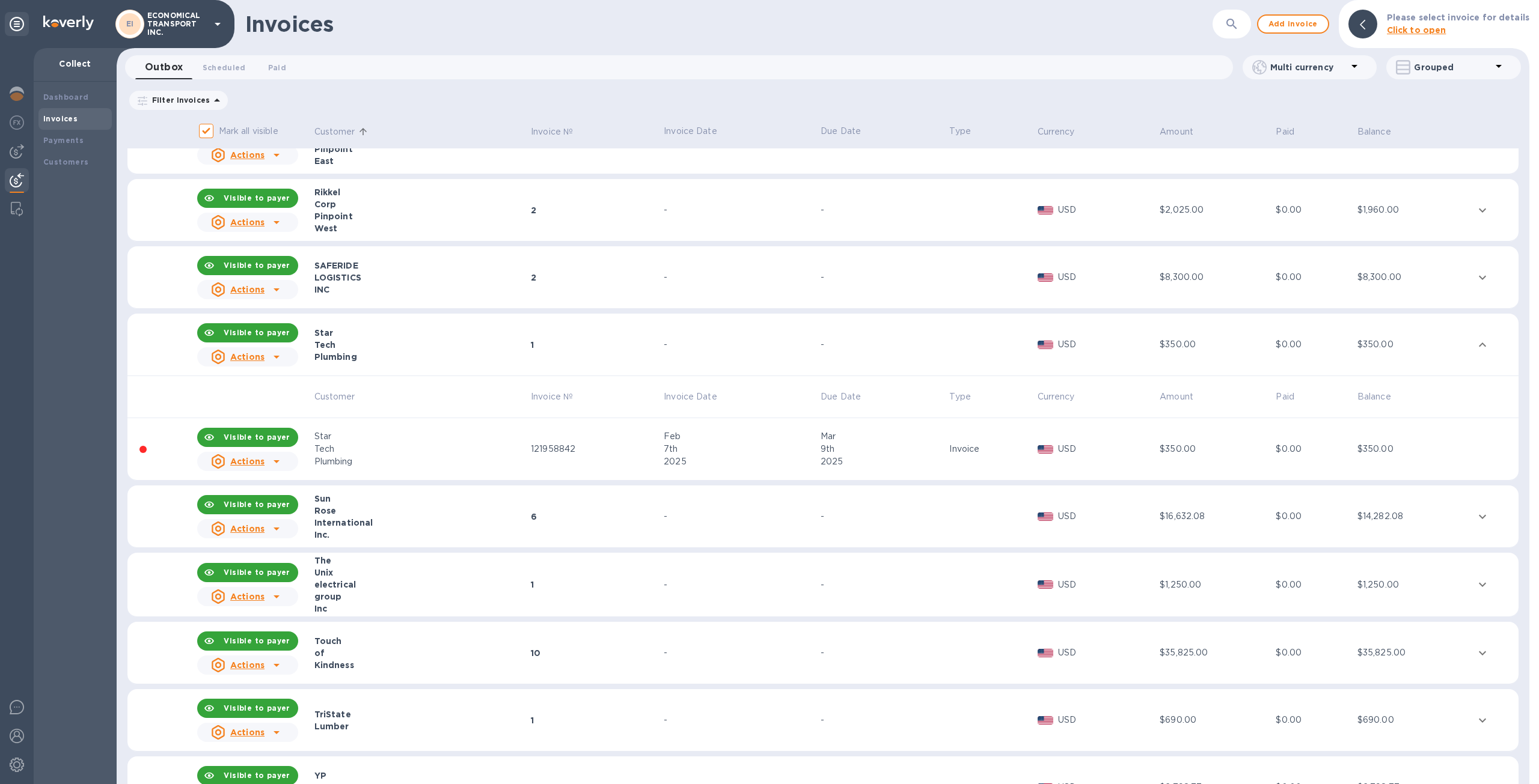
click at [352, 355] on div "Plumbing" at bounding box center [421, 357] width 213 height 12
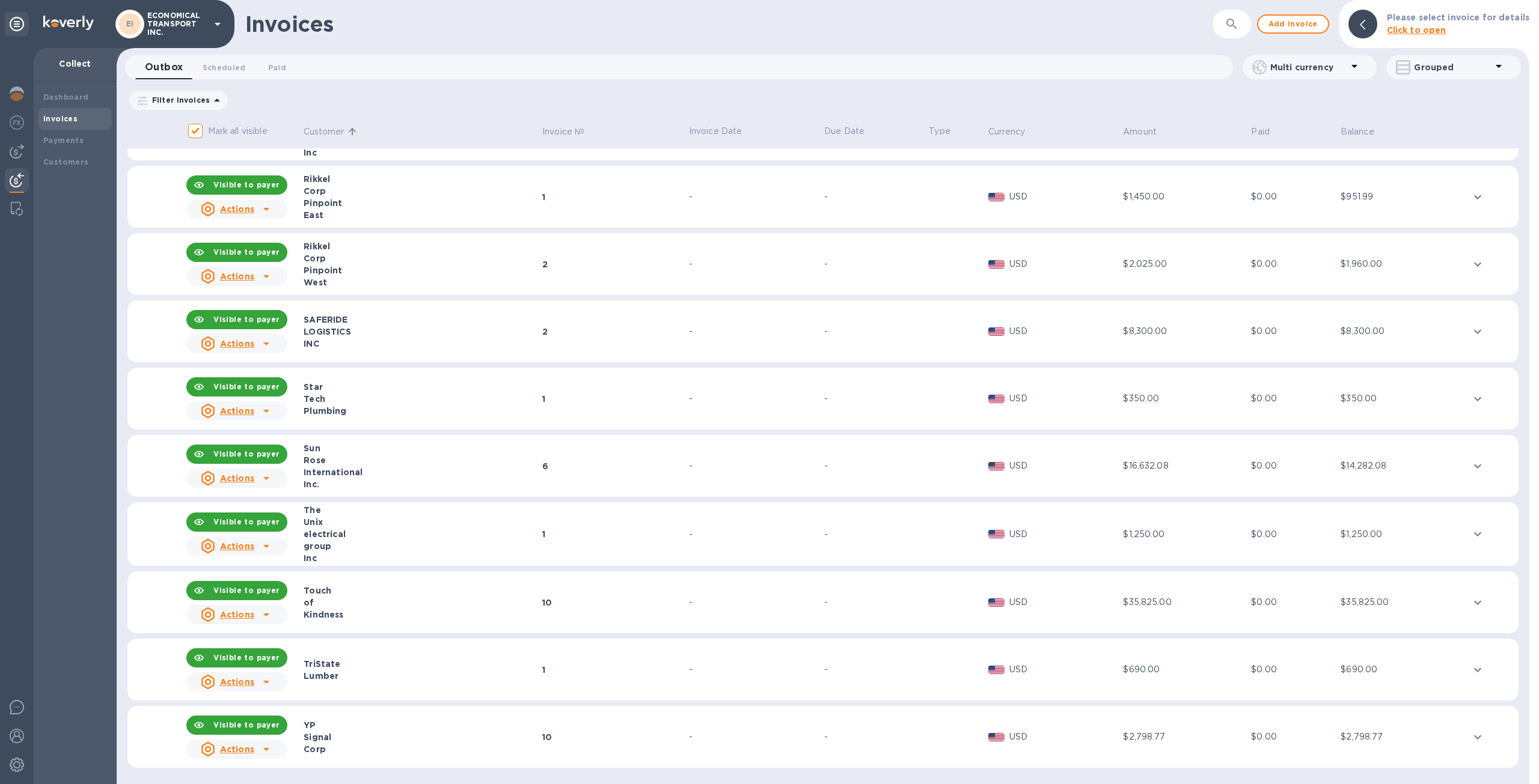
scroll to position [1207, 0]
click at [368, 399] on div "Tech" at bounding box center [421, 400] width 235 height 12
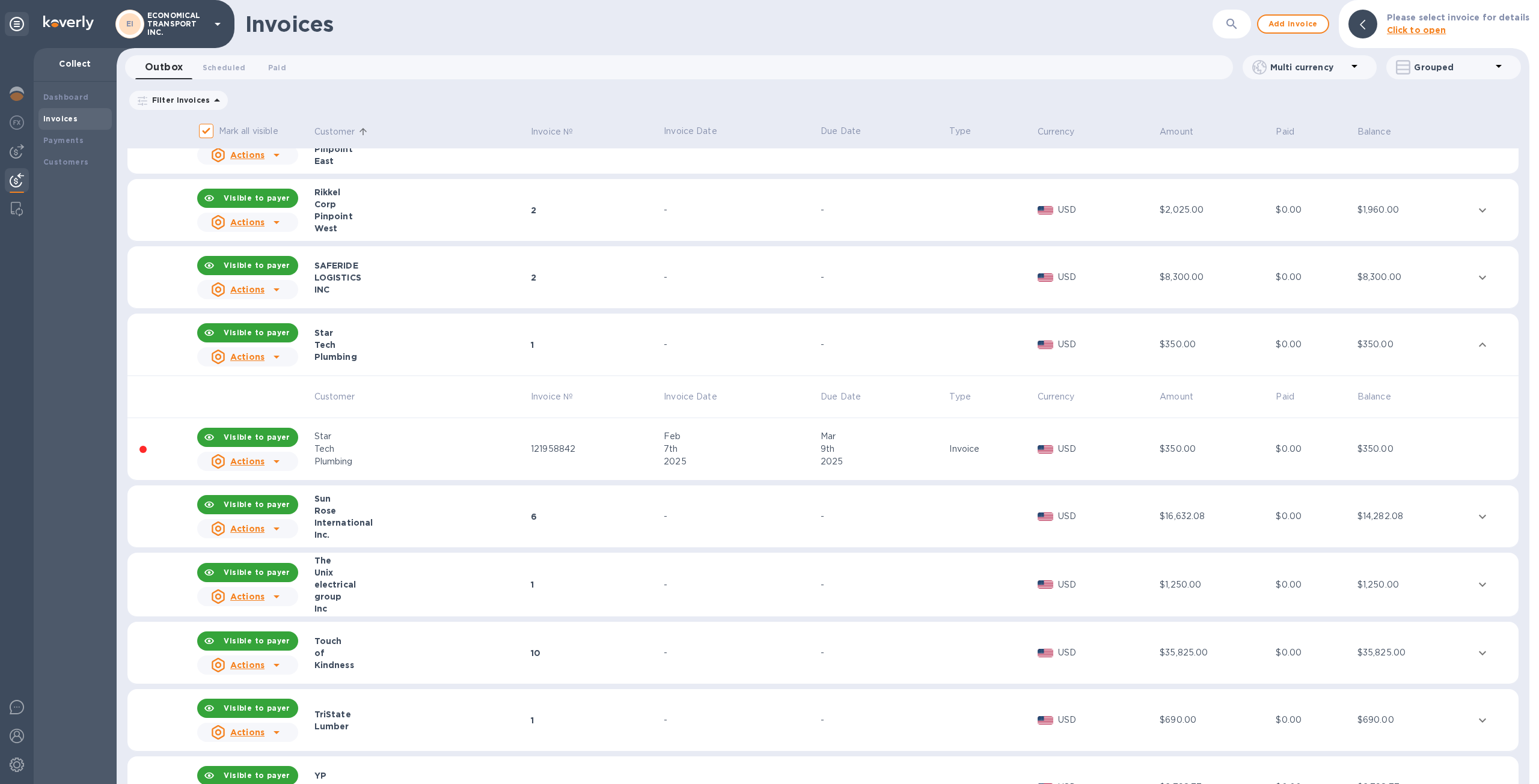
click at [145, 451] on div at bounding box center [143, 449] width 7 height 7
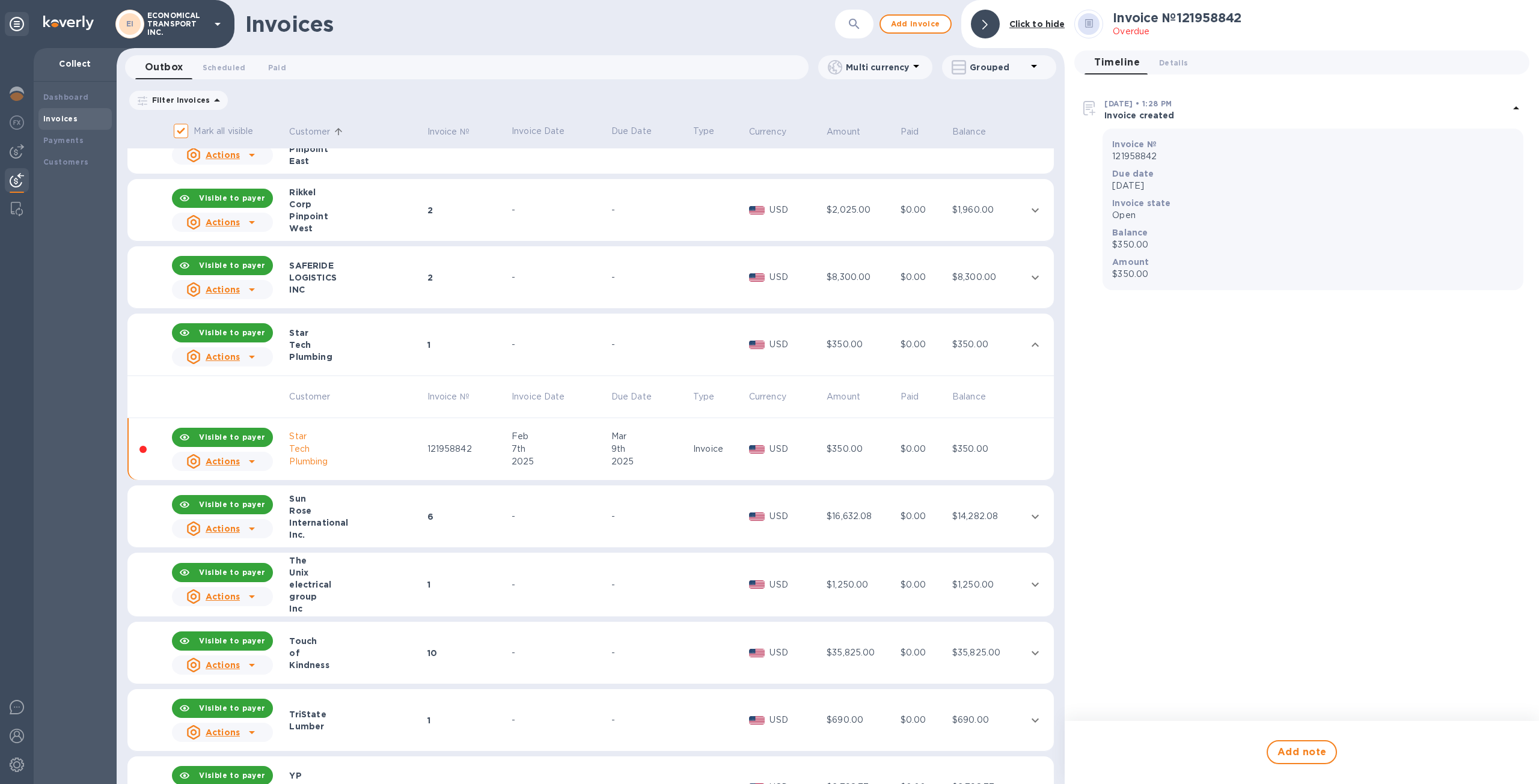
click at [1520, 105] on icon at bounding box center [1516, 108] width 15 height 15
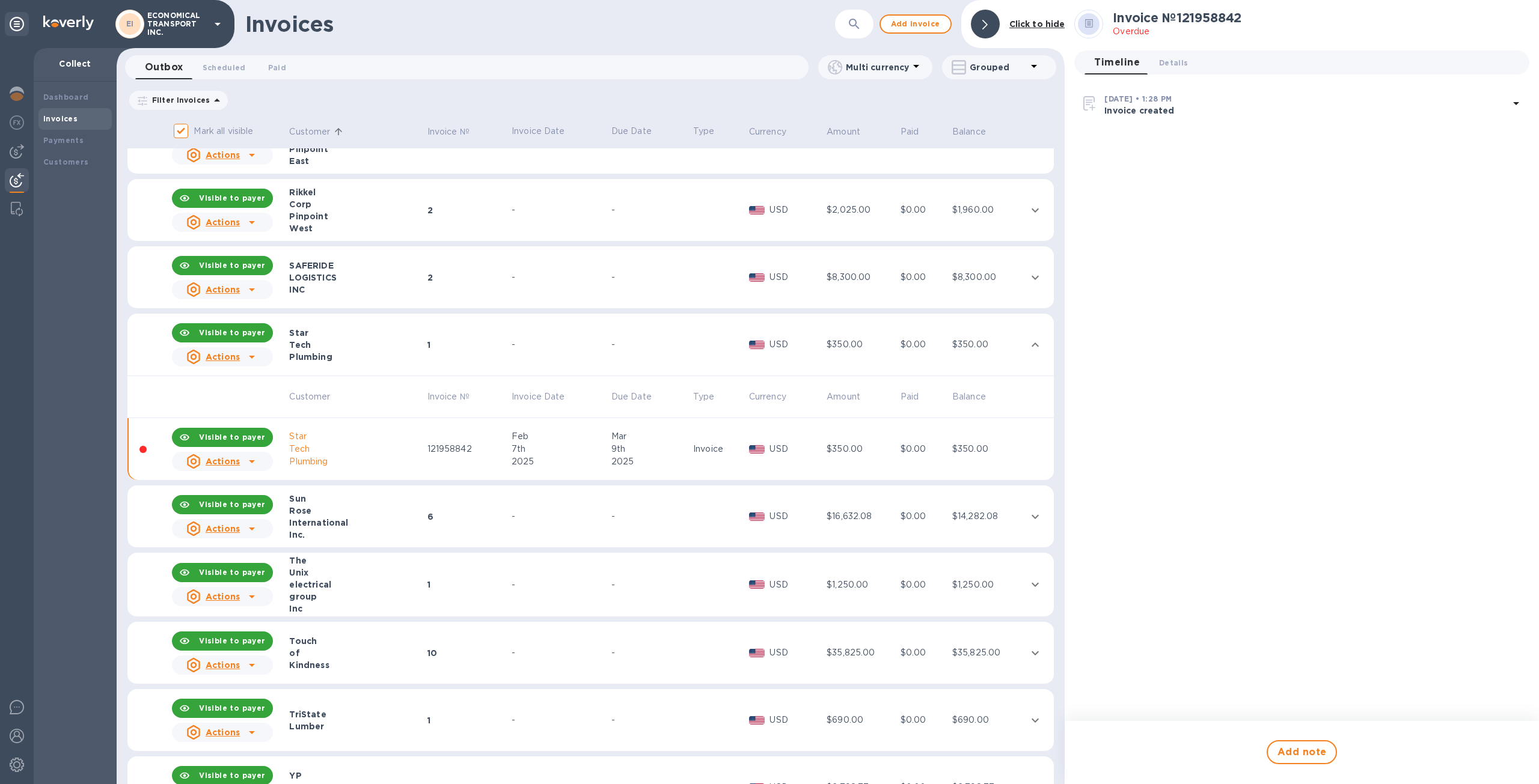
click at [297, 466] on div "Plumbing" at bounding box center [356, 462] width 134 height 13
click at [307, 462] on div "Plumbing" at bounding box center [356, 462] width 134 height 13
click at [264, 462] on div "Actions" at bounding box center [223, 462] width 106 height 24
click at [603, 509] on div at bounding box center [770, 392] width 1539 height 784
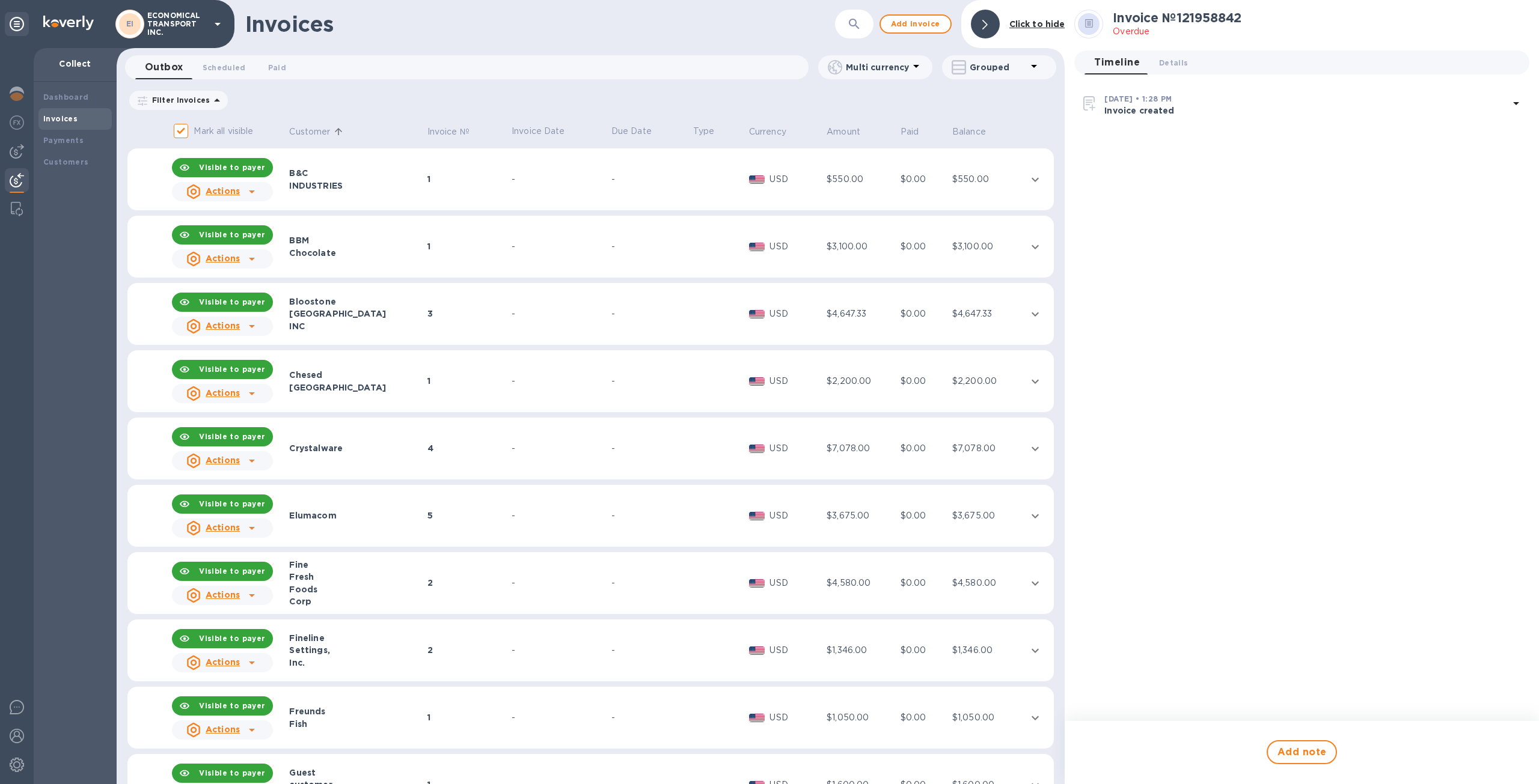
click at [452, 313] on div "3" at bounding box center [467, 314] width 81 height 12
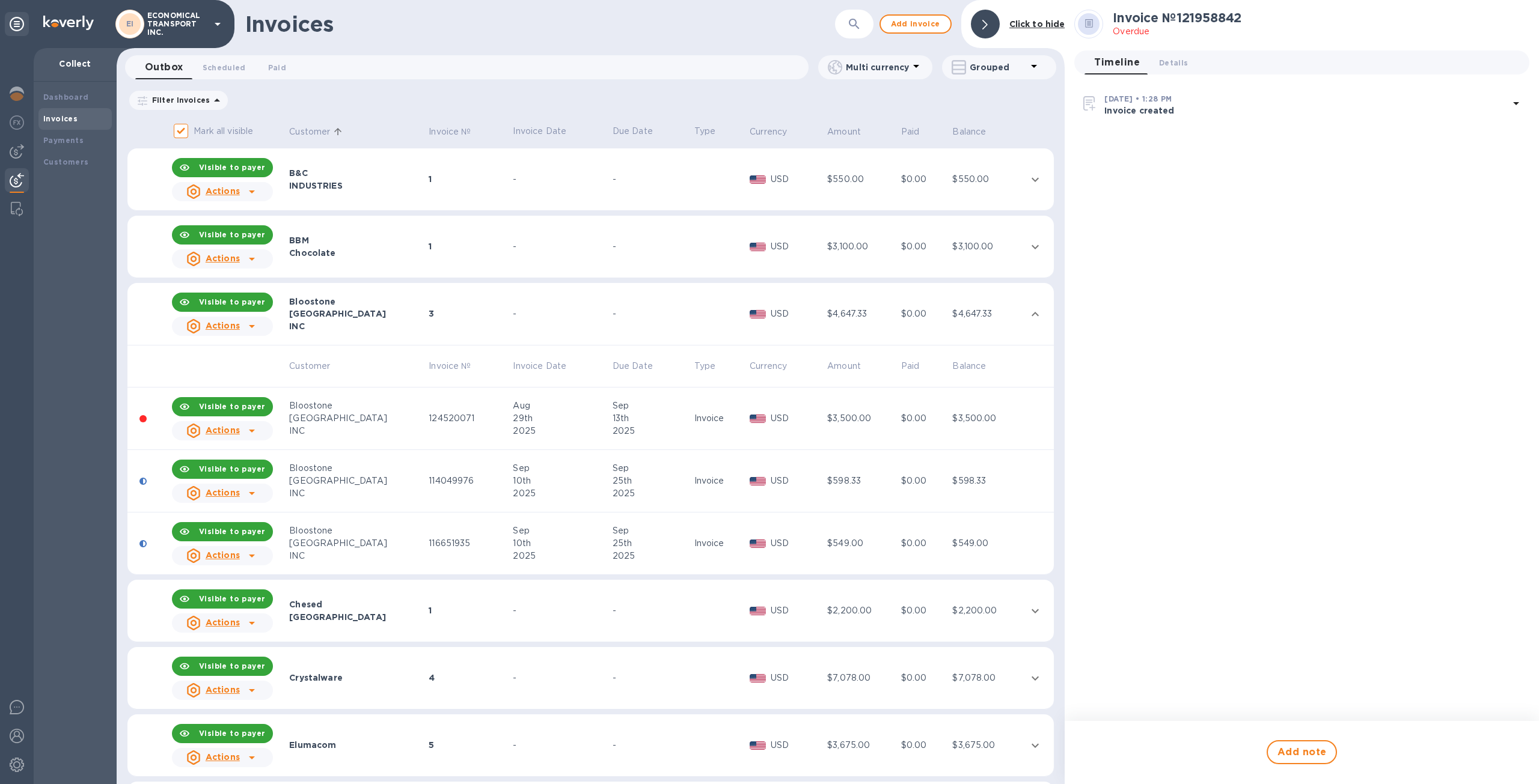
click at [143, 420] on div at bounding box center [143, 419] width 7 height 7
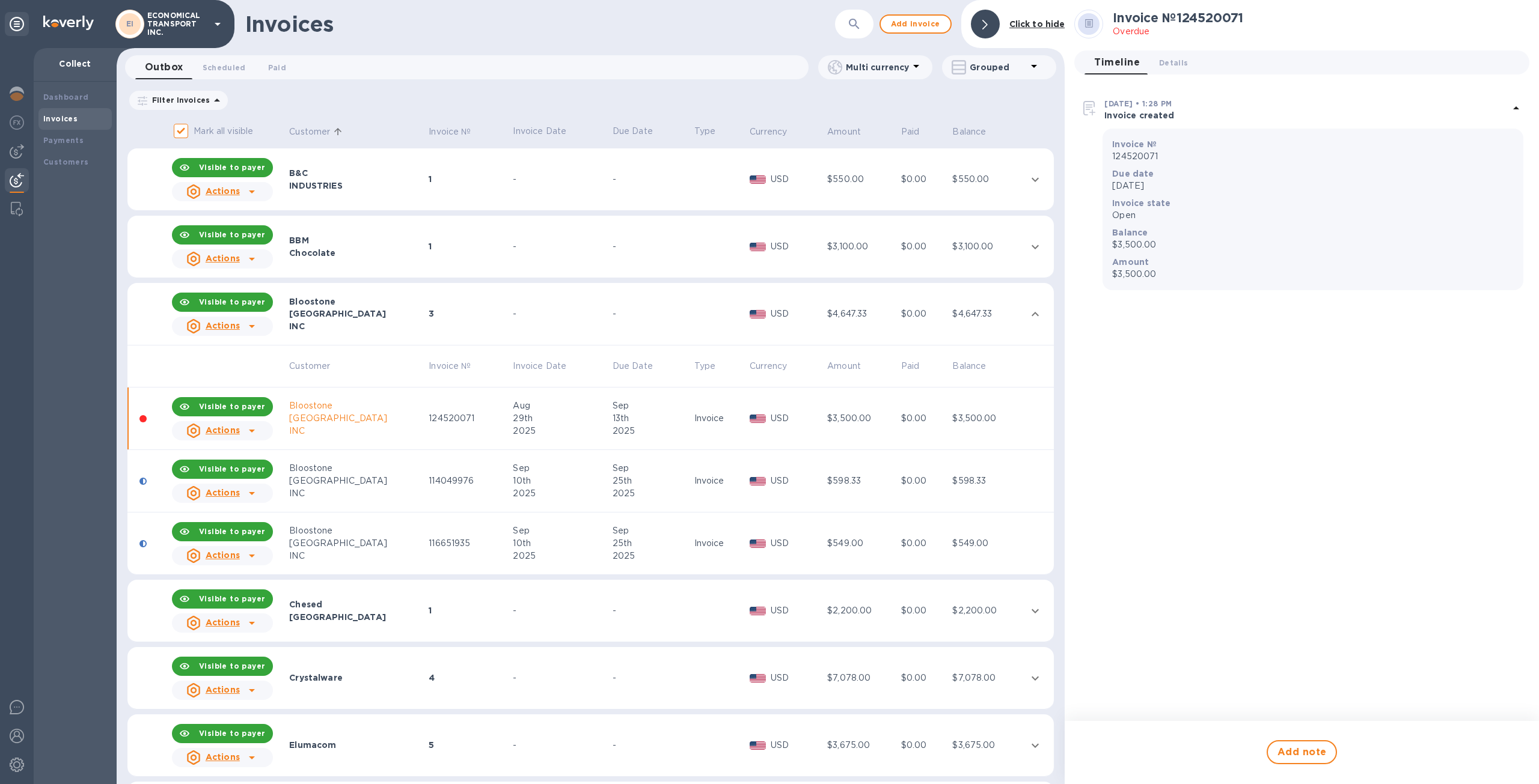
click at [155, 483] on td at bounding box center [149, 482] width 43 height 63
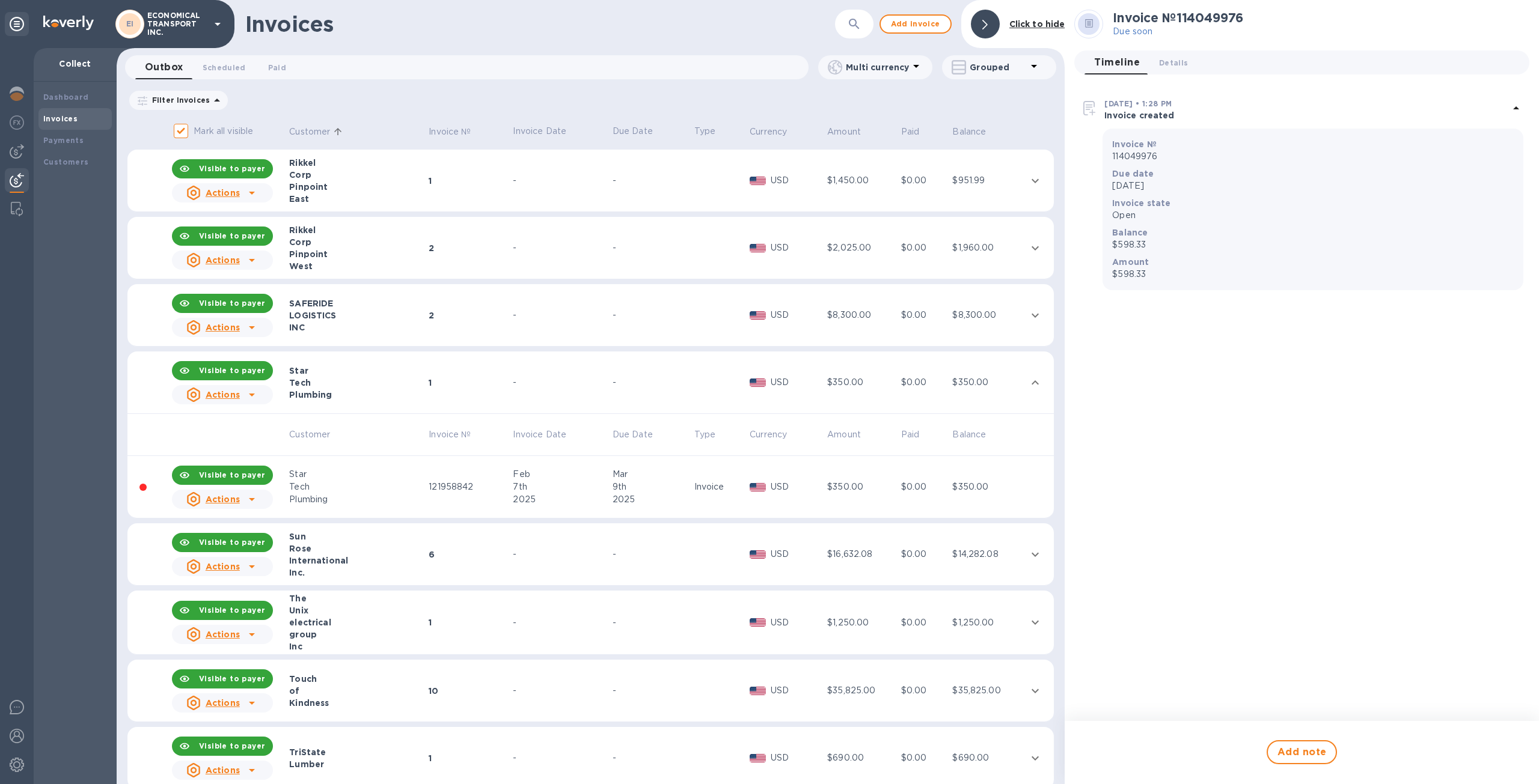
scroll to position [1481, 0]
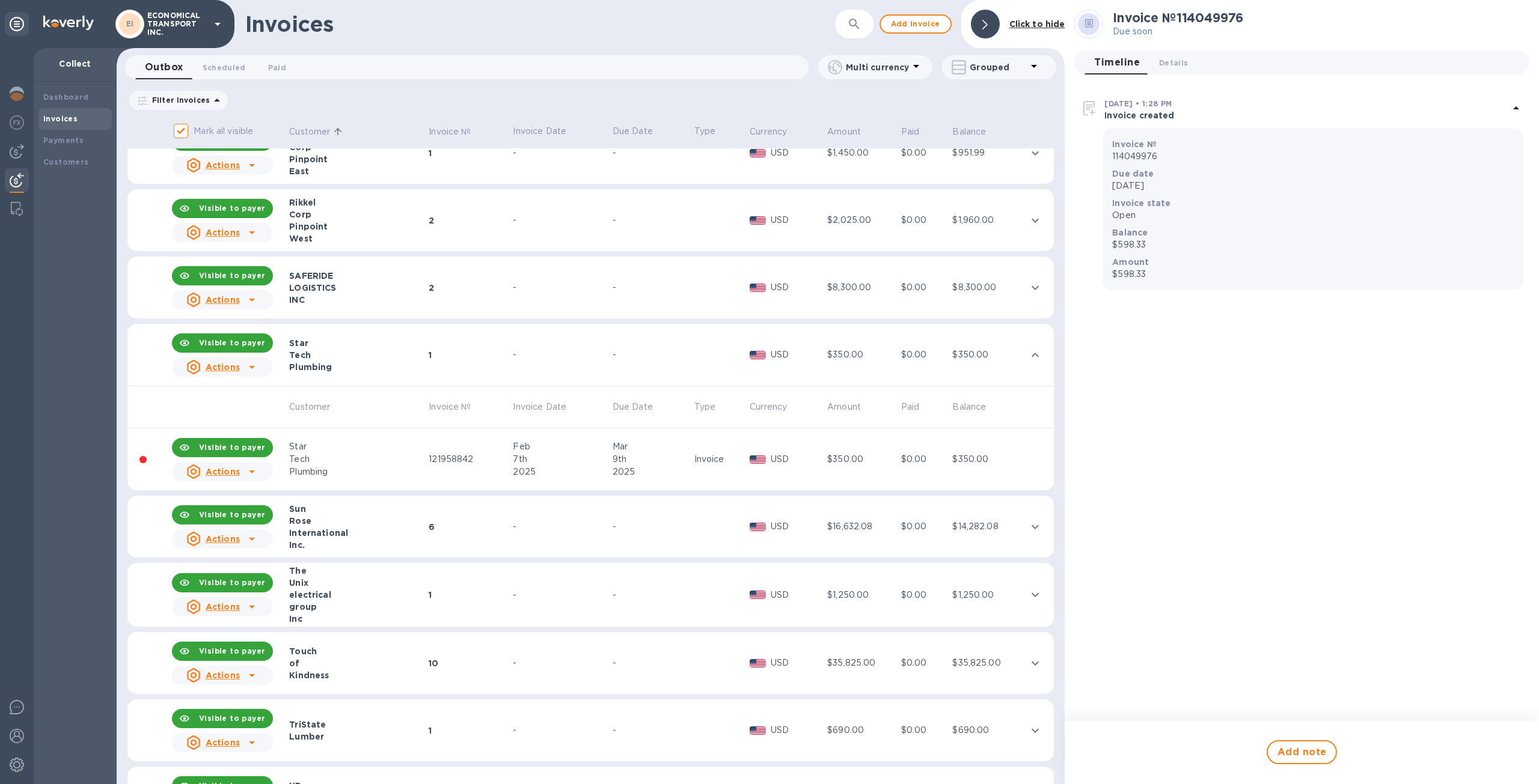
click at [430, 353] on div "1" at bounding box center [469, 355] width 81 height 12
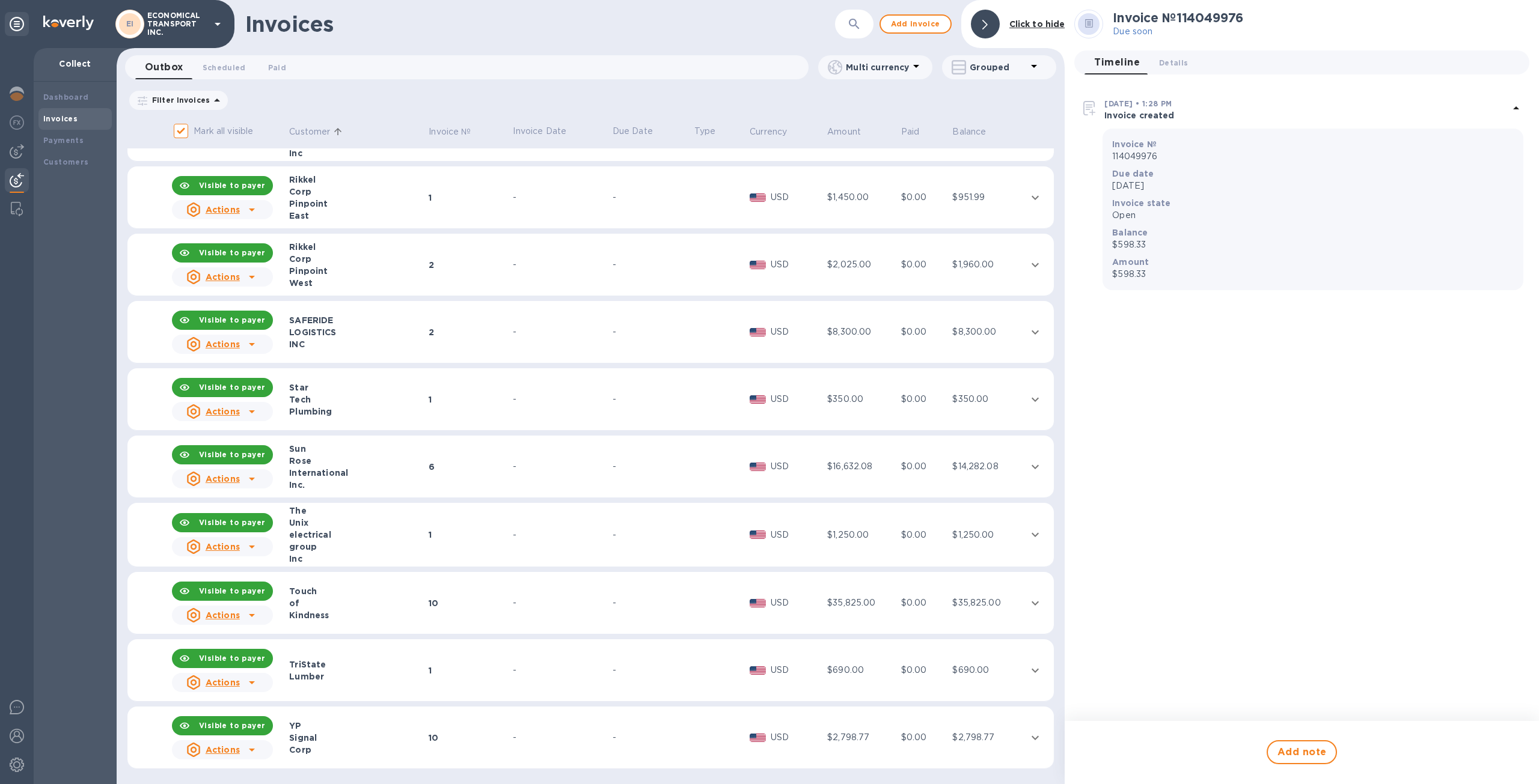
click at [427, 389] on td "1" at bounding box center [469, 400] width 84 height 63
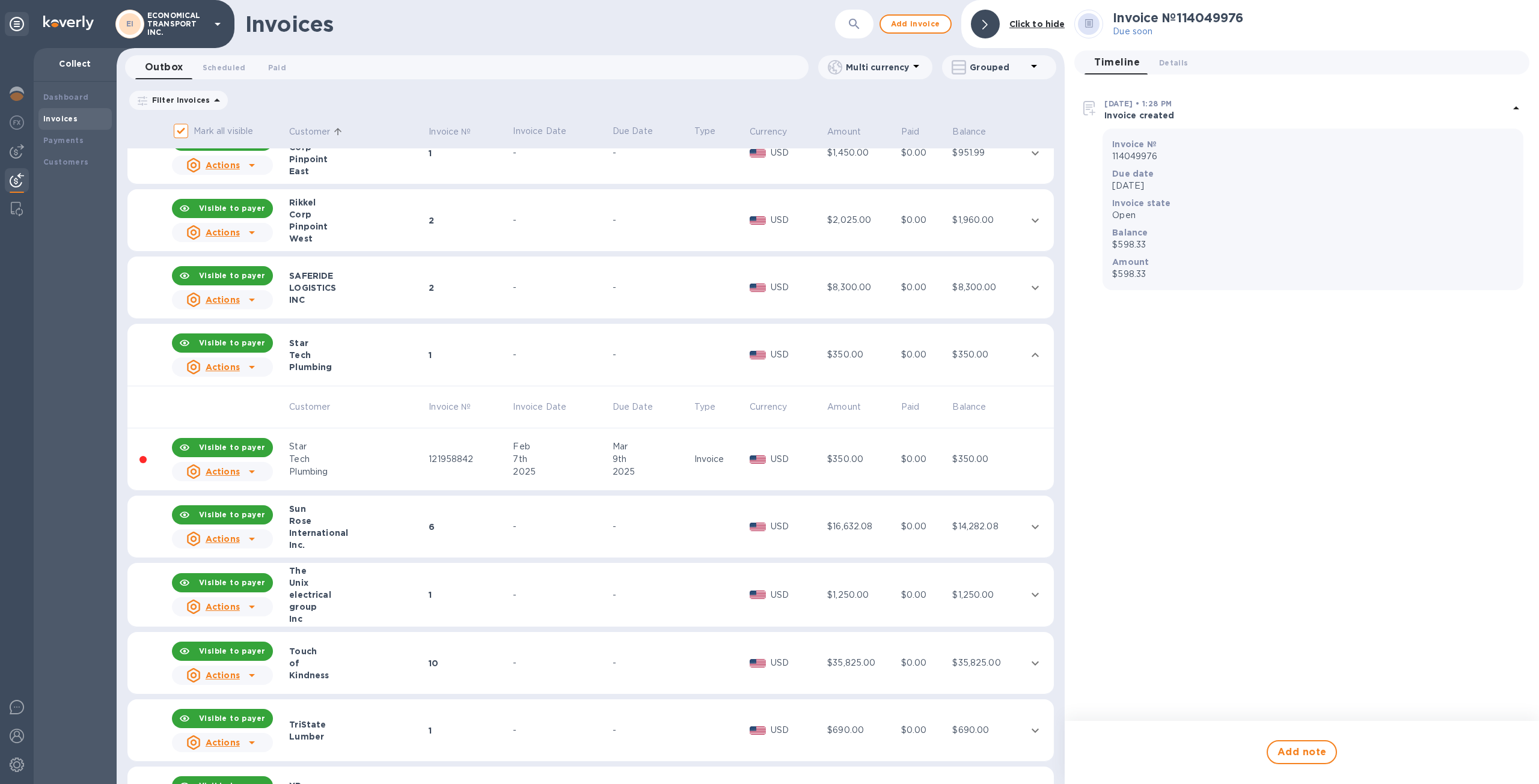
click at [266, 371] on div "Actions" at bounding box center [223, 368] width 106 height 24
click at [429, 356] on div at bounding box center [770, 392] width 1539 height 784
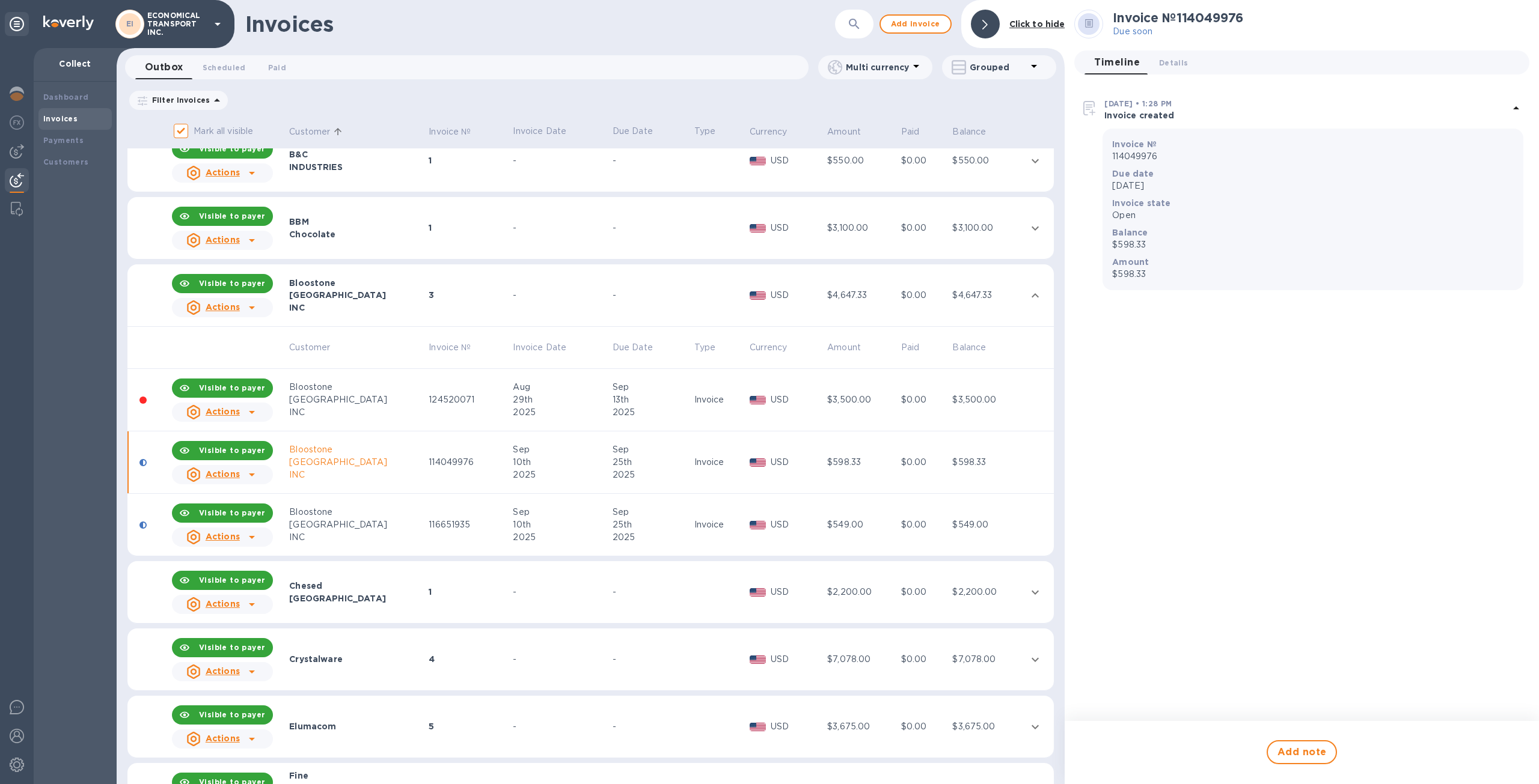
scroll to position [0, 0]
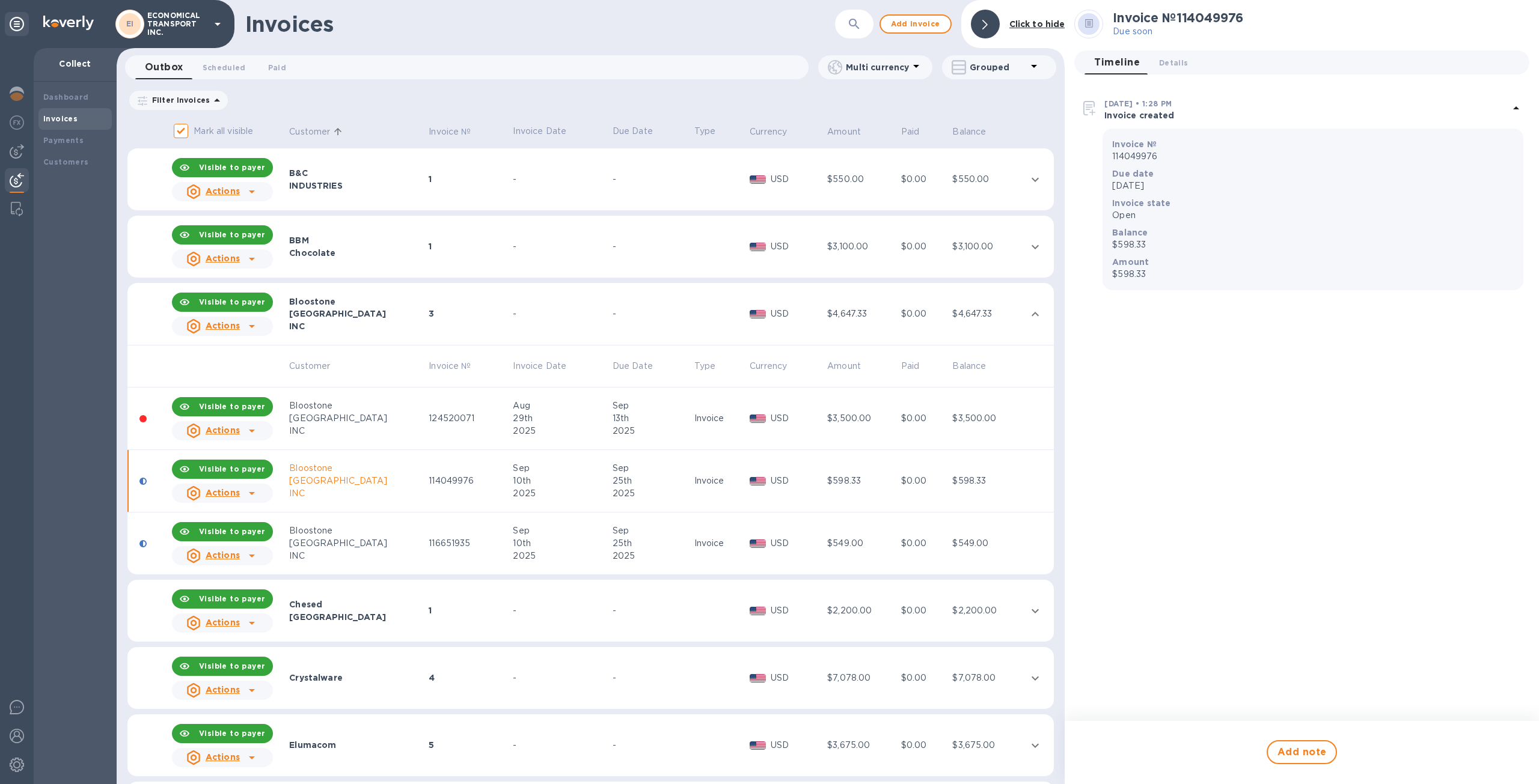
click at [147, 107] on div "Filter Invoices" at bounding box center [178, 100] width 98 height 19
click at [143, 106] on div at bounding box center [142, 100] width 10 height 14
click at [556, 92] on div "Filter Invoices Amount Paid Balance" at bounding box center [590, 100] width 926 height 23
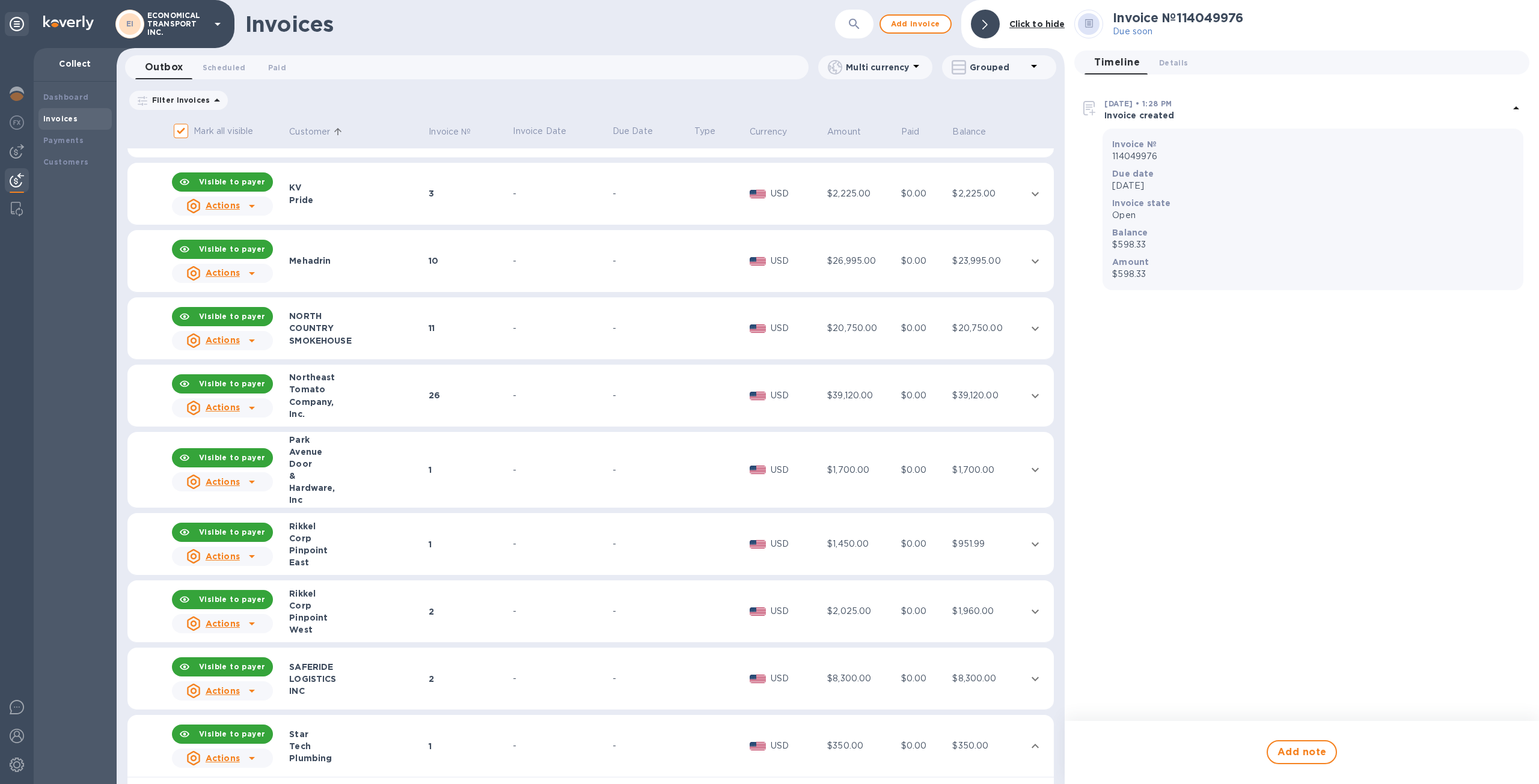
scroll to position [1081, 0]
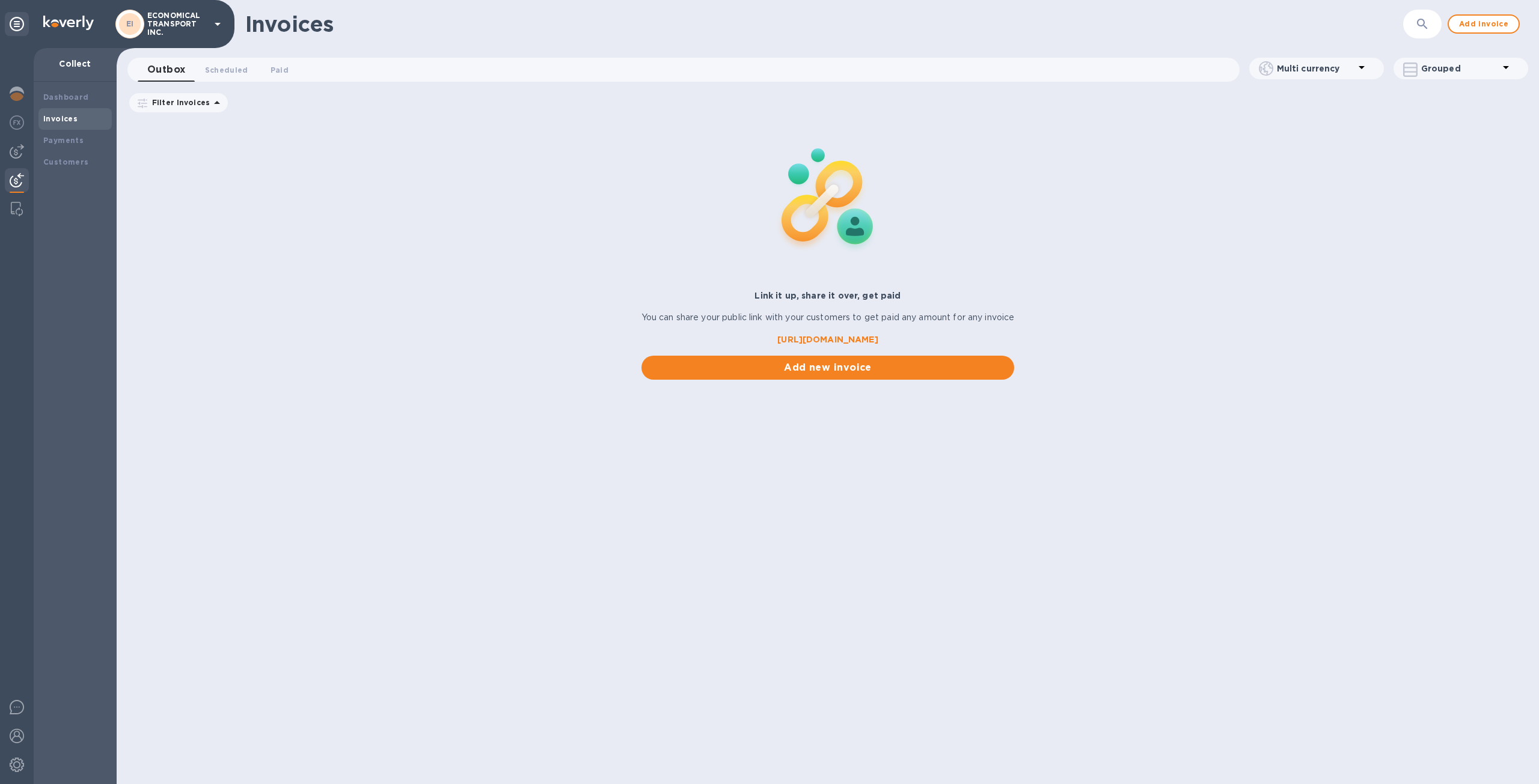
click at [51, 115] on b "Invoices" at bounding box center [60, 118] width 34 height 9
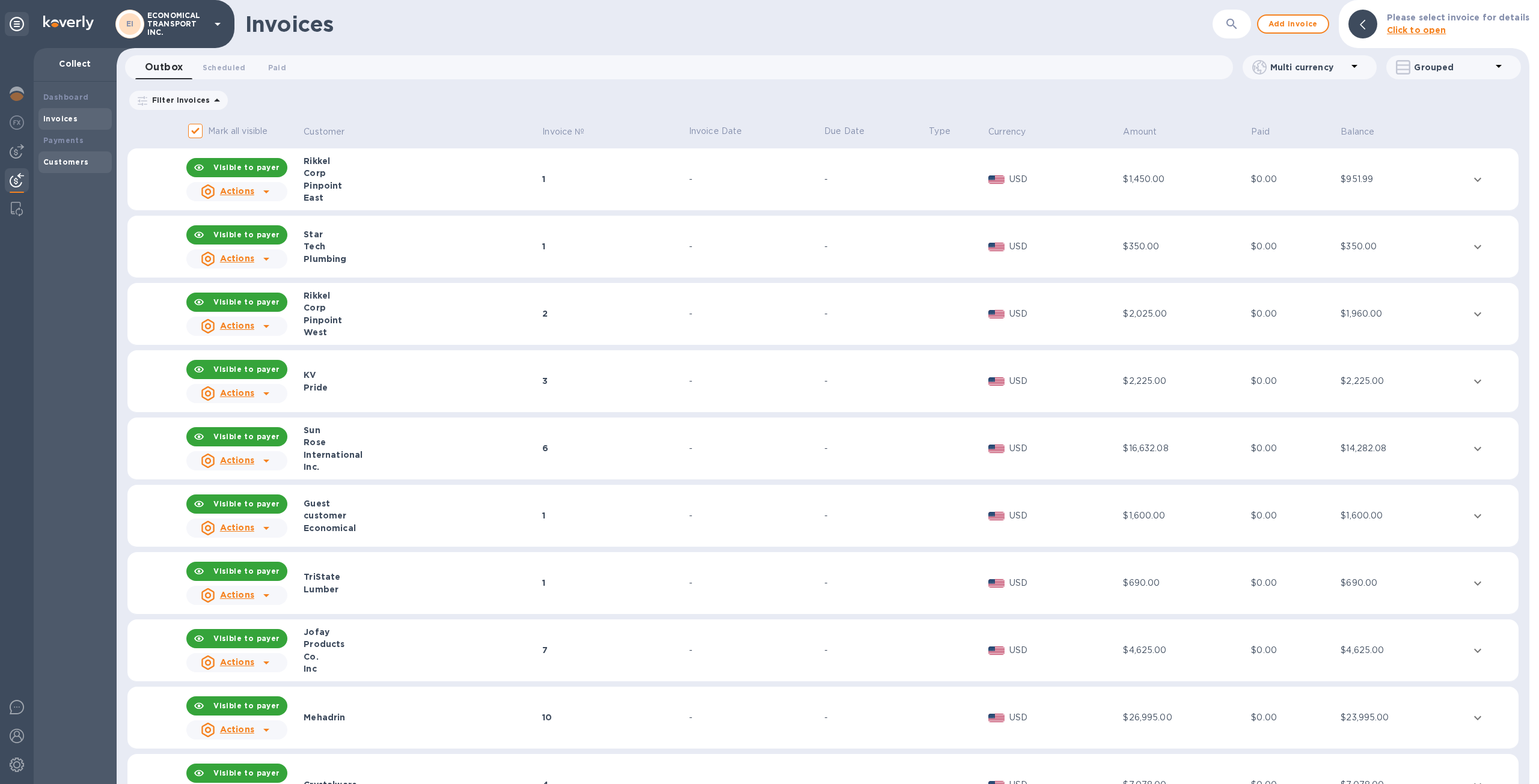
click at [97, 161] on div "Customers" at bounding box center [75, 163] width 63 height 12
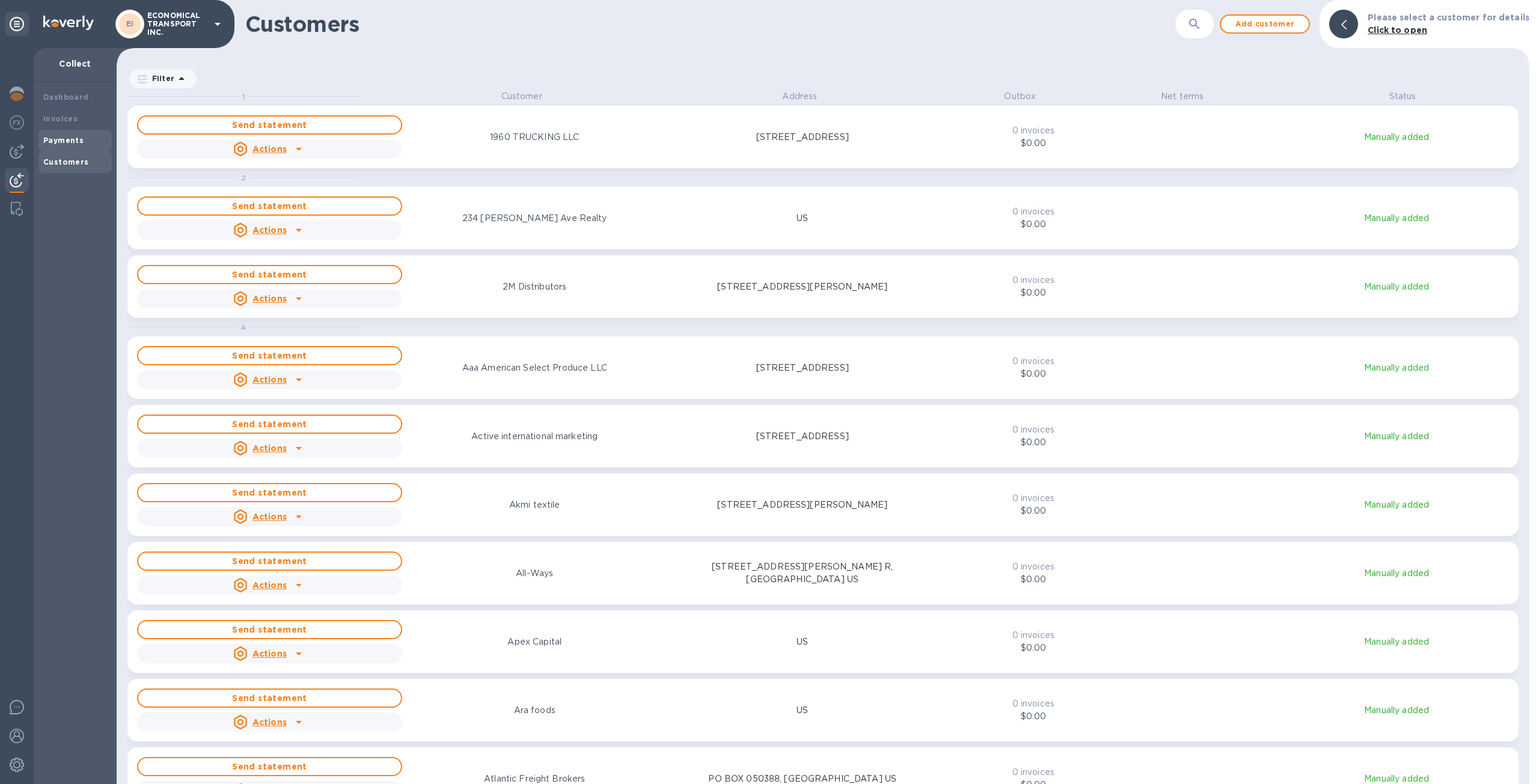
scroll to position [684, 1408]
click at [86, 141] on div "Payments" at bounding box center [75, 141] width 63 height 12
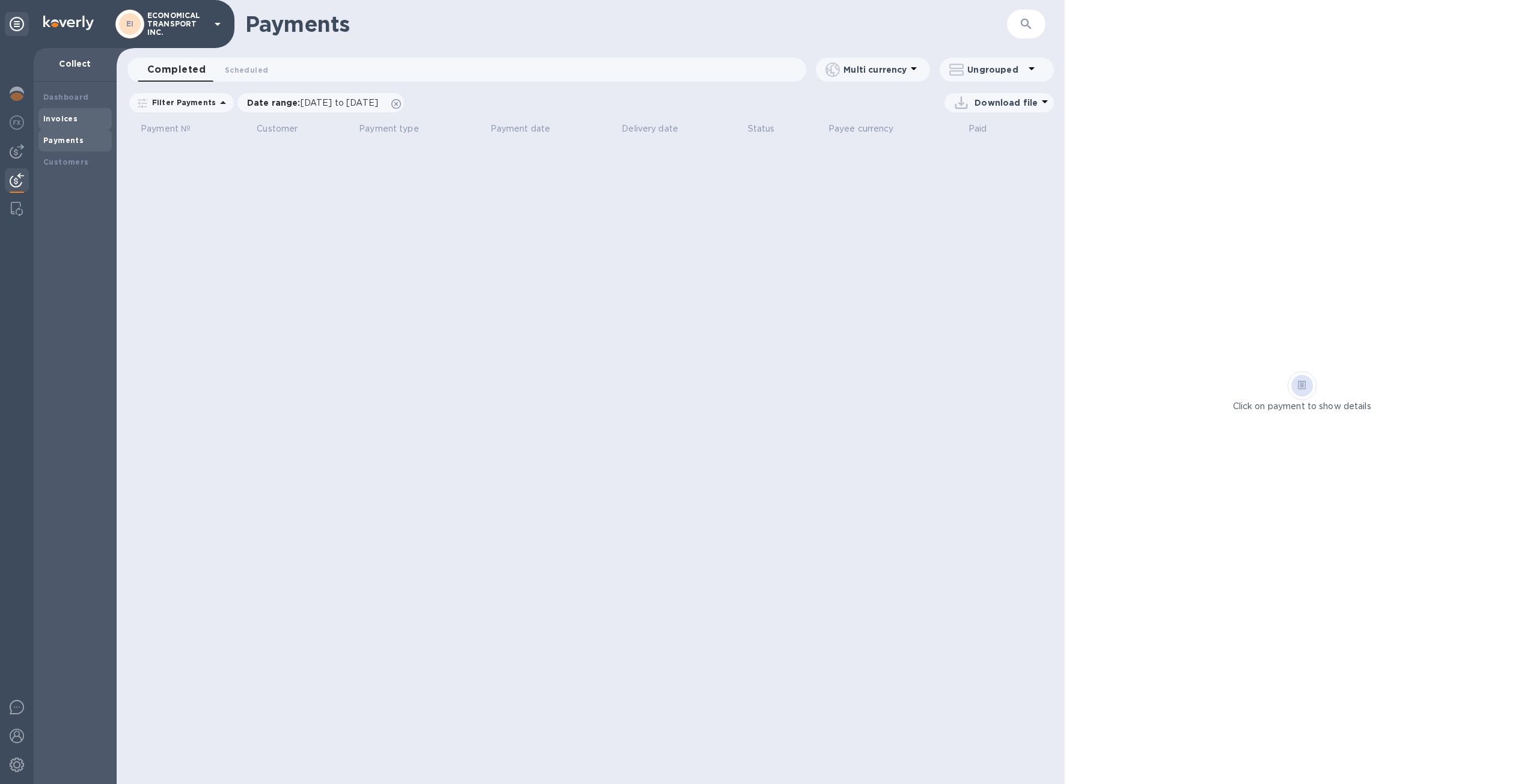
click at [79, 122] on div "Invoices" at bounding box center [75, 119] width 63 height 12
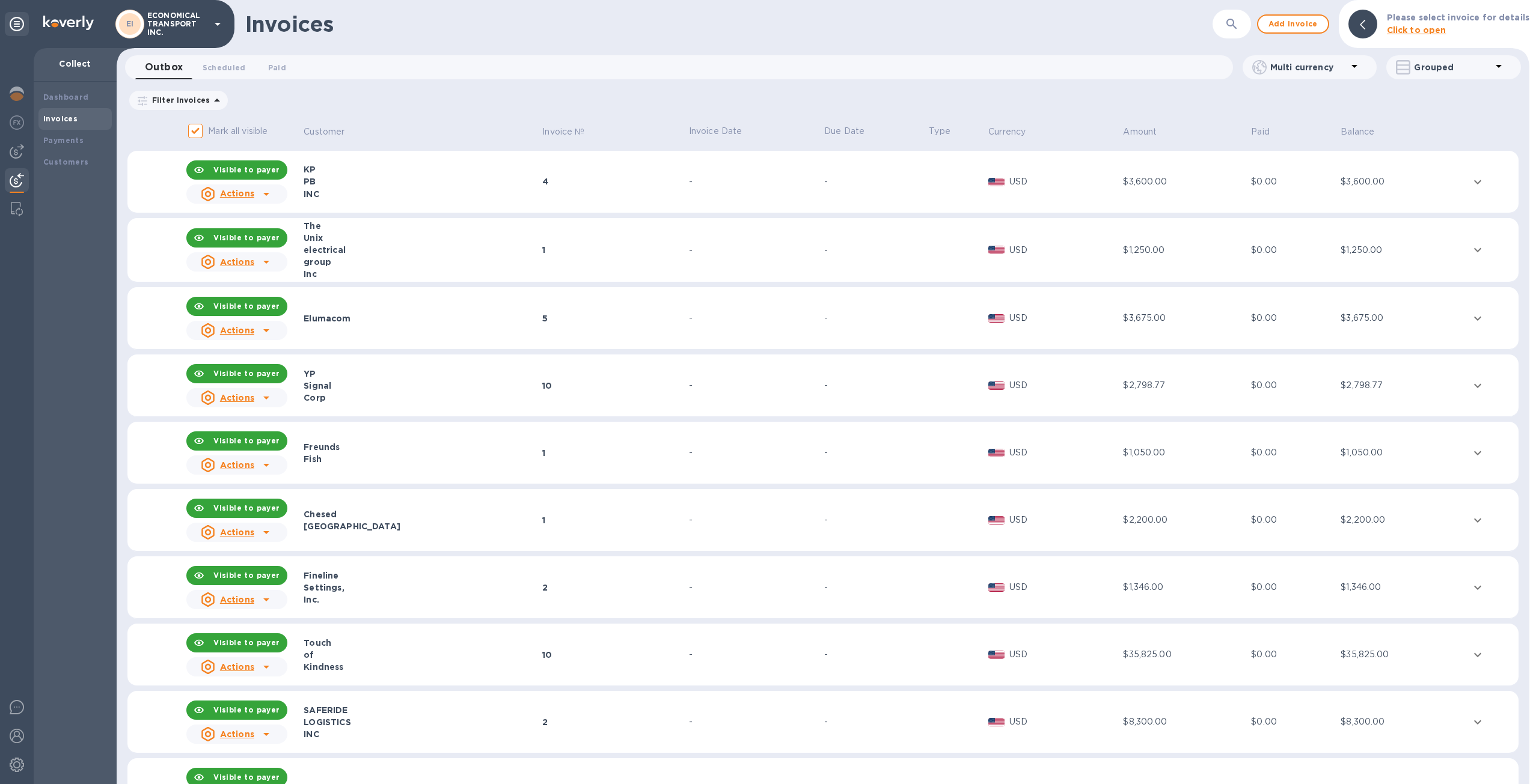
scroll to position [667, 0]
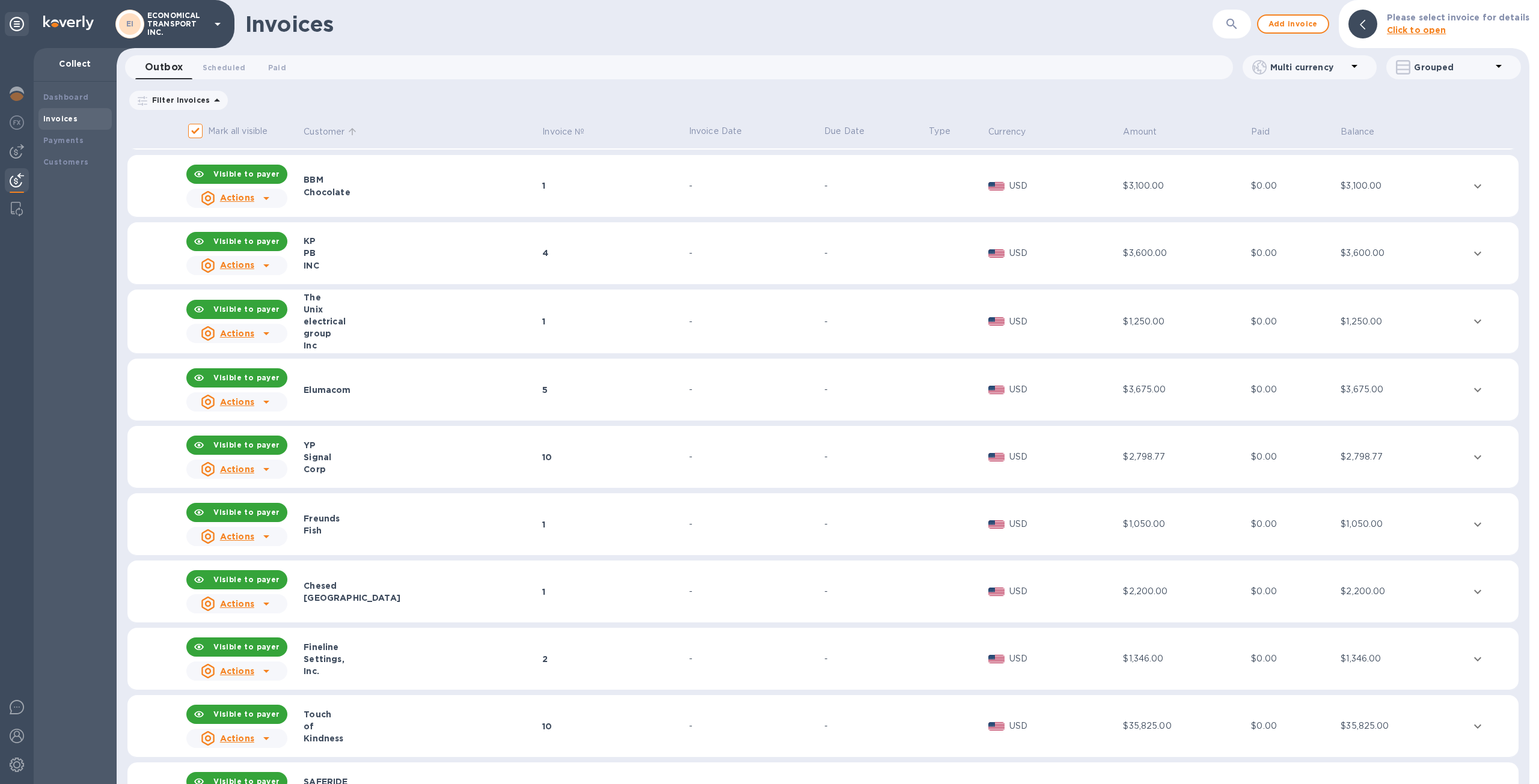
click at [332, 131] on p "Customer" at bounding box center [323, 131] width 41 height 13
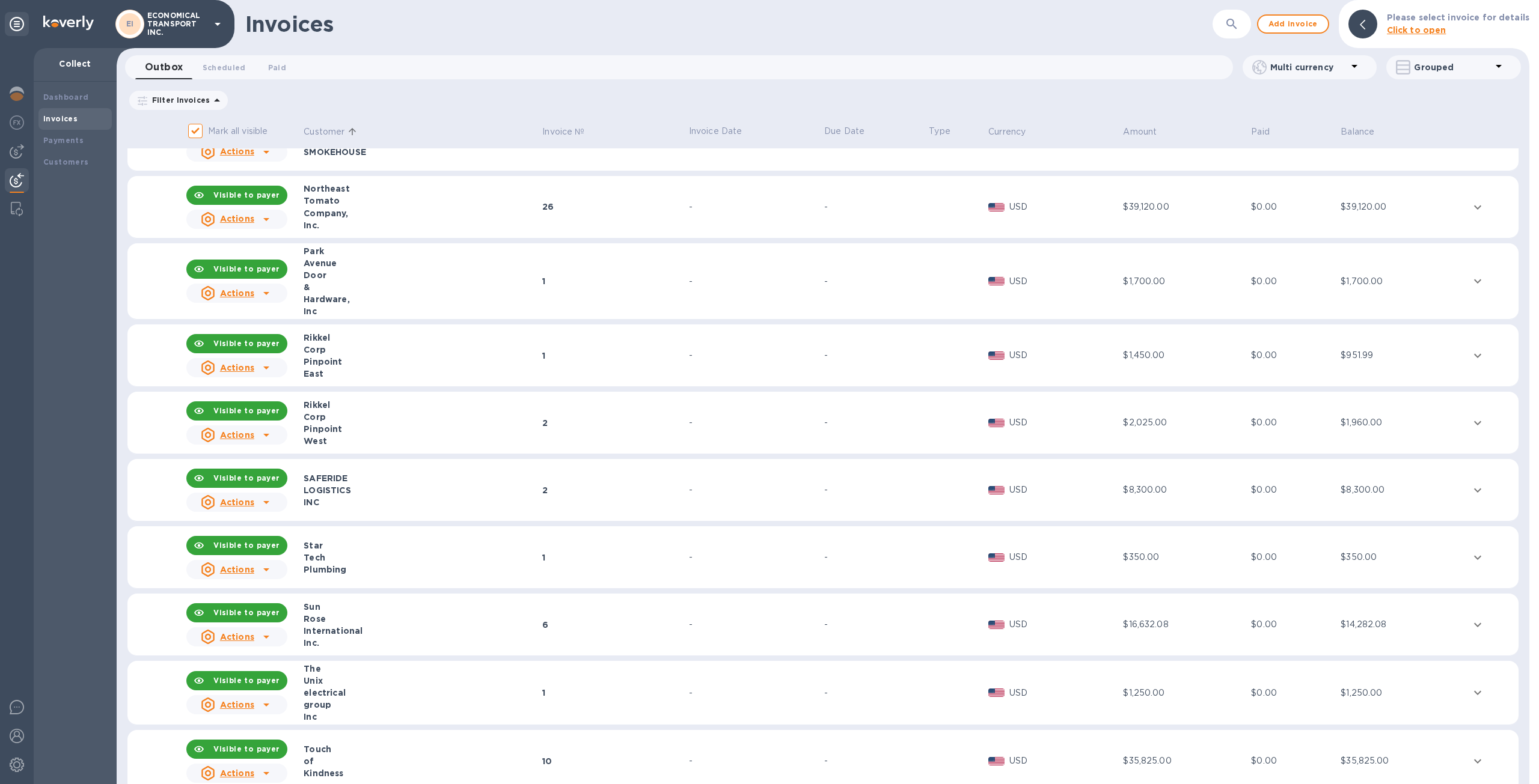
scroll to position [1207, 0]
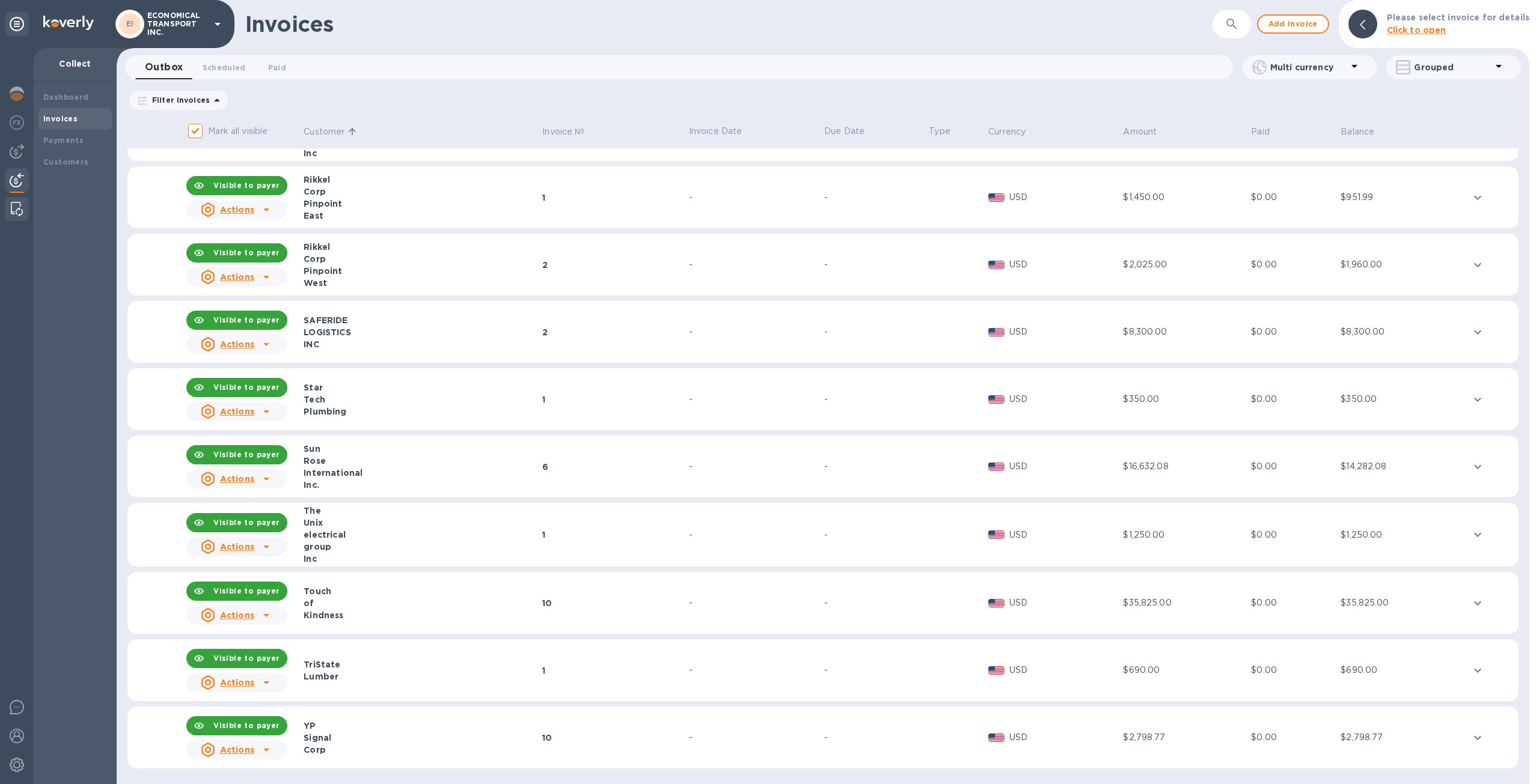
click at [15, 215] on img at bounding box center [17, 209] width 12 height 15
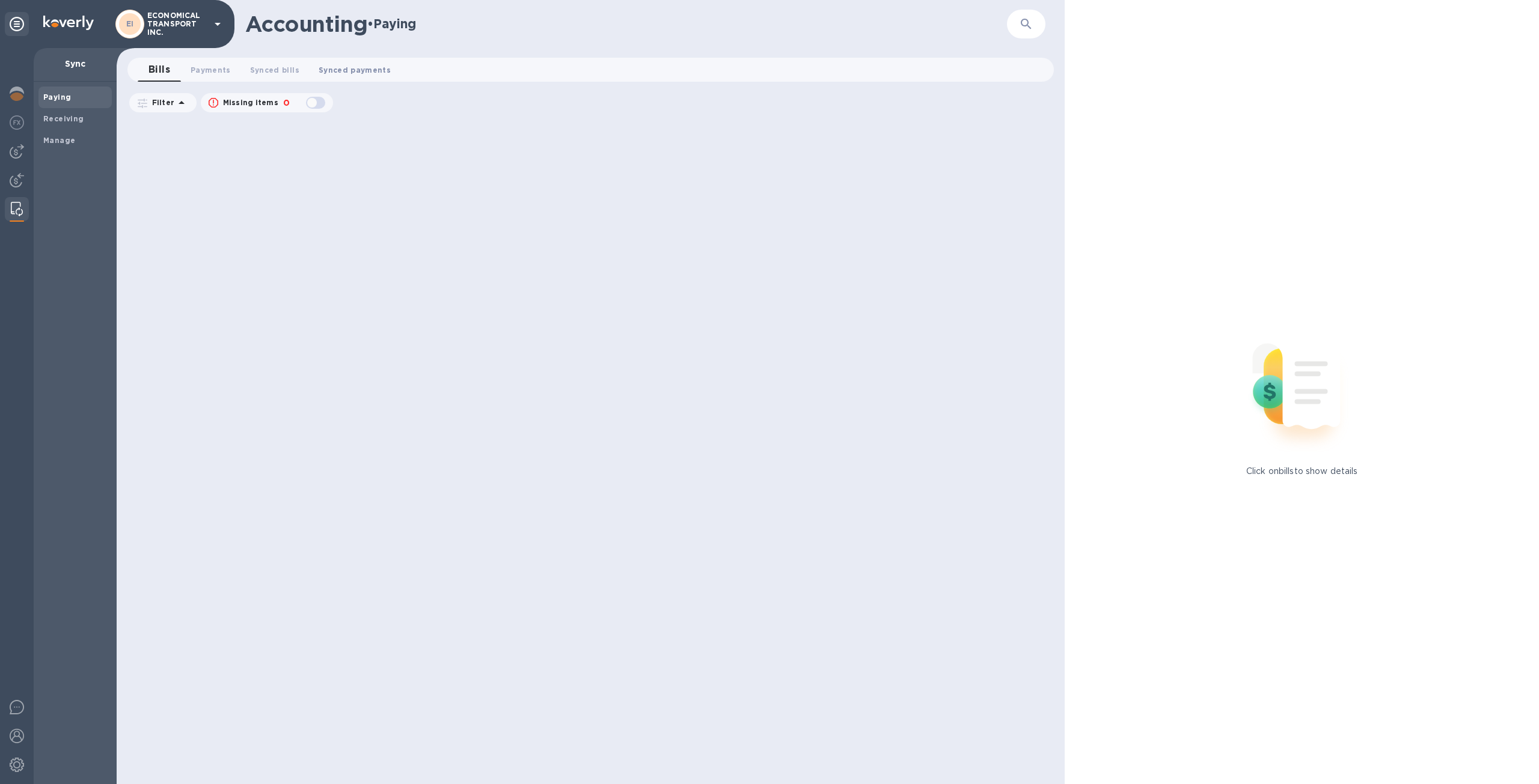
click at [337, 70] on span "Synced payments 0" at bounding box center [354, 70] width 72 height 13
click at [279, 70] on span "Synced bills 0" at bounding box center [275, 70] width 50 height 13
click at [76, 127] on div "Receiving" at bounding box center [75, 118] width 73 height 22
click at [76, 138] on span "Manage" at bounding box center [75, 141] width 63 height 12
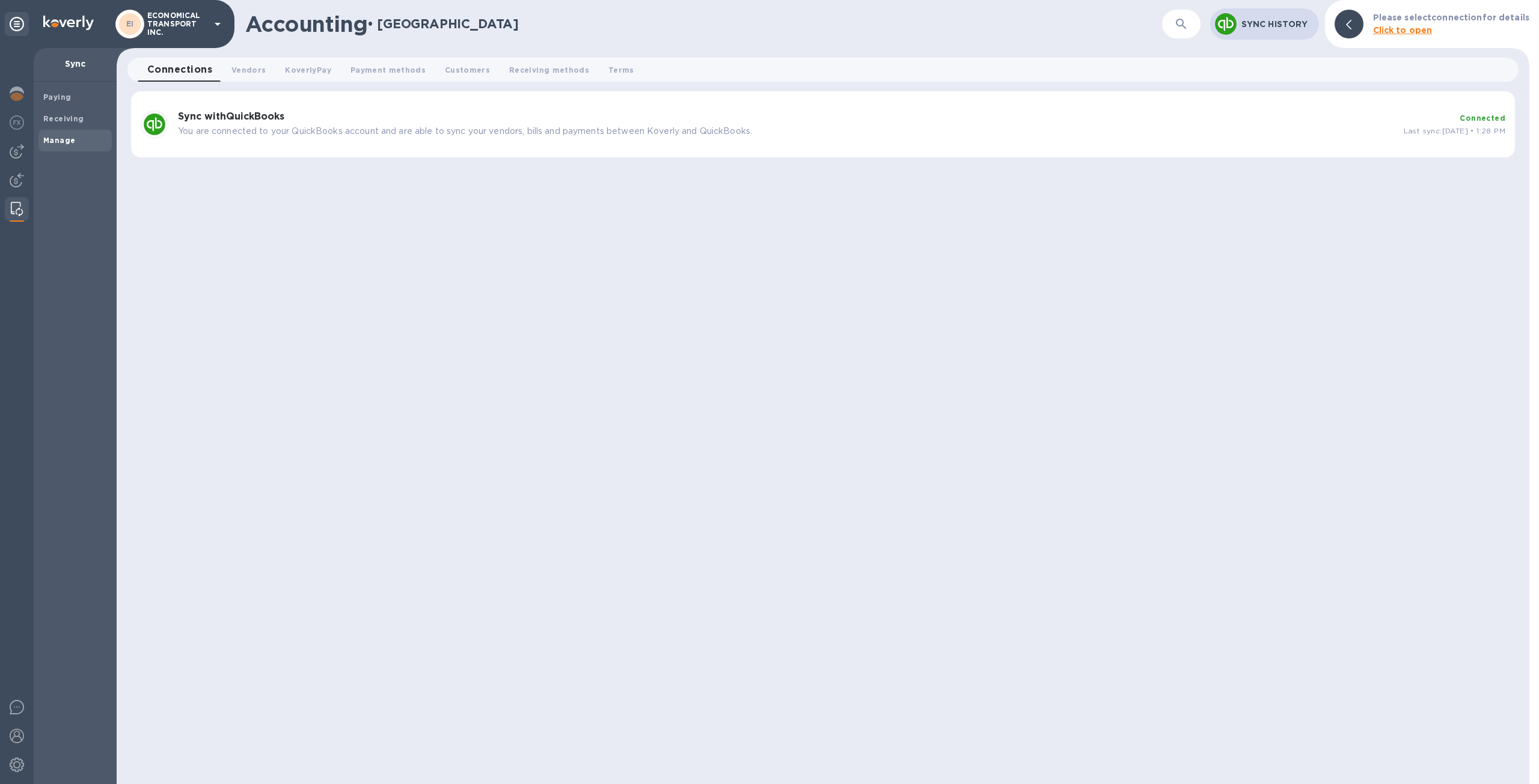
click at [644, 112] on h3 "Sync with QuickBooks" at bounding box center [786, 116] width 1216 height 11
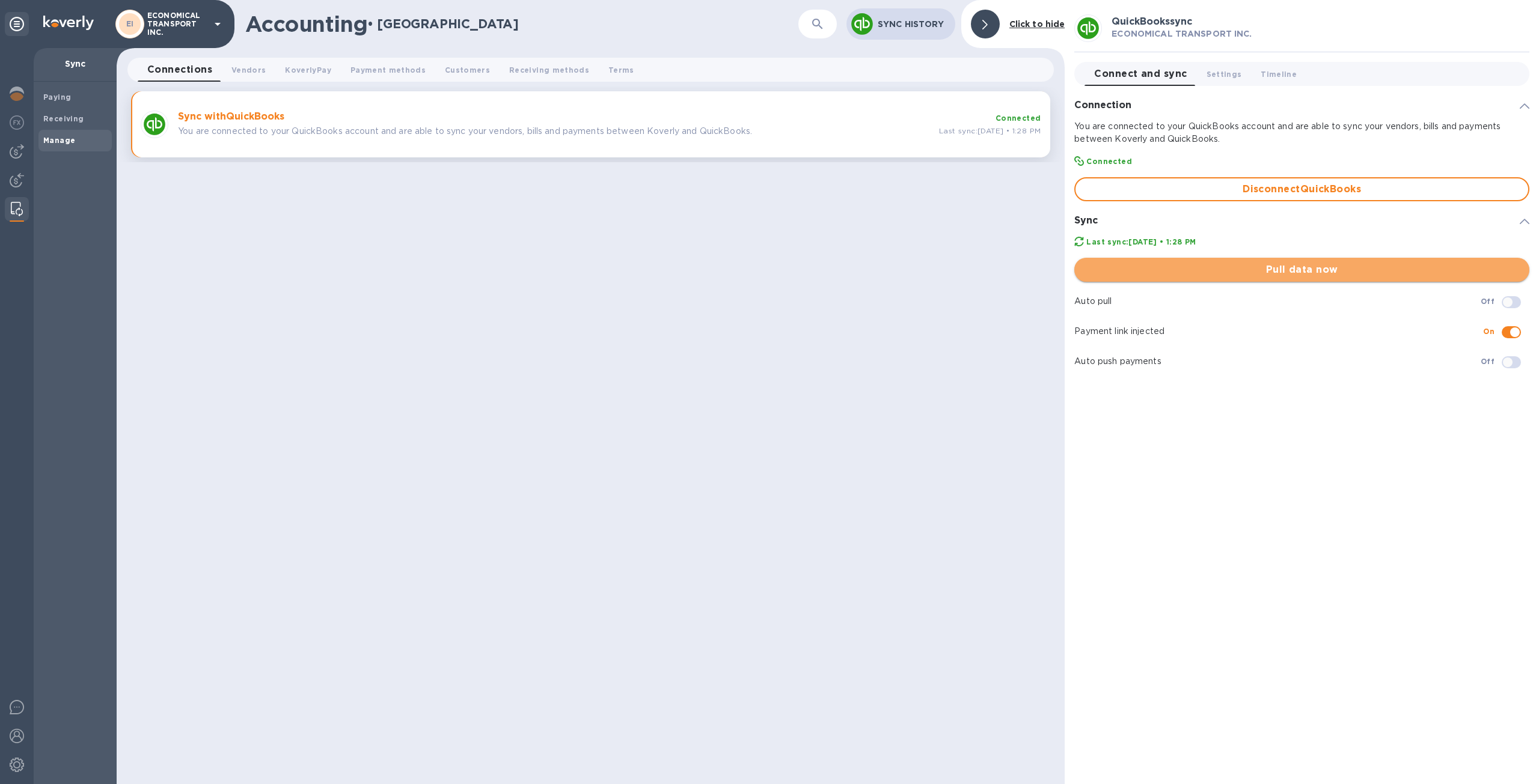
click at [1312, 270] on span "Pull data now" at bounding box center [1301, 269] width 436 height 15
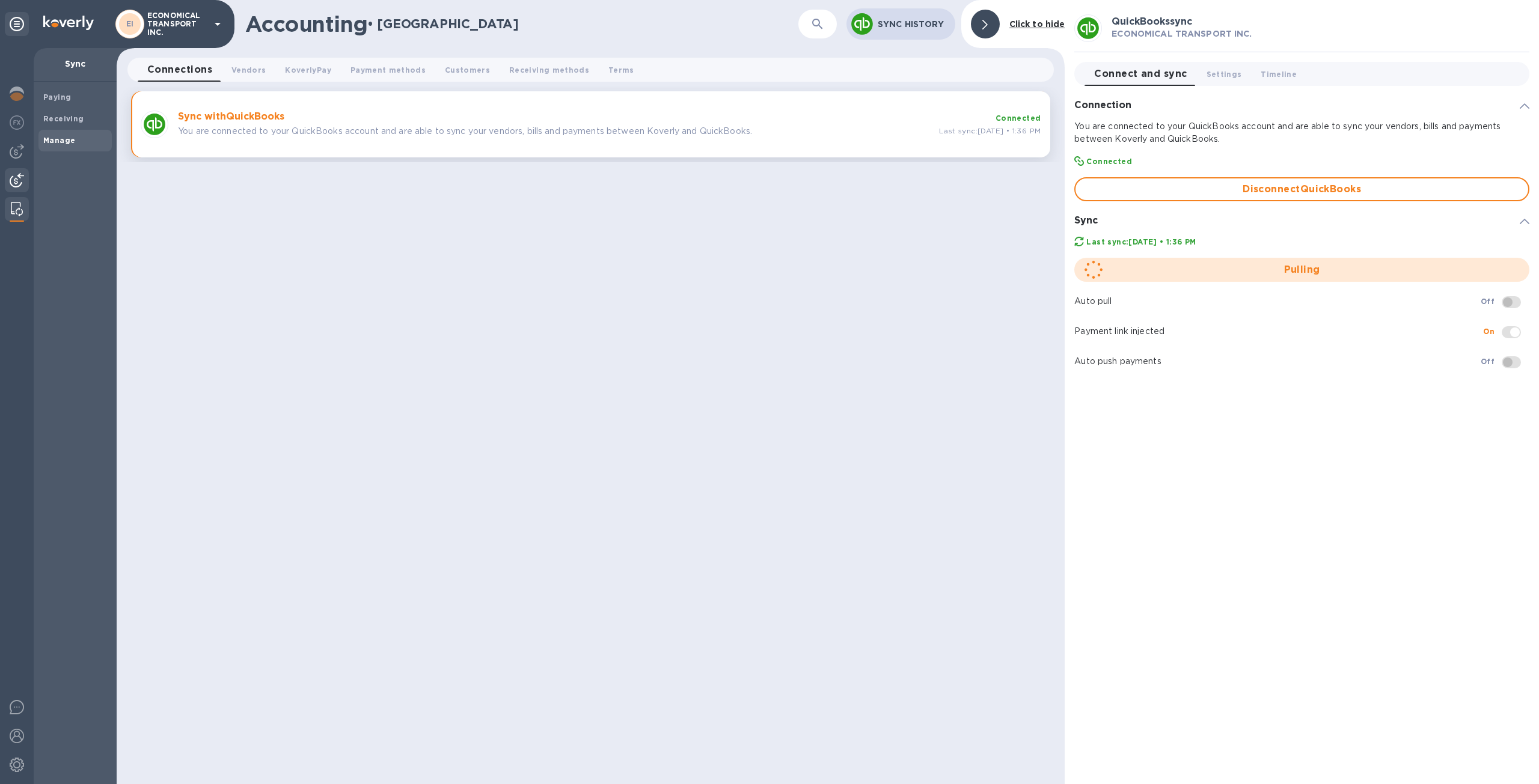
click at [19, 183] on img at bounding box center [17, 180] width 15 height 15
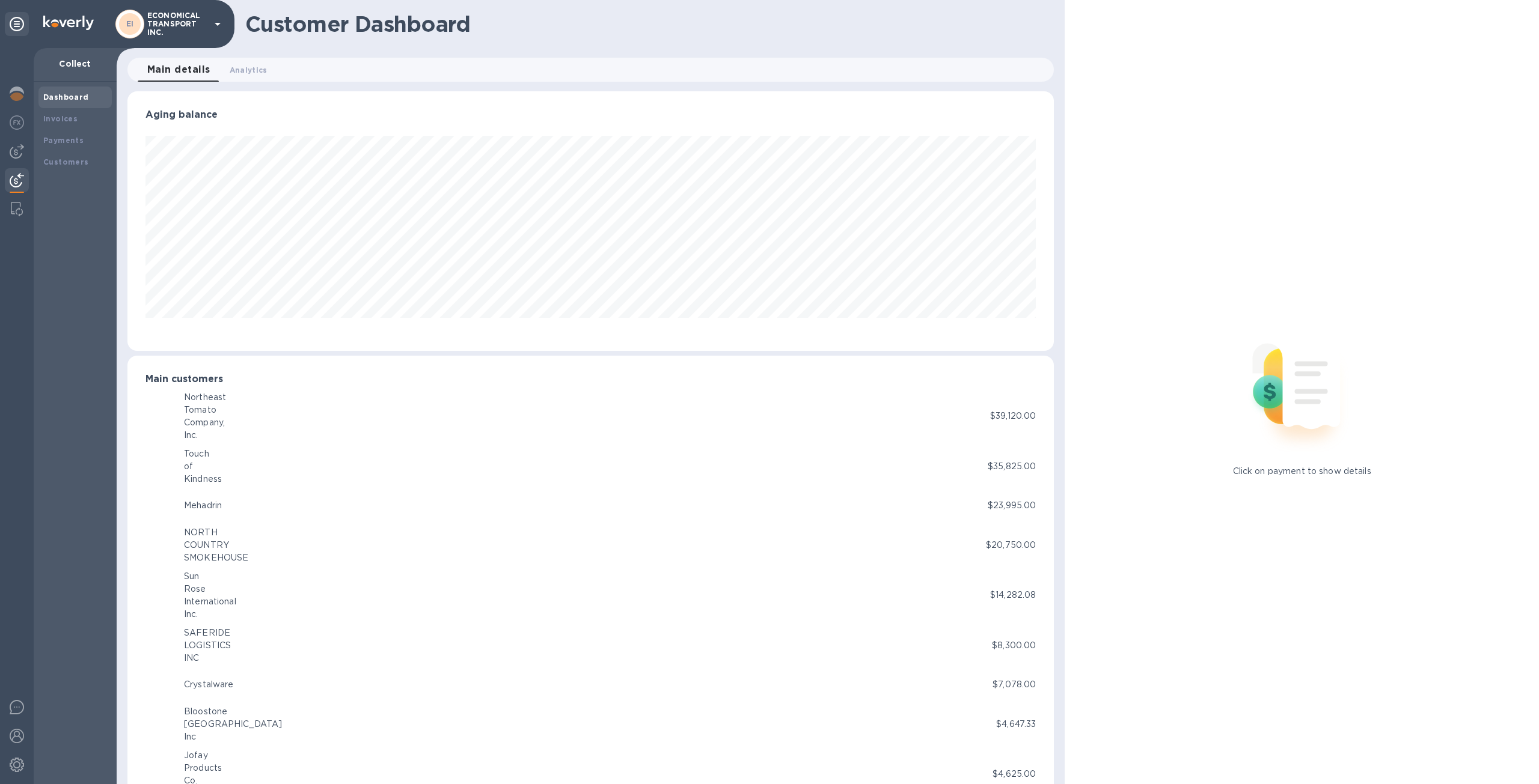
scroll to position [600572, 600125]
click at [76, 156] on div "Customers" at bounding box center [75, 163] width 63 height 12
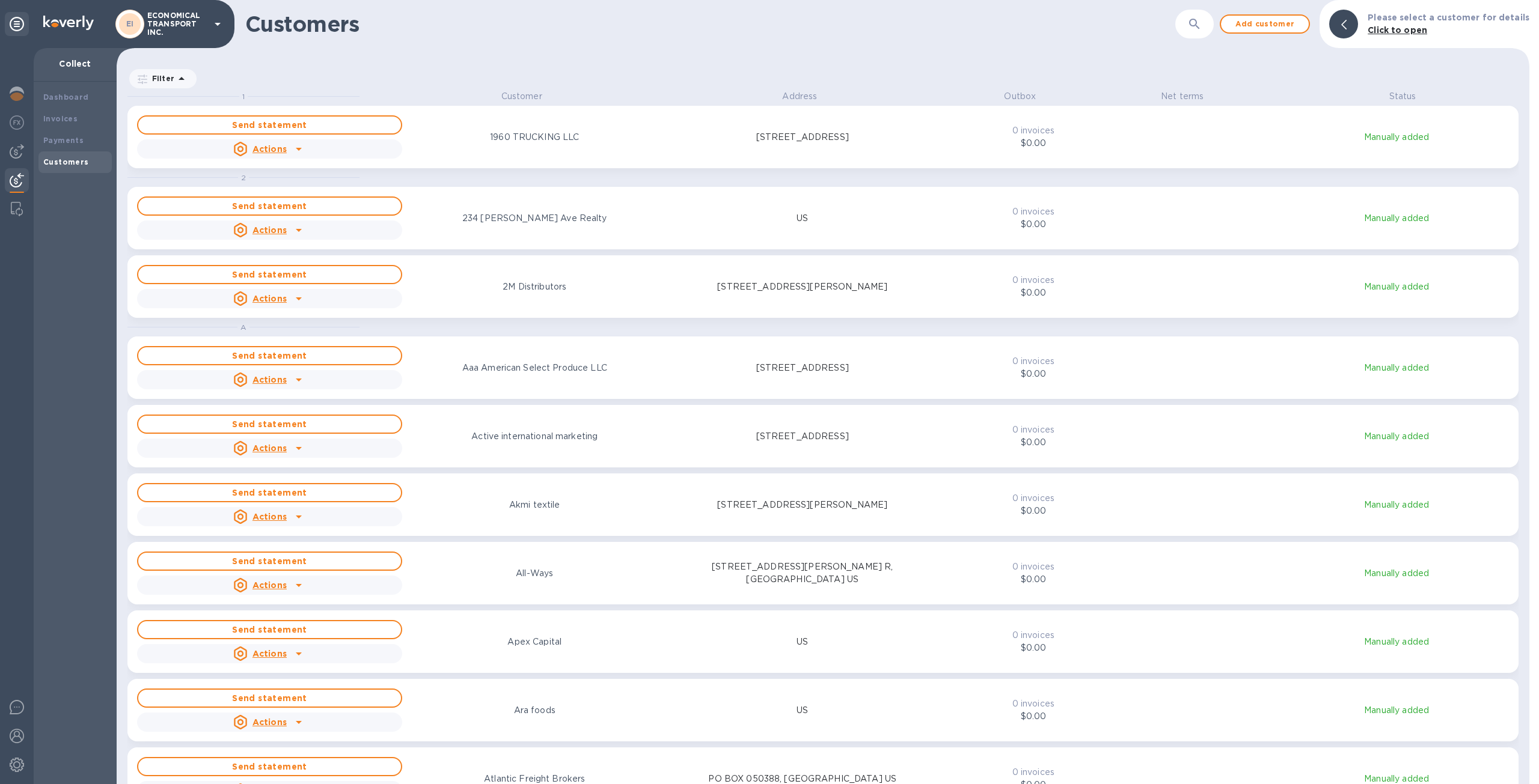
scroll to position [684, 1408]
click at [1195, 15] on button "button" at bounding box center [1194, 23] width 29 height 29
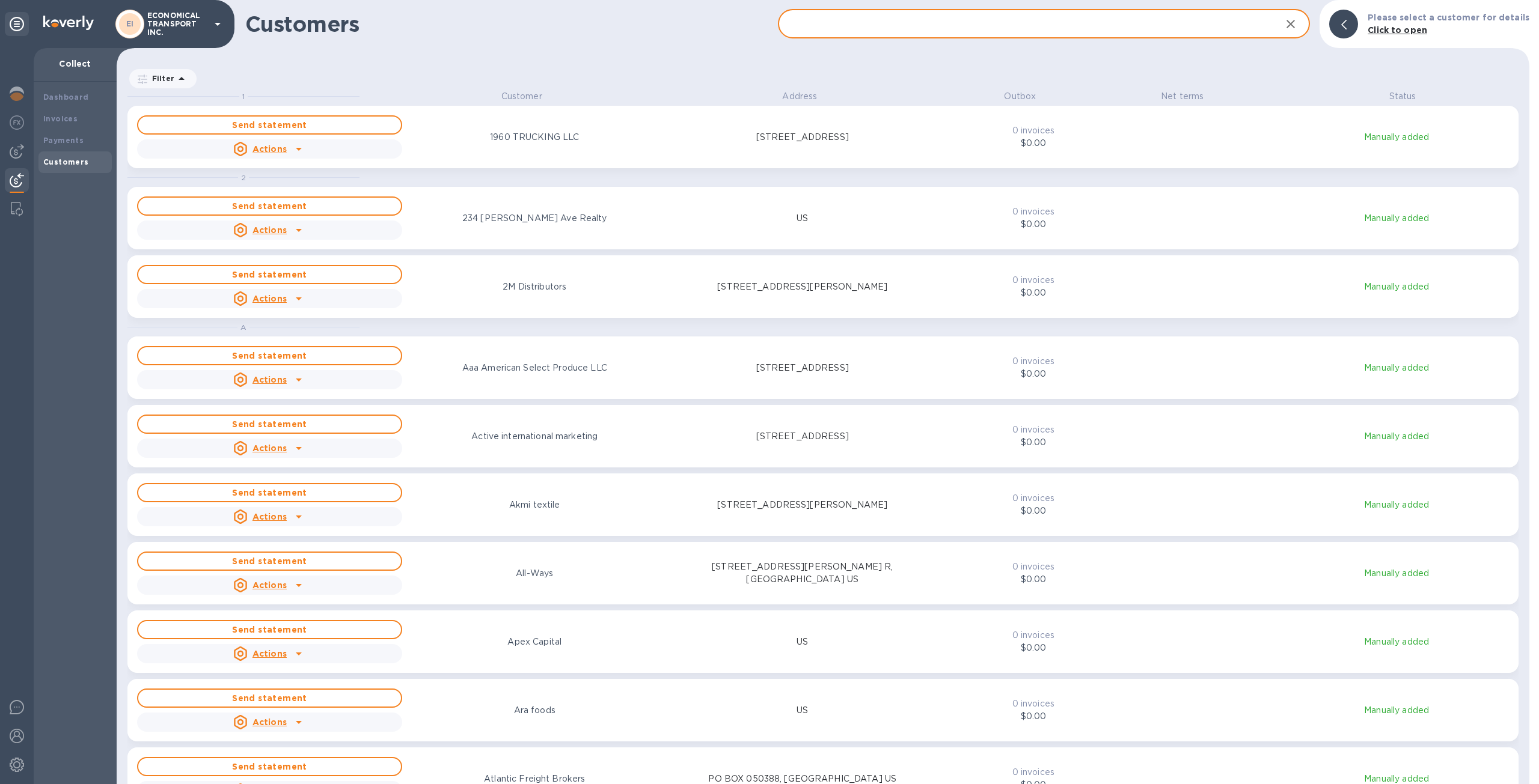
click at [1019, 23] on input "text" at bounding box center [1024, 24] width 494 height 30
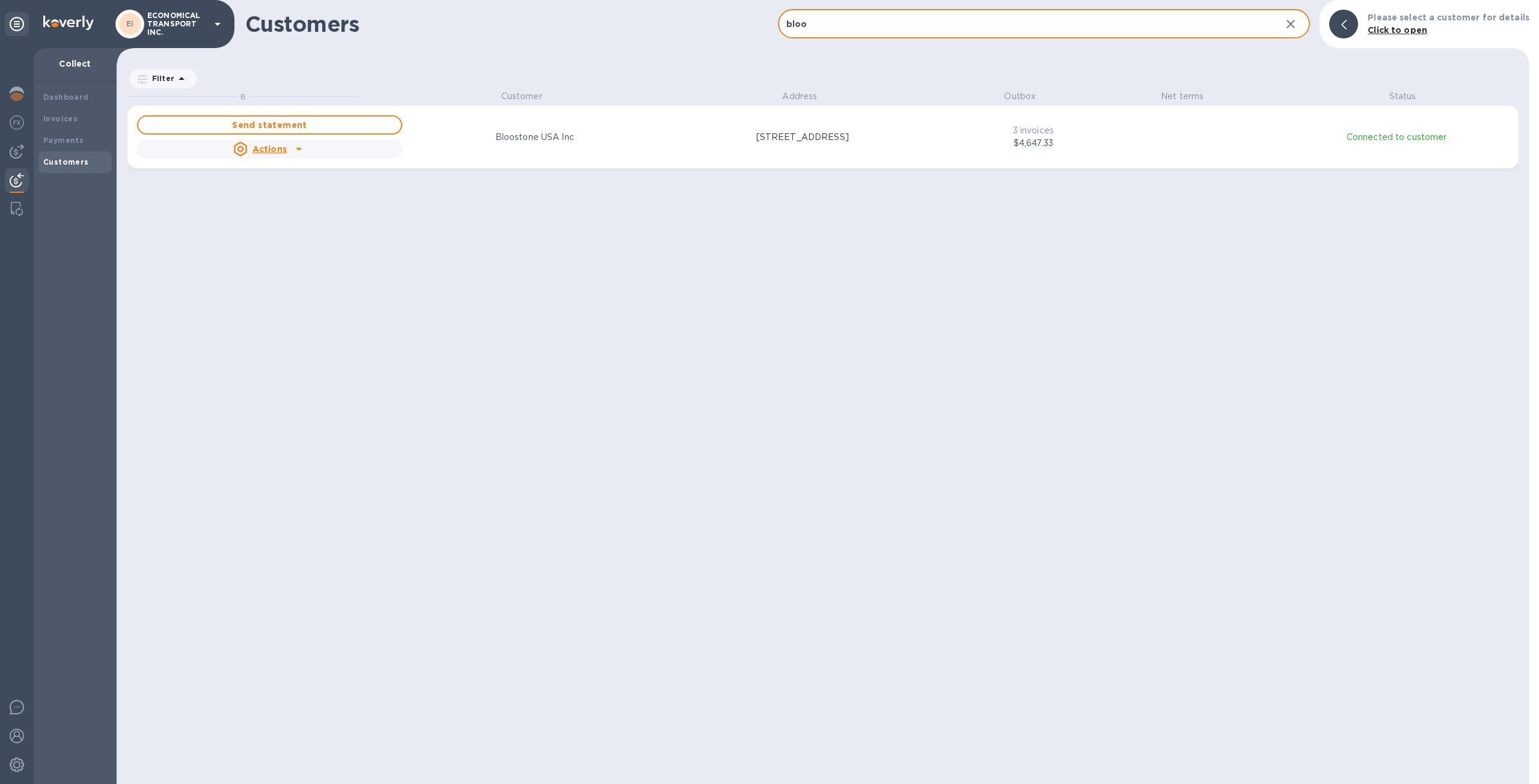
type input "bloo"
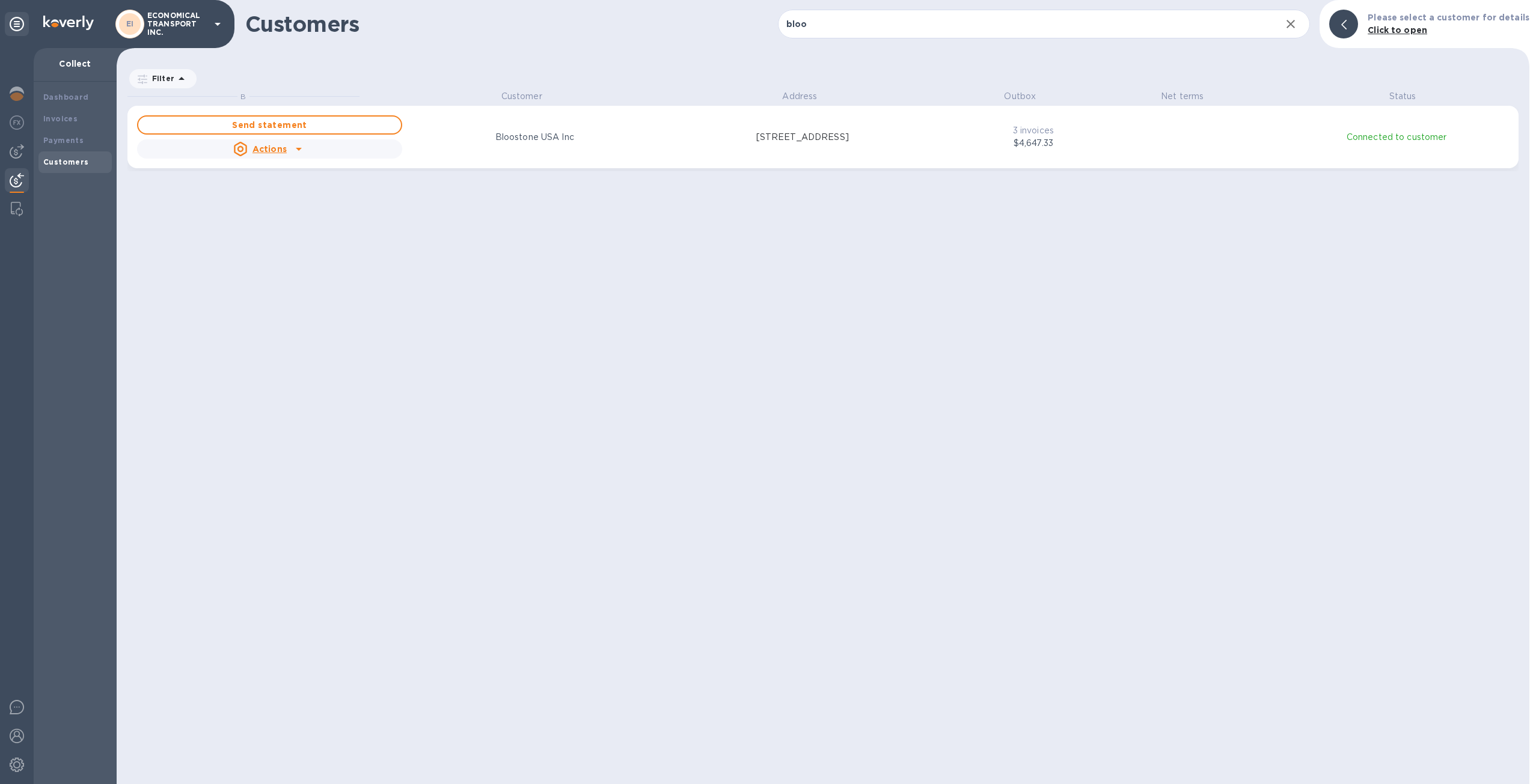
click at [66, 164] on b "Customers" at bounding box center [66, 162] width 46 height 9
click at [69, 161] on b "Customers" at bounding box center [66, 162] width 46 height 9
click at [71, 113] on div "Invoices" at bounding box center [75, 119] width 63 height 12
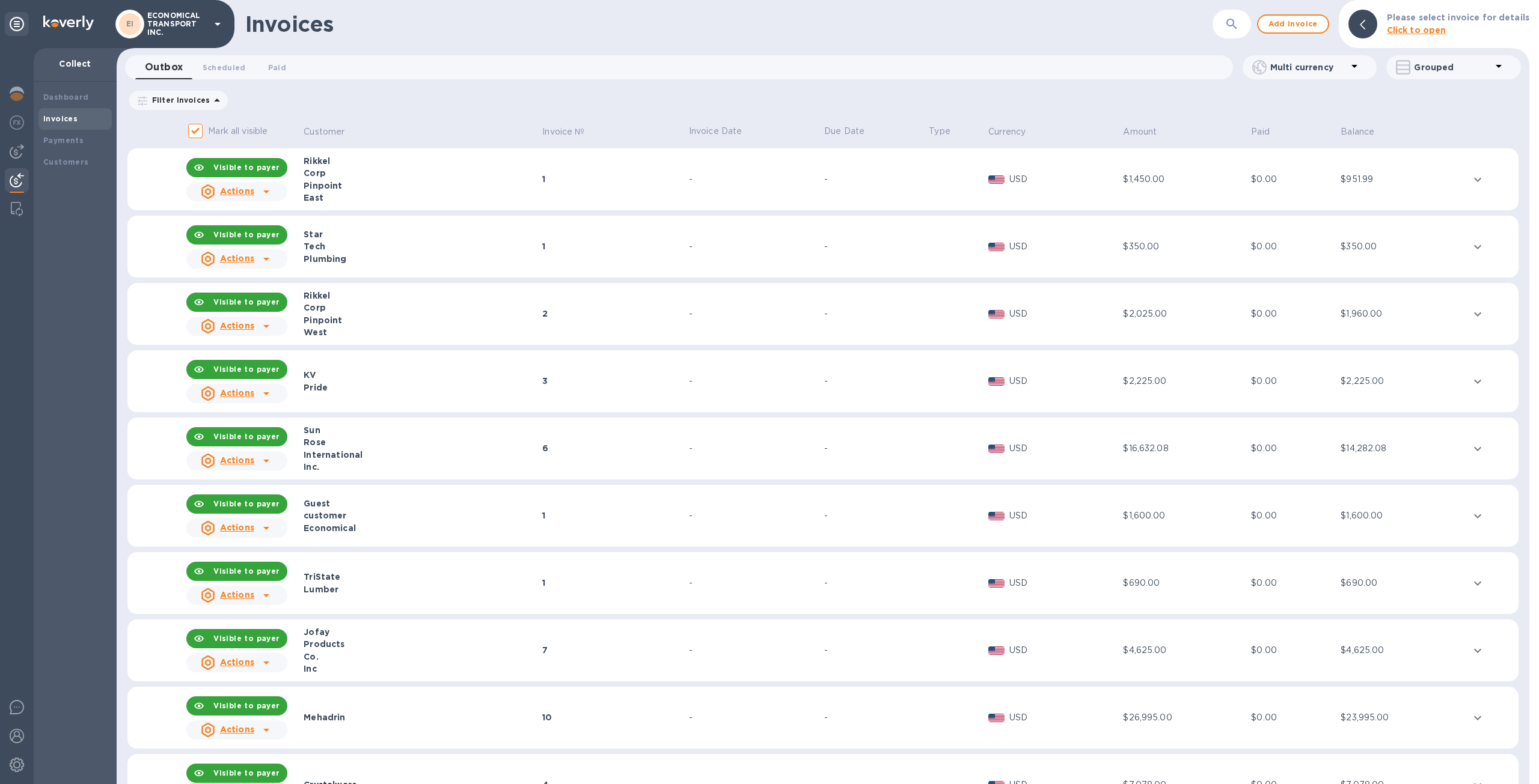
click at [270, 325] on icon at bounding box center [266, 326] width 6 height 3
click at [17, 209] on div at bounding box center [770, 392] width 1539 height 784
click at [17, 209] on img at bounding box center [17, 209] width 12 height 15
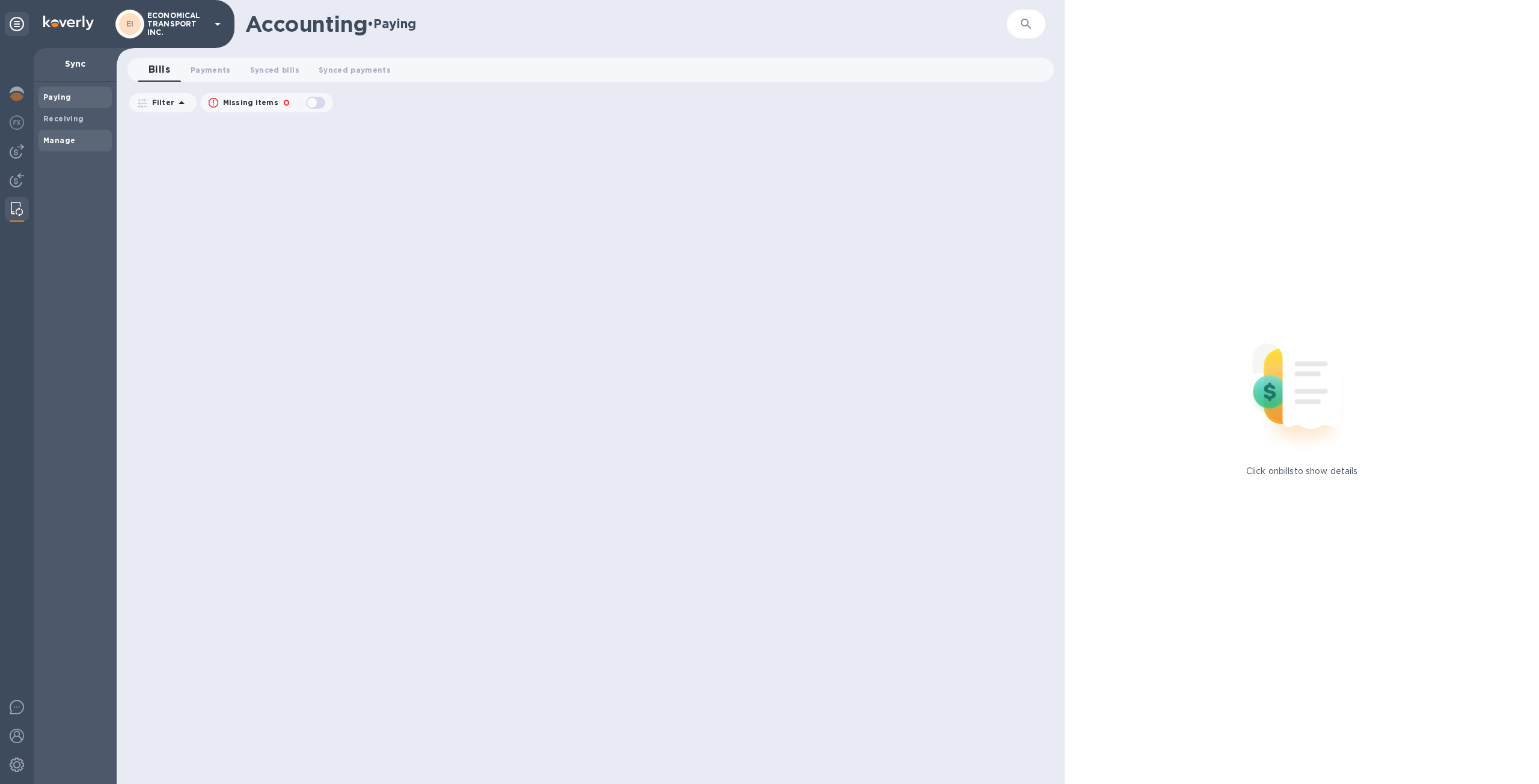
click at [77, 135] on span "Manage" at bounding box center [75, 141] width 63 height 12
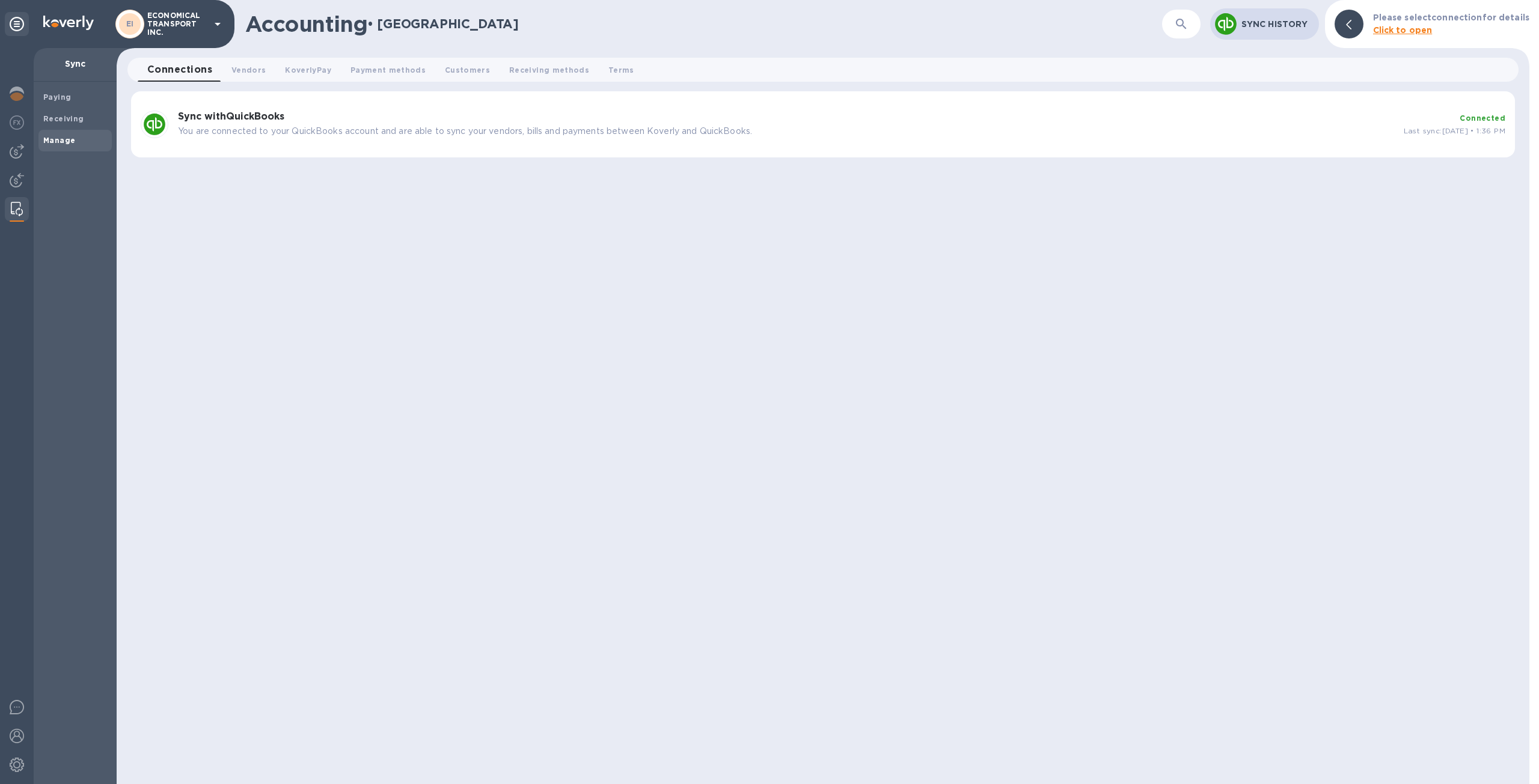
click at [425, 141] on div "Sync with QuickBooks You are connected to your QuickBooks account and are able …" at bounding box center [785, 123] width 1225 height 36
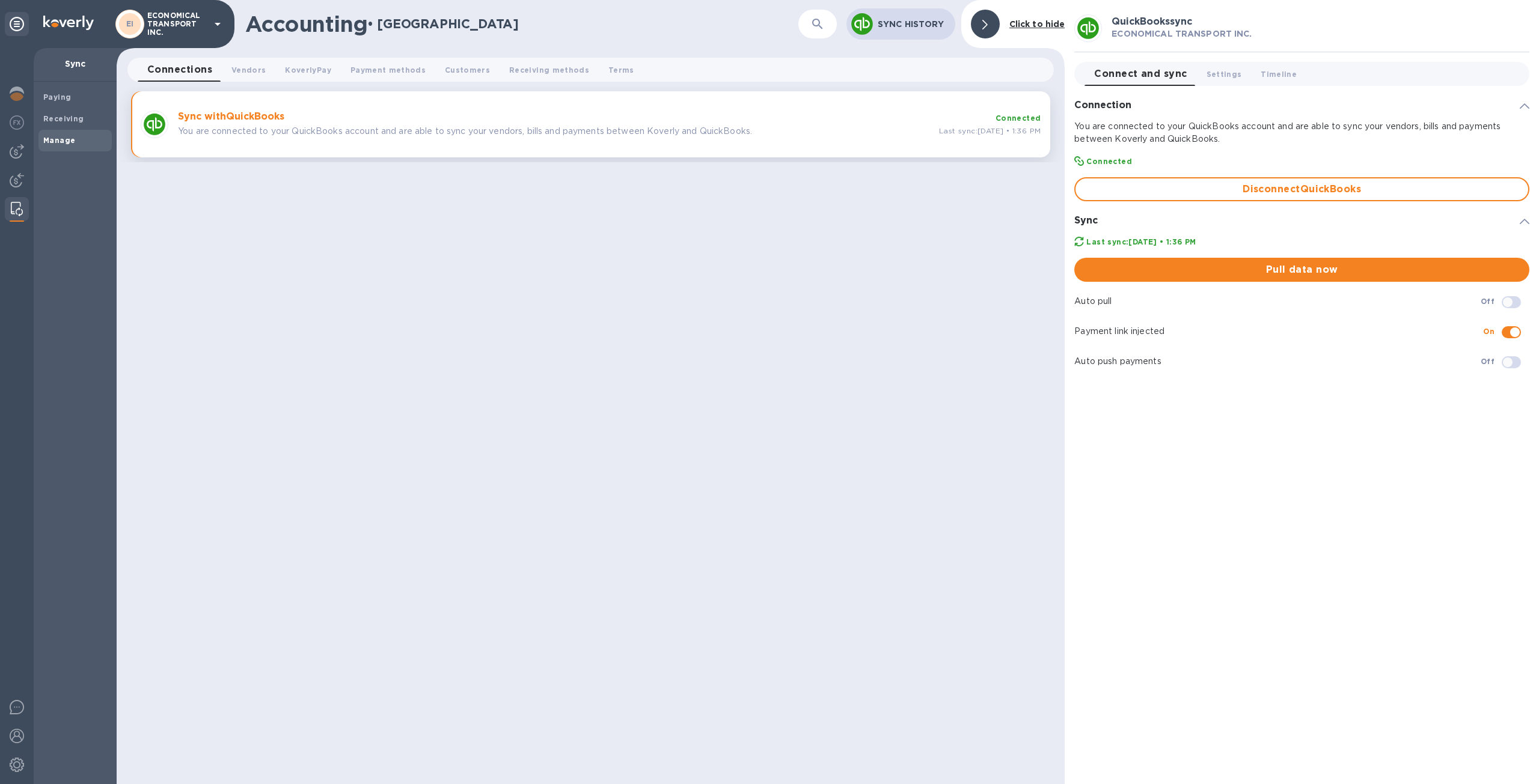
click at [486, 108] on div "Sync with QuickBooks You are connected to your QuickBooks account and are able …" at bounding box center [553, 123] width 761 height 36
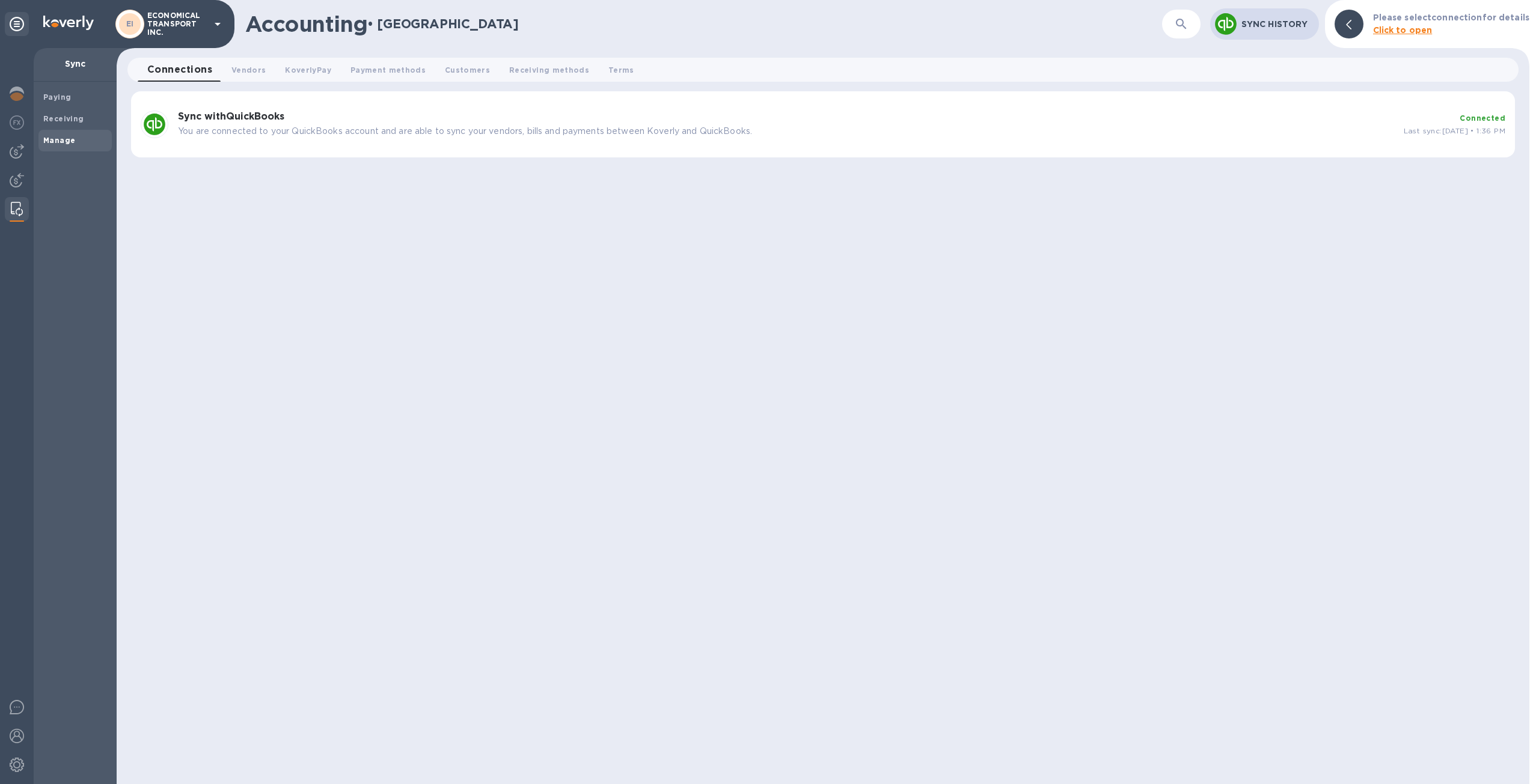
click at [487, 123] on div "Sync with QuickBooks You are connected to your QuickBooks account and are able …" at bounding box center [785, 123] width 1225 height 36
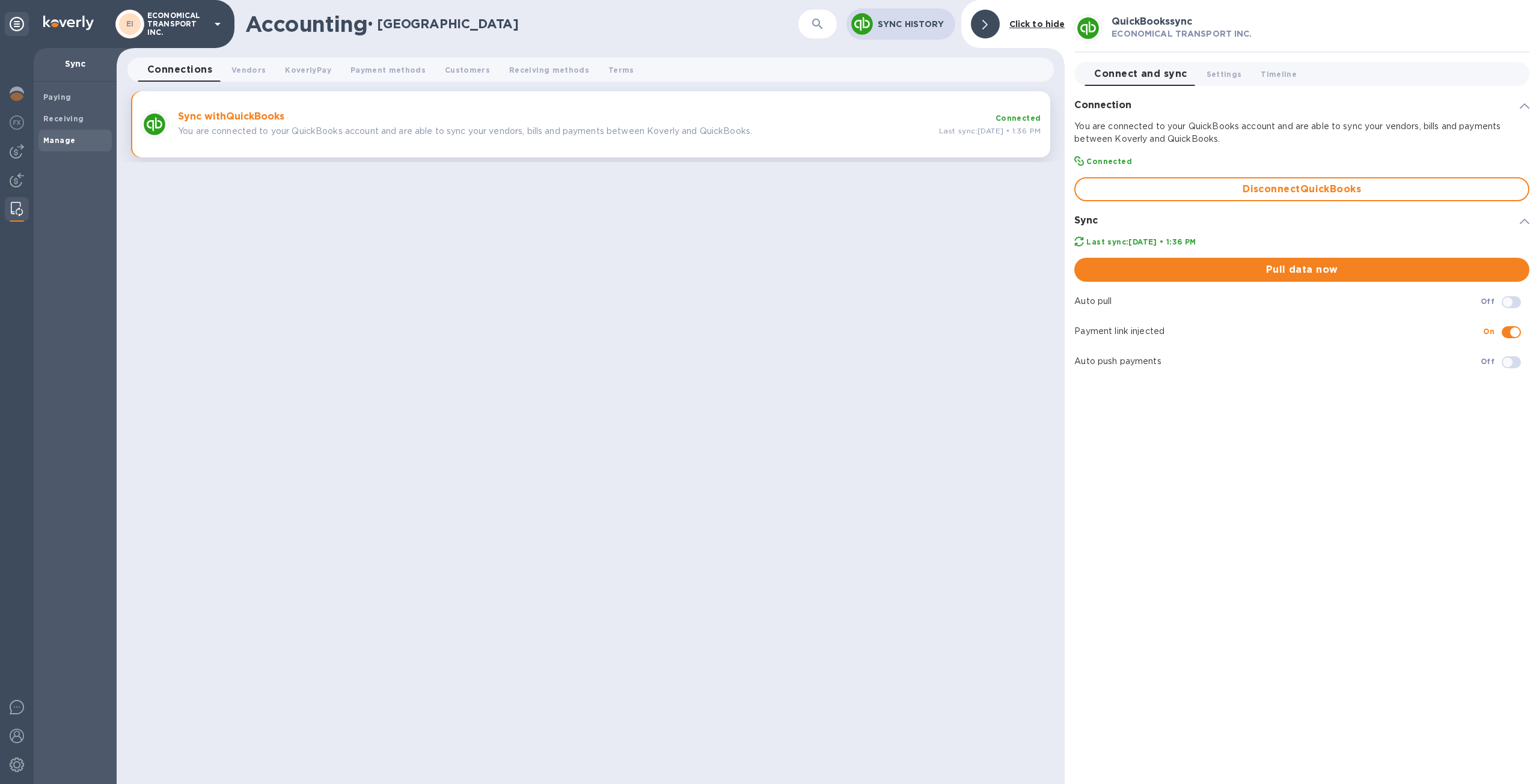
click at [490, 128] on p "You are connected to your QuickBooks account and are able to sync your vendors,…" at bounding box center [554, 131] width 751 height 13
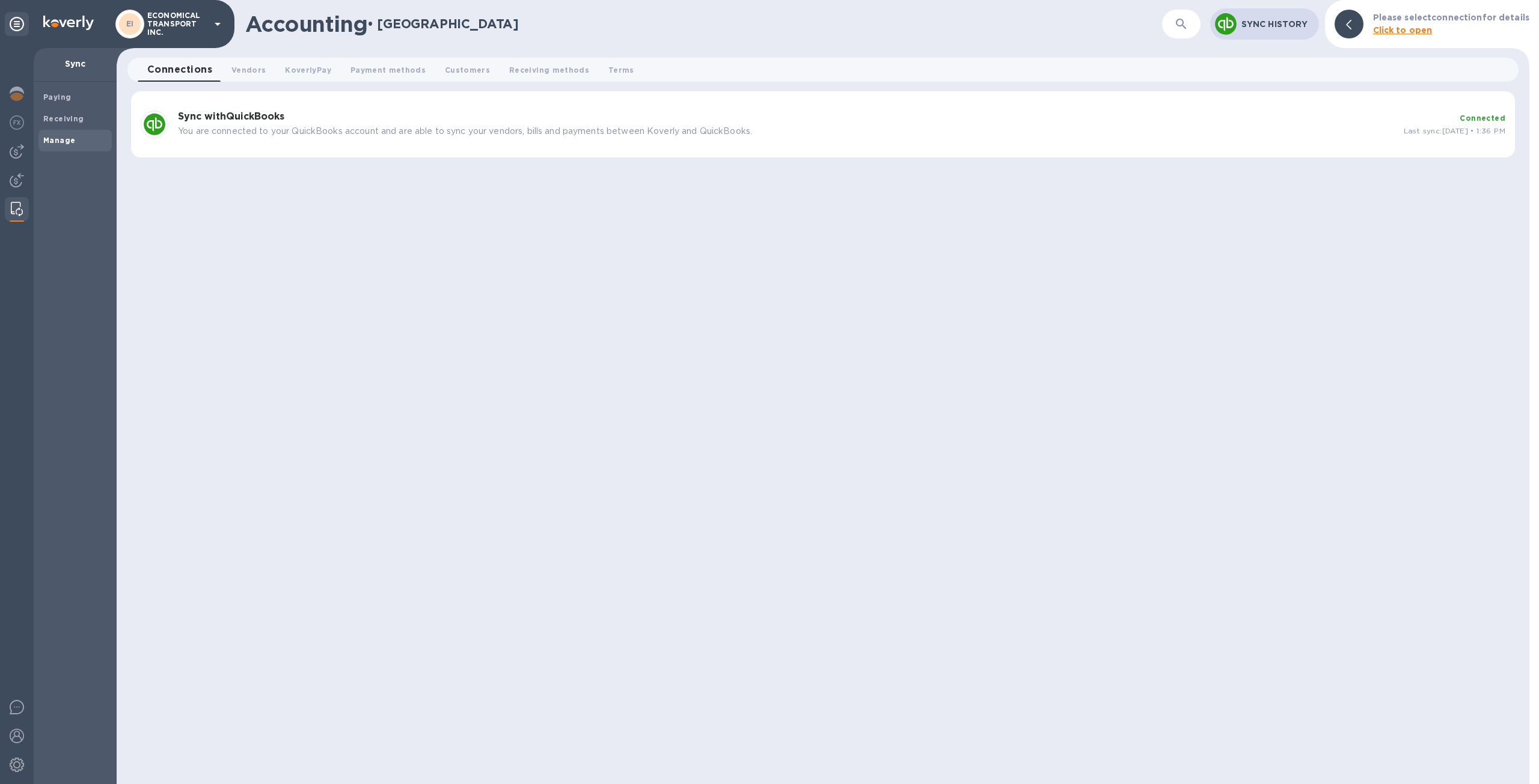
click at [486, 129] on p "You are connected to your QuickBooks account and are able to sync your vendors,…" at bounding box center [786, 131] width 1216 height 13
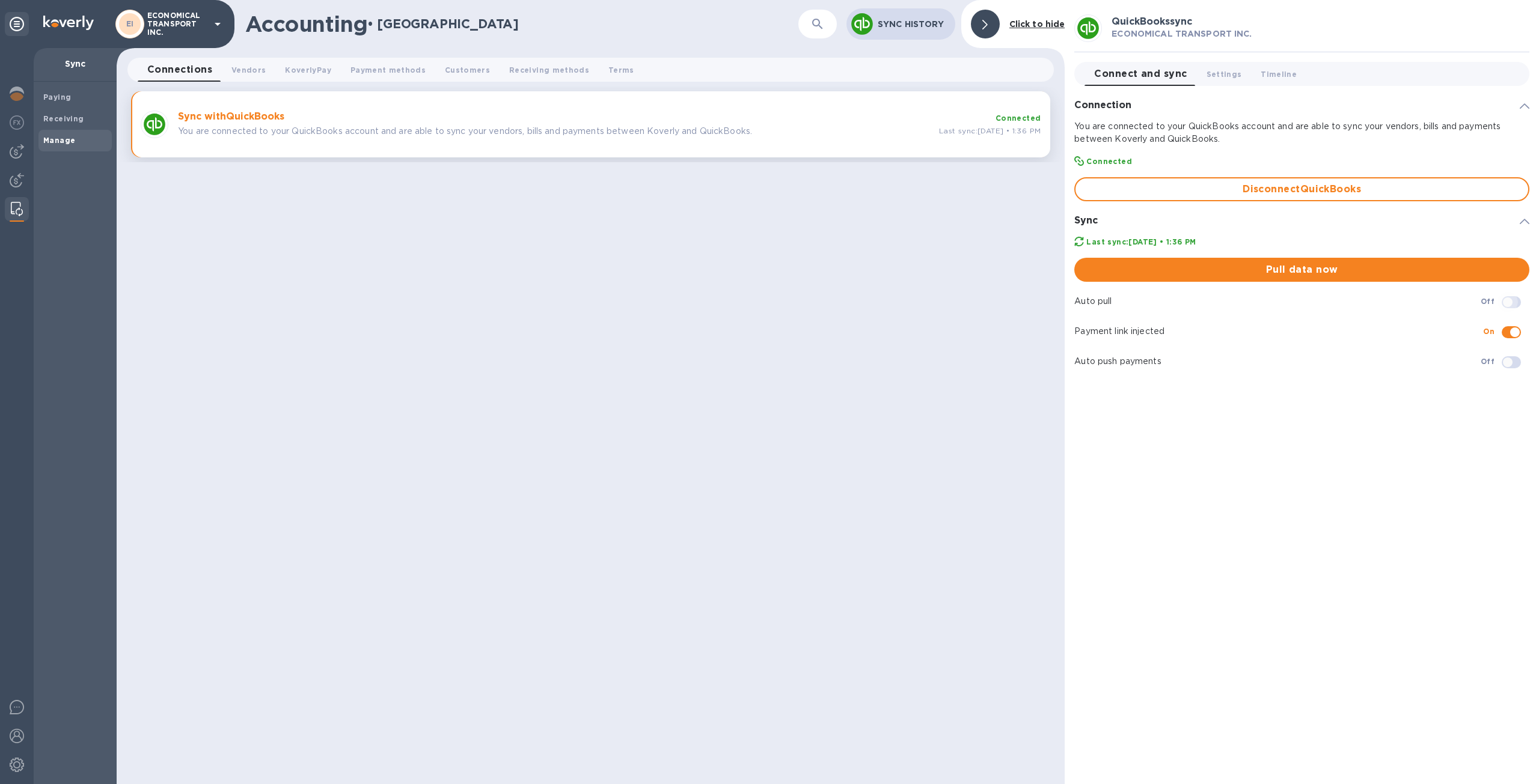
click at [1509, 299] on input "checkbox" at bounding box center [1507, 302] width 62 height 21
checkbox input "true"
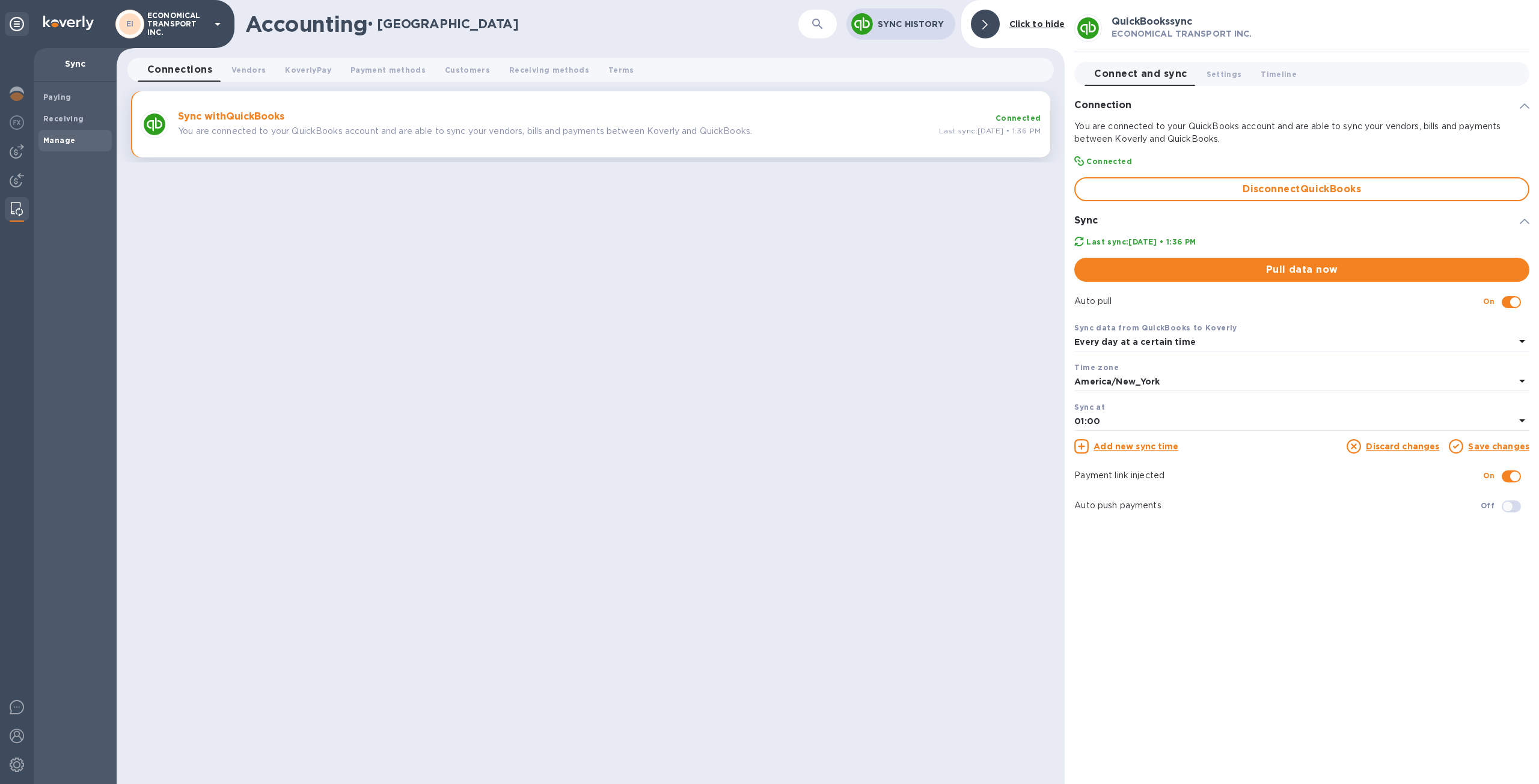
click at [1346, 338] on div "Every day at a certain time" at bounding box center [1294, 342] width 441 height 17
click at [1261, 390] on p "With frequency" at bounding box center [1296, 392] width 426 height 13
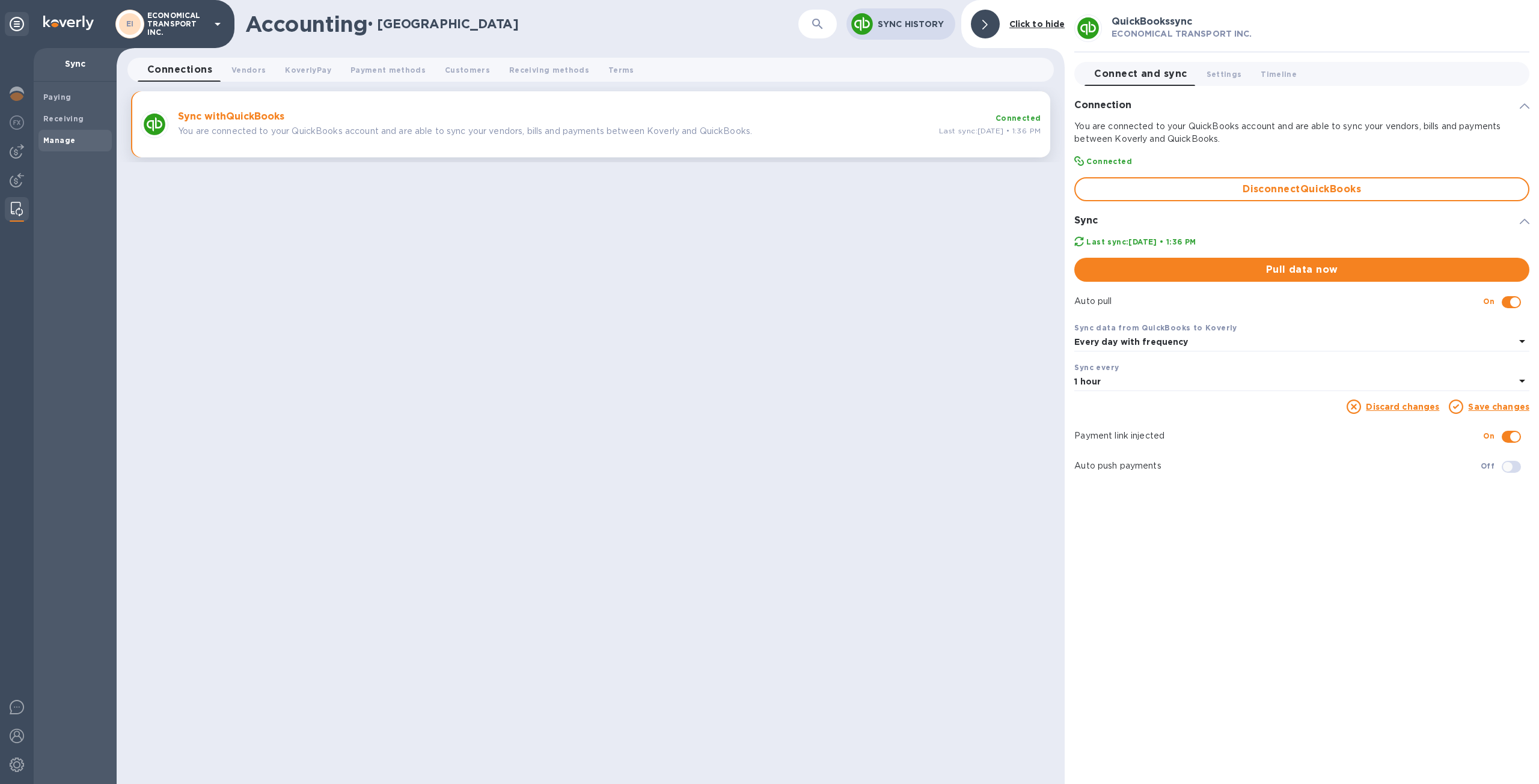
click at [1263, 389] on div "1 hour" at bounding box center [1294, 382] width 441 height 17
click at [1263, 389] on div "Frequency" at bounding box center [1302, 388] width 426 height 11
click at [1276, 354] on div "Sync data from QuickBooks to Koverly Every day with frequency" at bounding box center [1302, 336] width 464 height 40
click at [1497, 408] on link "Save changes" at bounding box center [1498, 406] width 62 height 10
click at [18, 182] on img at bounding box center [17, 180] width 15 height 15
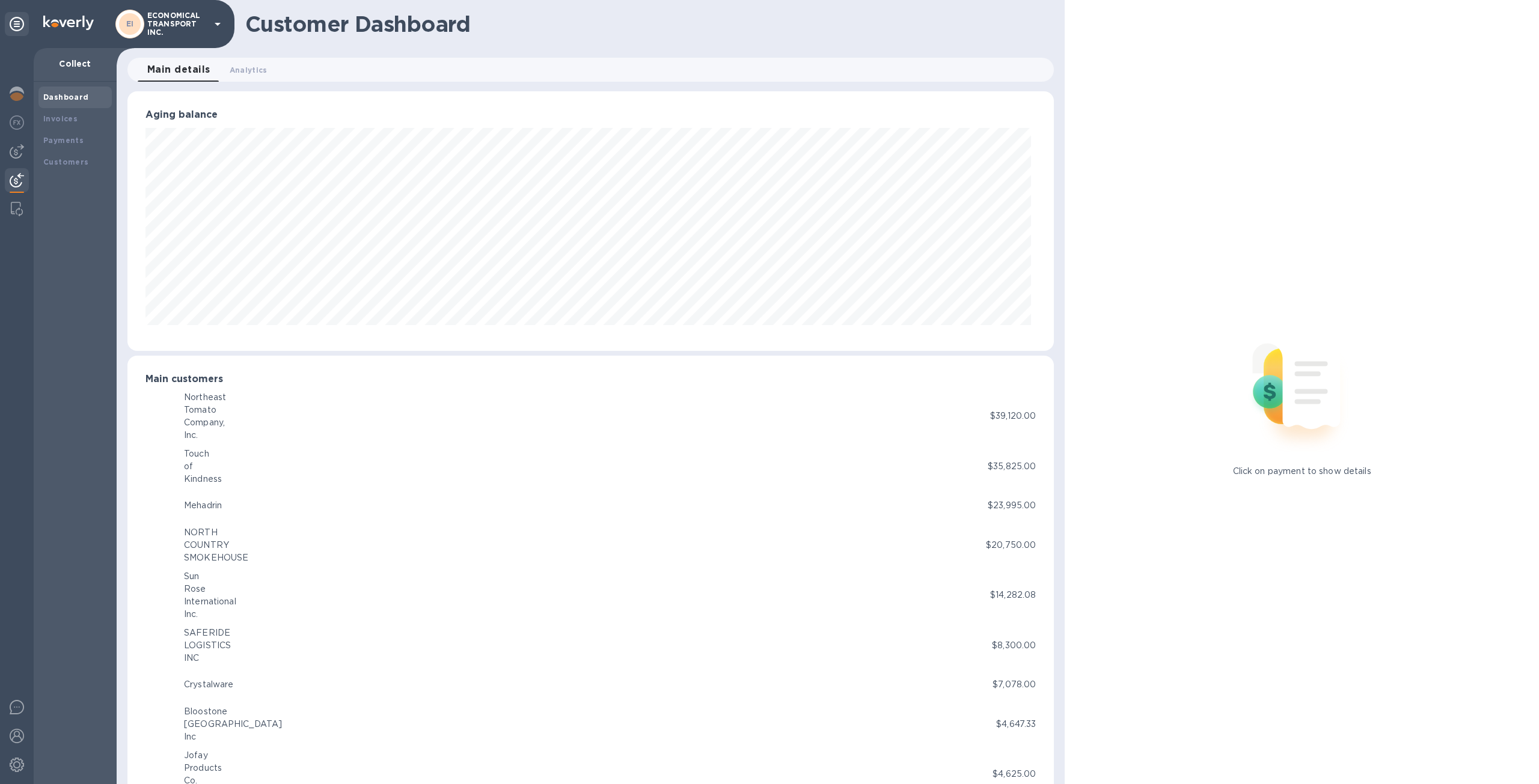
scroll to position [600572, 600125]
click at [72, 114] on div "Invoices" at bounding box center [75, 119] width 63 height 12
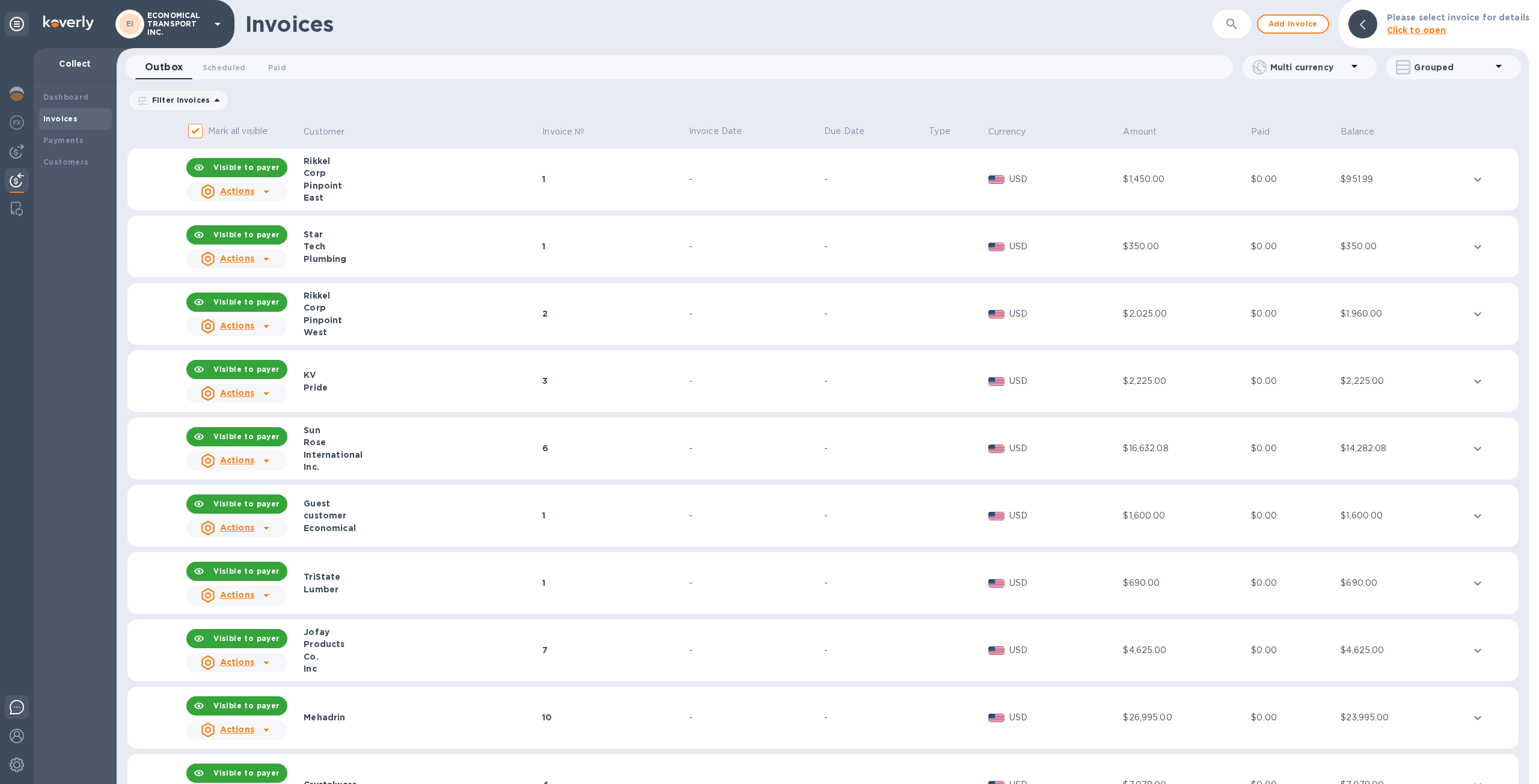
click at [22, 704] on img at bounding box center [17, 707] width 15 height 15
click at [689, 250] on div "-" at bounding box center [754, 247] width 131 height 13
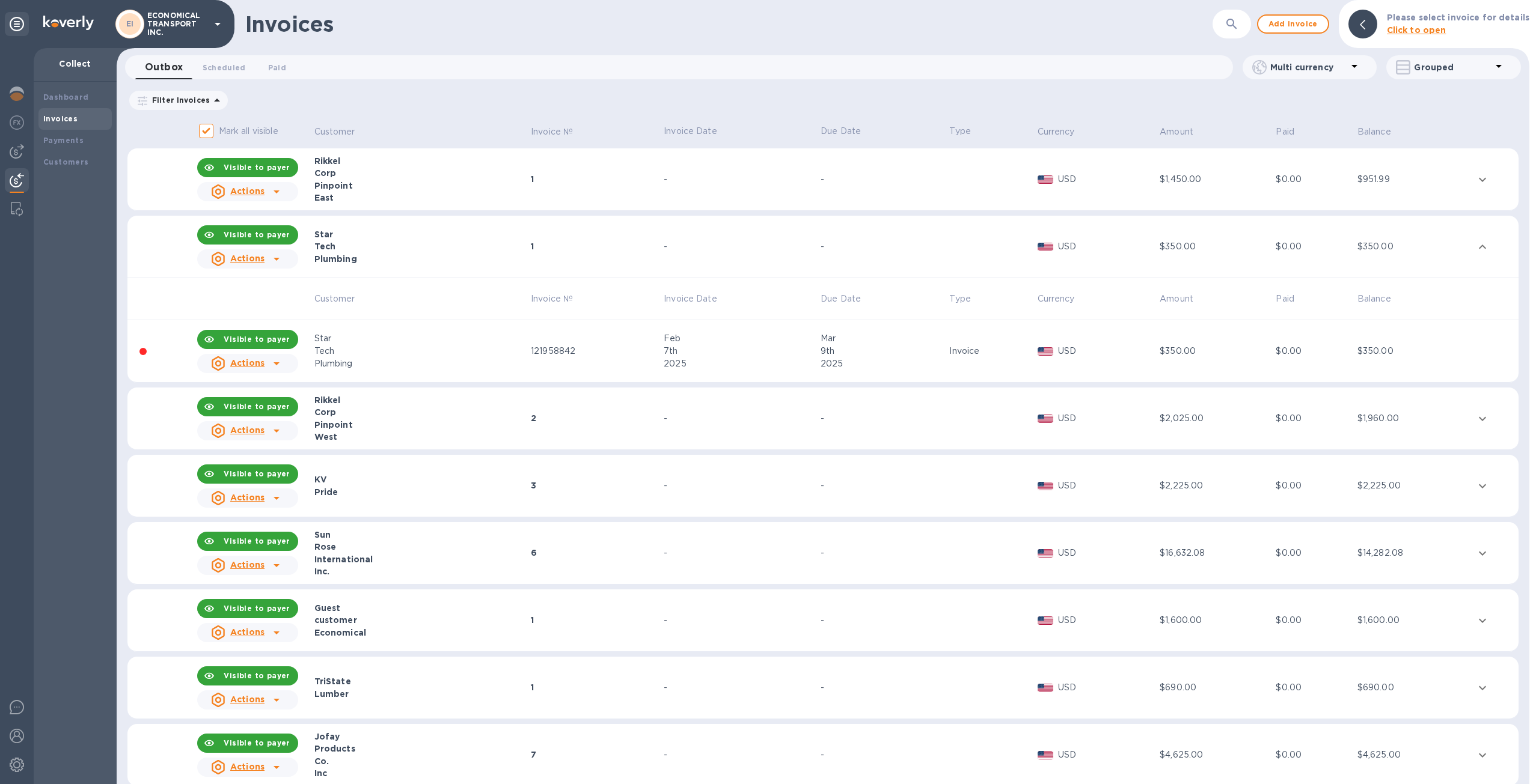
click at [398, 266] on td "Star Tech Plumbing" at bounding box center [420, 247] width 217 height 63
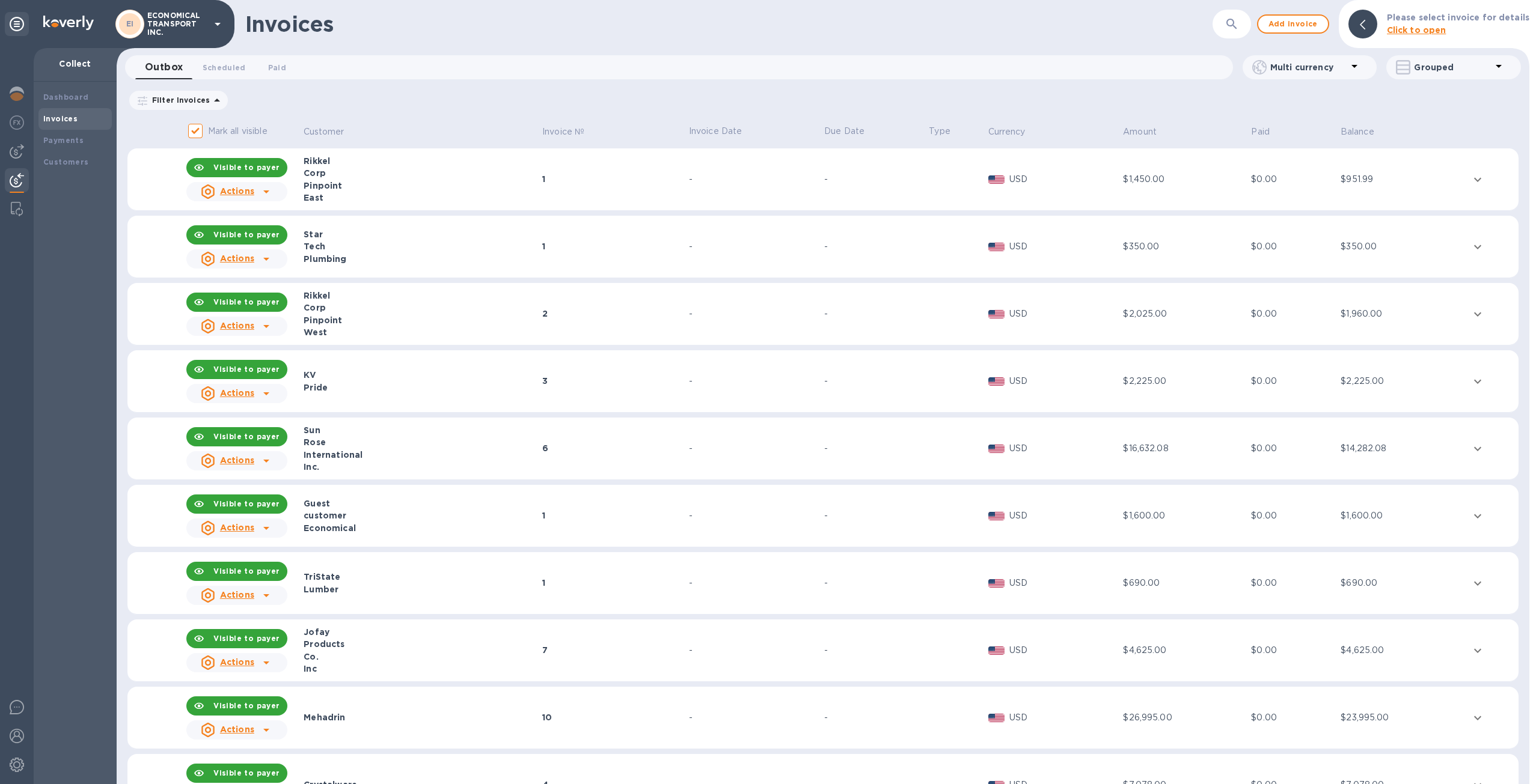
click at [398, 266] on td "Star Tech Plumbing" at bounding box center [421, 247] width 238 height 63
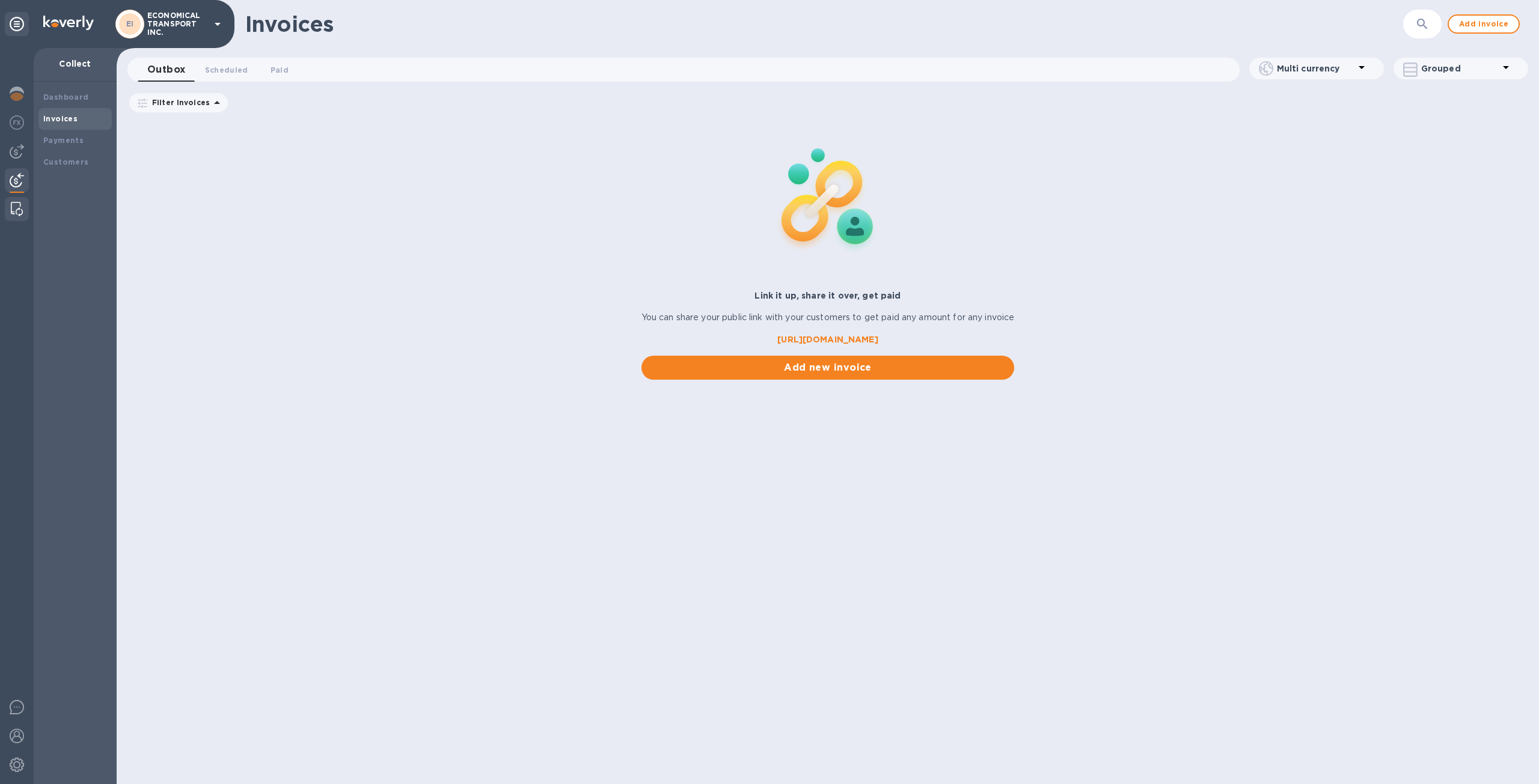
click at [17, 205] on img at bounding box center [17, 209] width 12 height 15
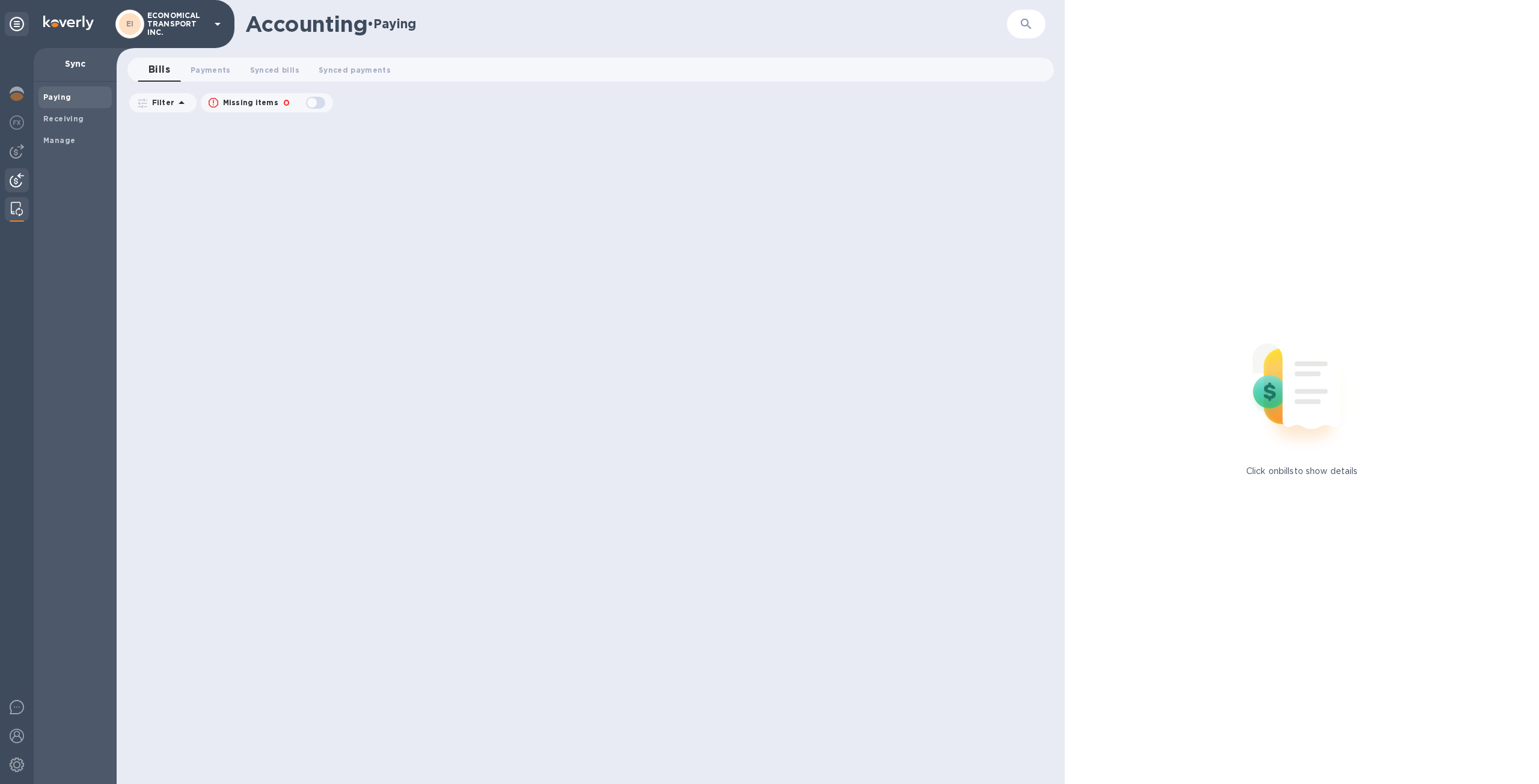
click at [18, 180] on img at bounding box center [17, 180] width 15 height 15
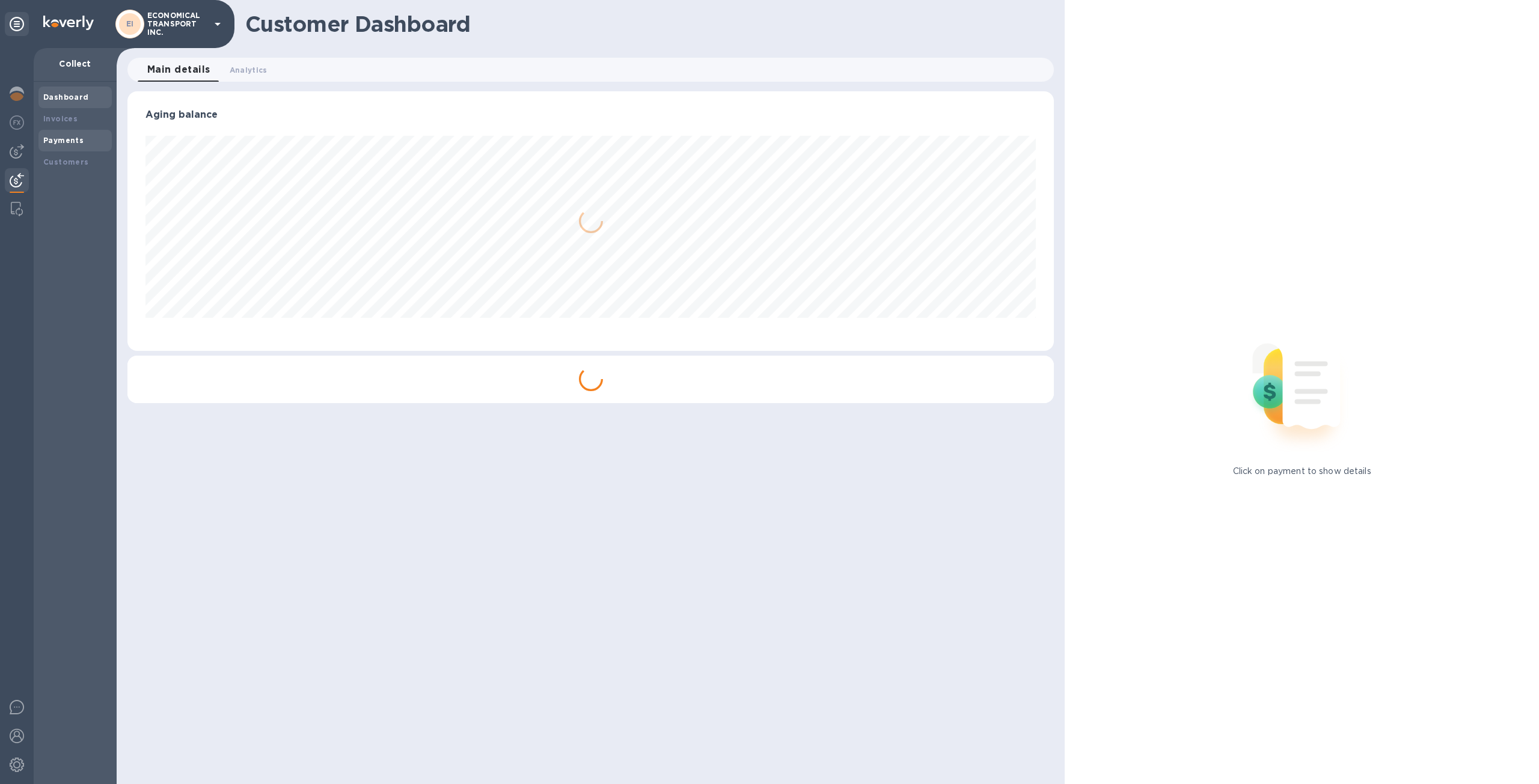
scroll to position [260, 926]
click at [67, 124] on div "Invoices" at bounding box center [75, 119] width 63 height 12
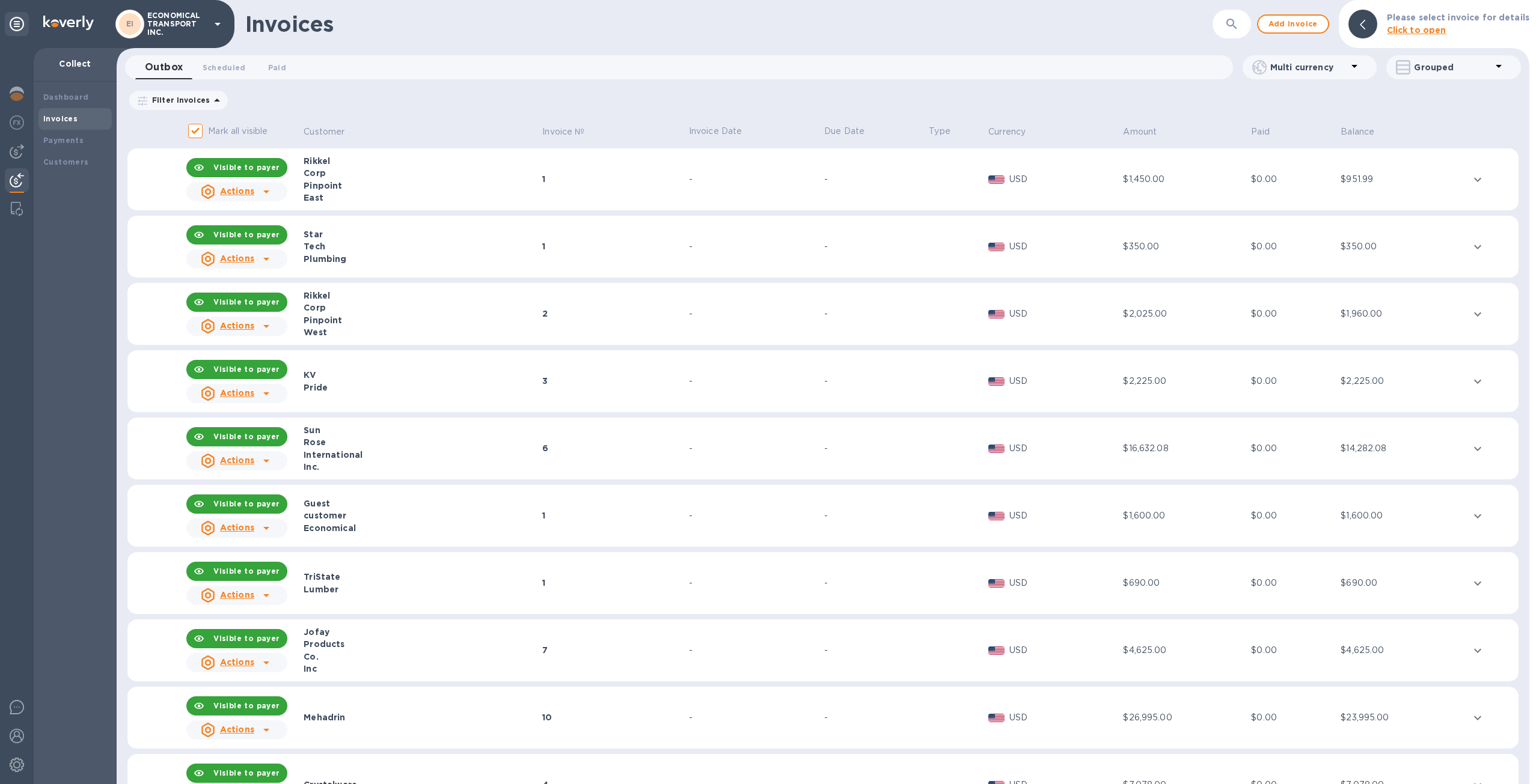
click at [363, 243] on div "Tech" at bounding box center [421, 247] width 235 height 12
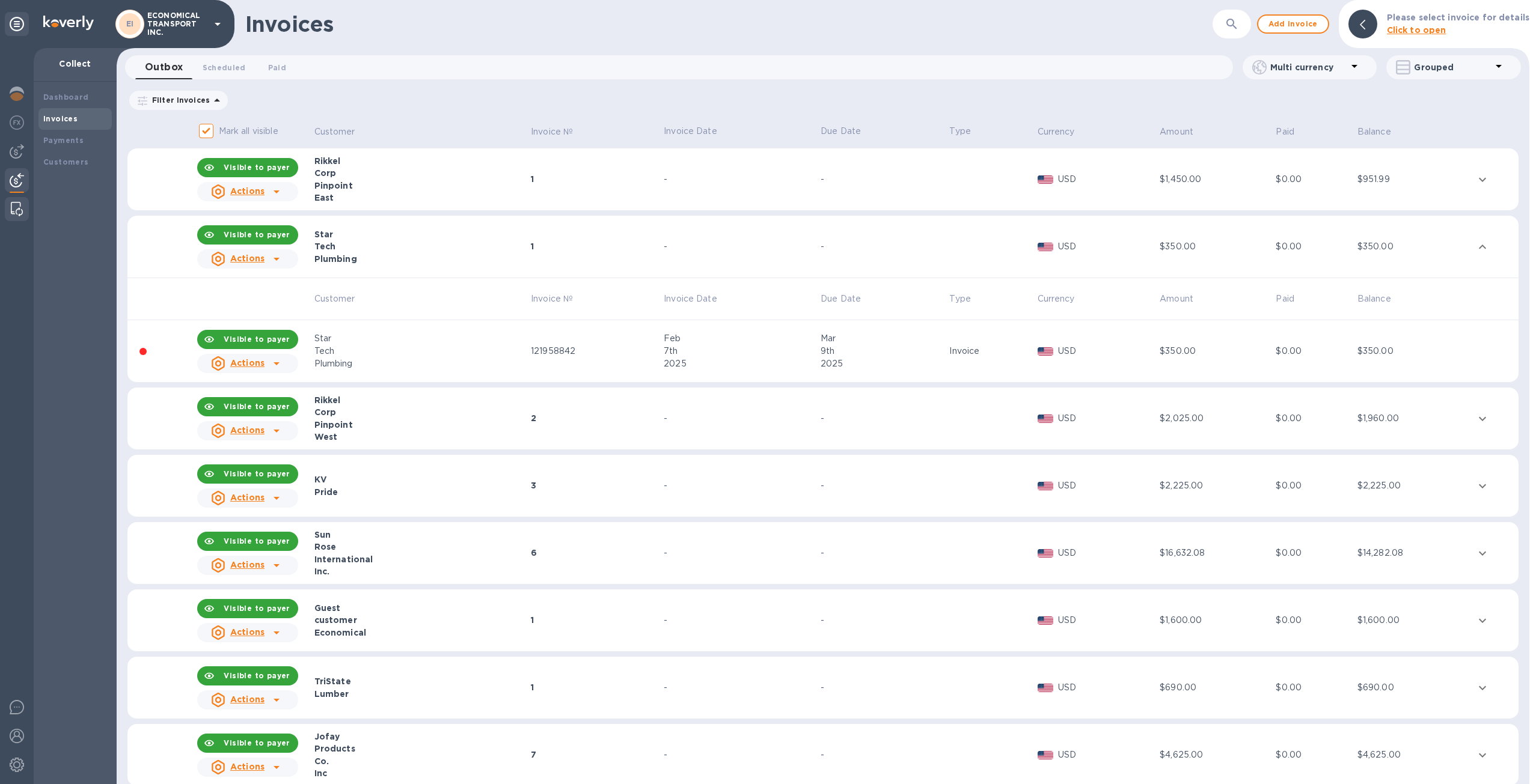
click at [17, 203] on img at bounding box center [17, 209] width 12 height 15
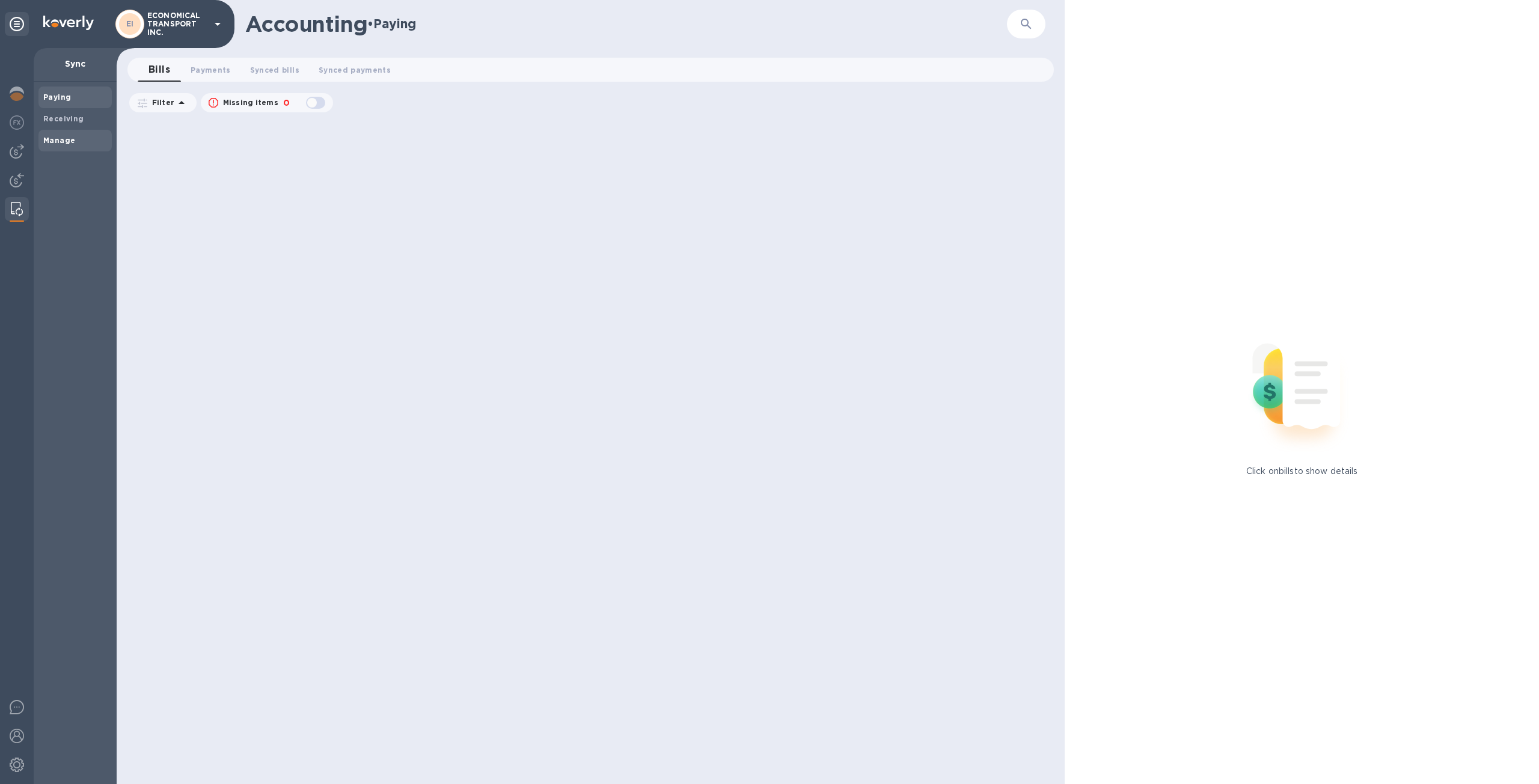
click at [69, 149] on div "Manage" at bounding box center [75, 140] width 73 height 22
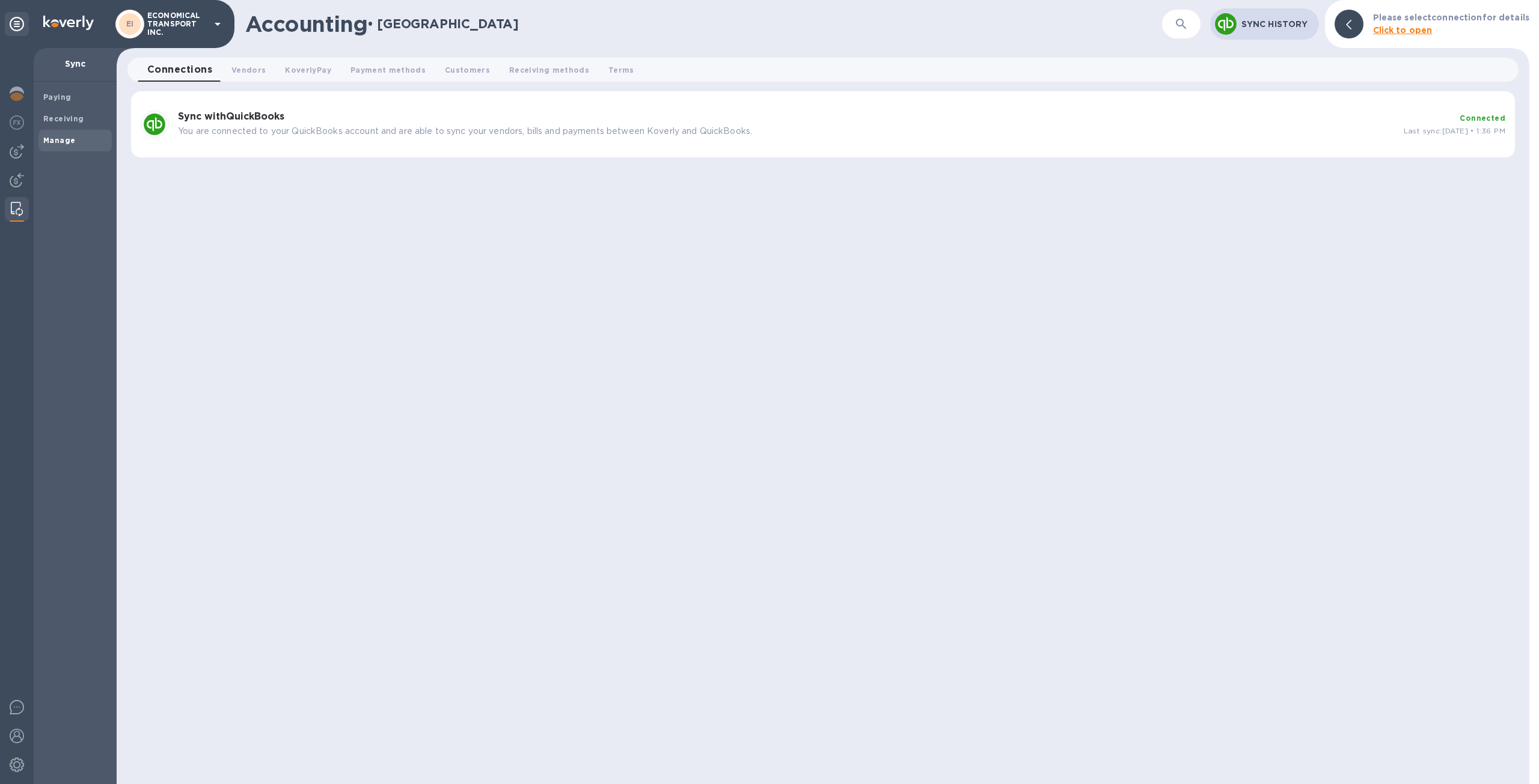
click at [711, 159] on div "Sync with QuickBooks You are connected to your QuickBooks account and are able …" at bounding box center [823, 124] width 1393 height 76
click at [707, 136] on p "You are connected to your QuickBooks account and are able to sync your vendors,…" at bounding box center [786, 131] width 1216 height 13
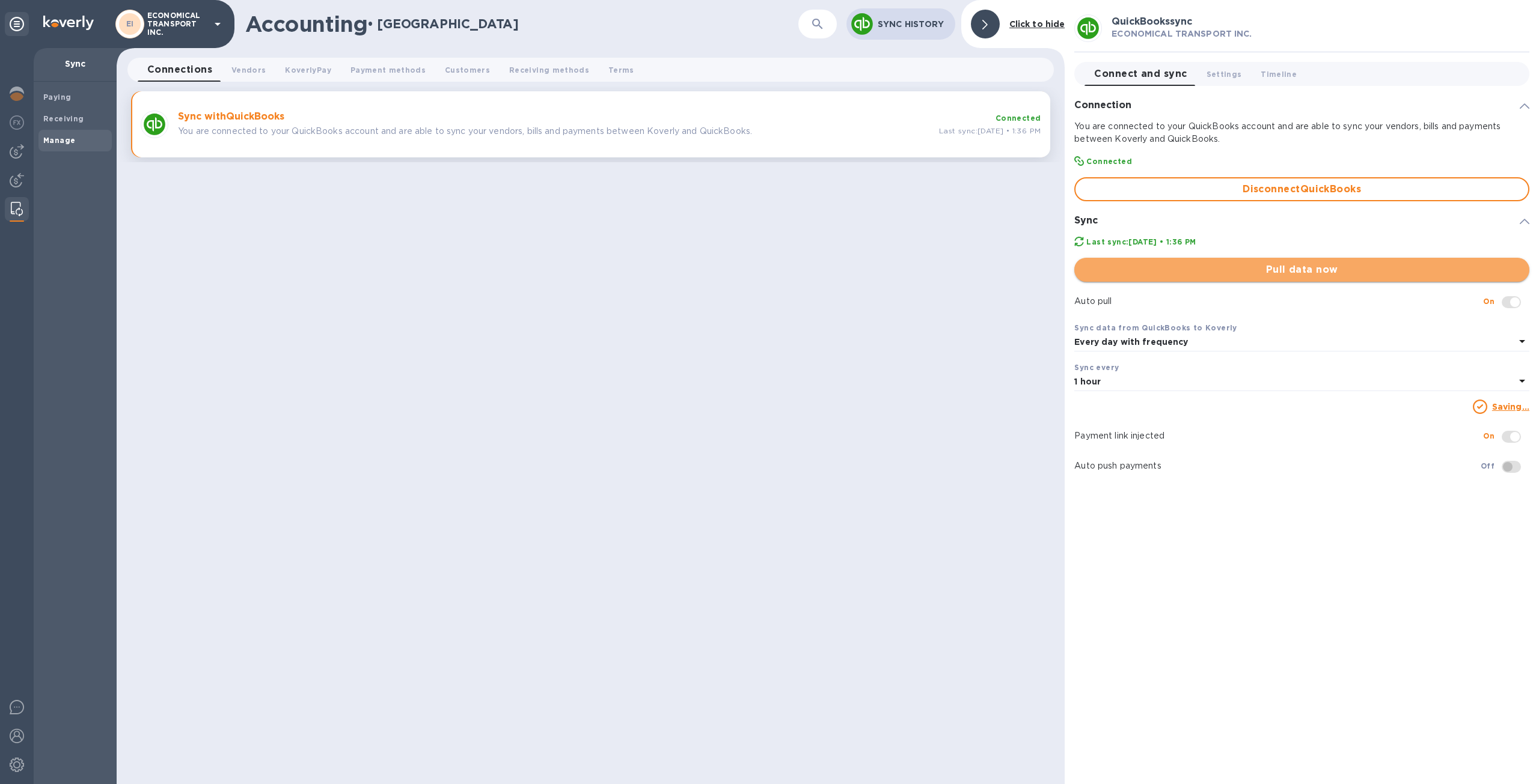
click at [1247, 278] on button "Pull data now" at bounding box center [1301, 270] width 455 height 24
